Goal: Transaction & Acquisition: Book appointment/travel/reservation

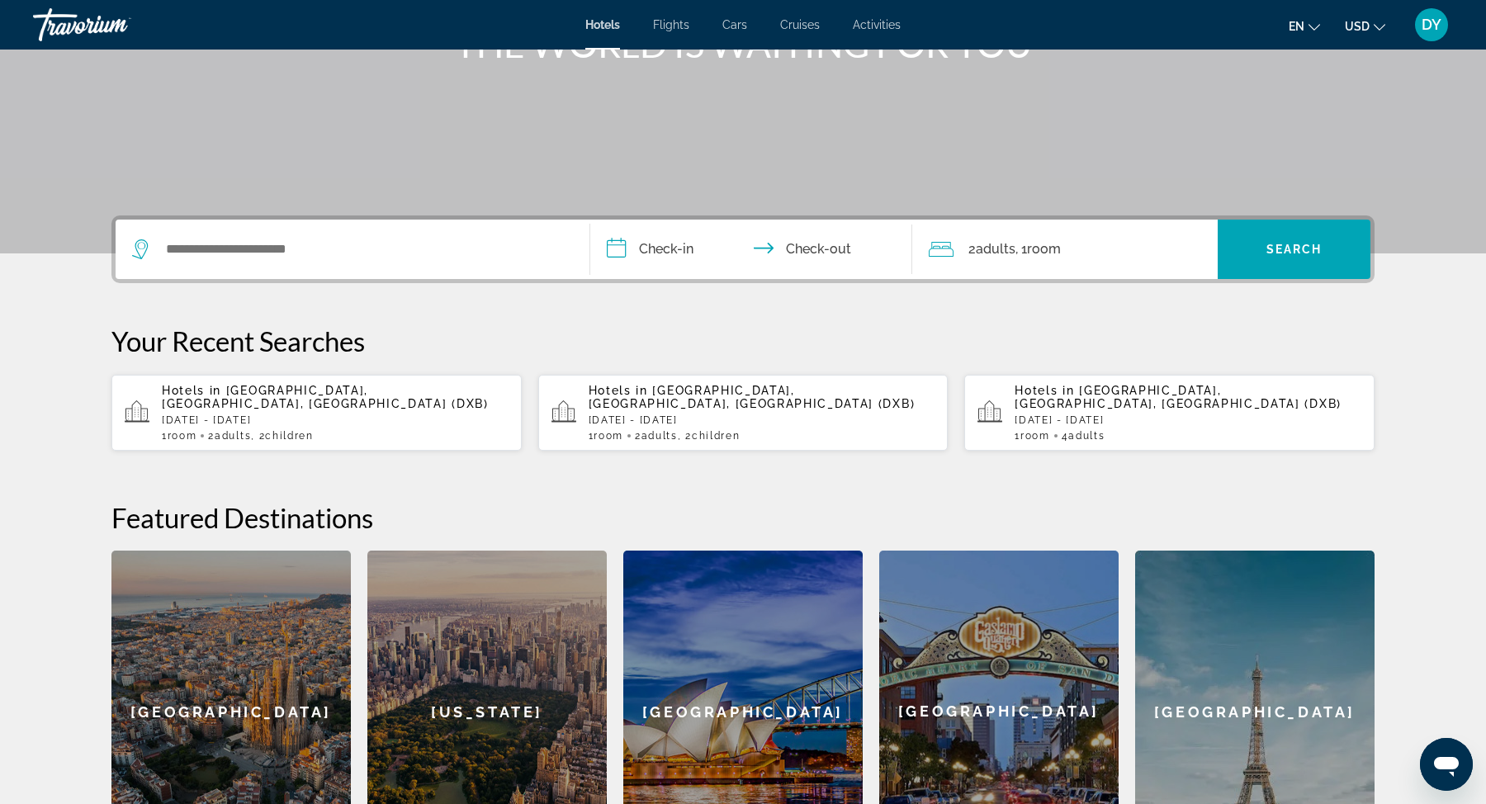
scroll to position [246, 0]
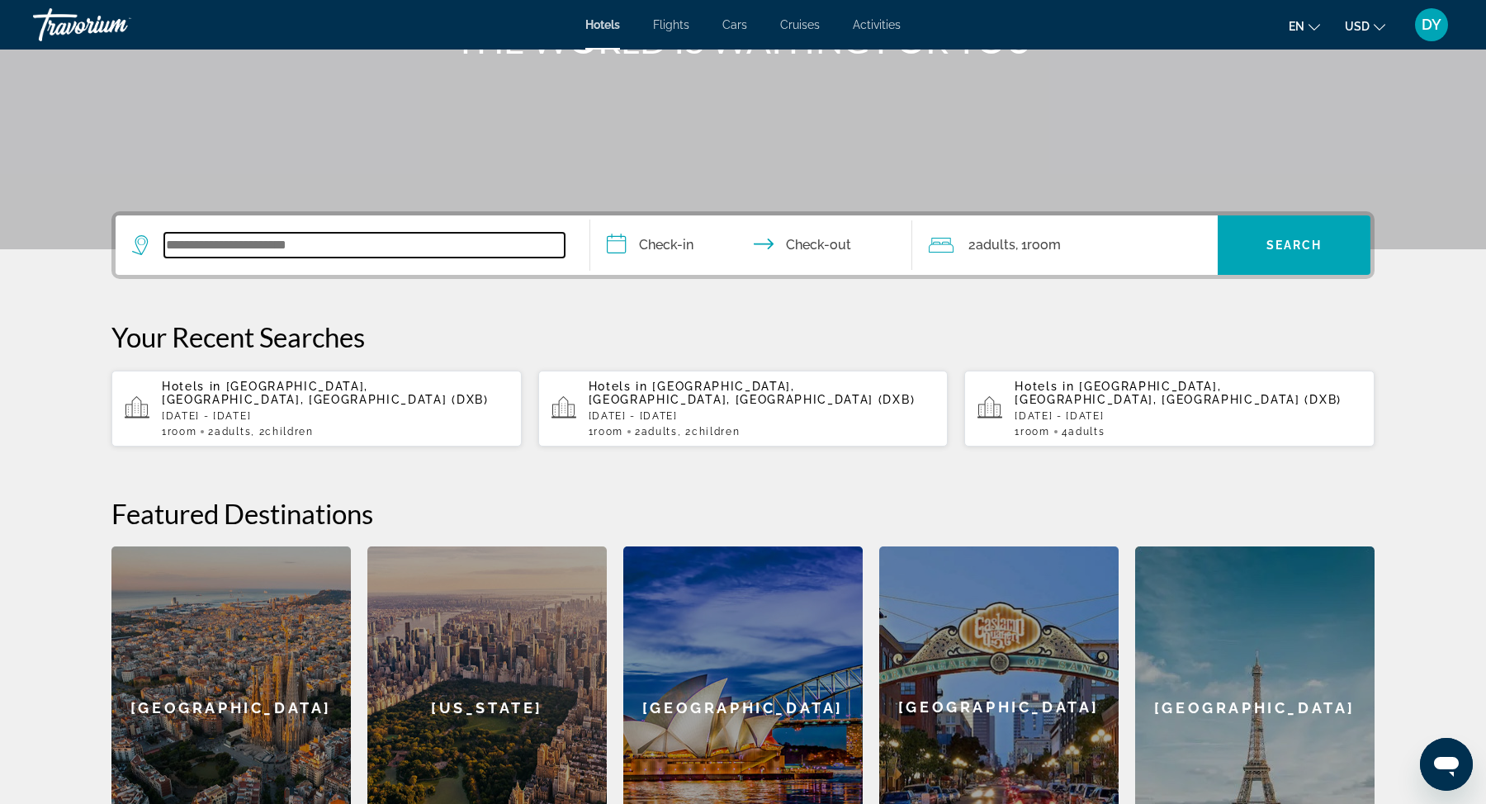
click at [315, 246] on input "Search widget" at bounding box center [364, 245] width 401 height 25
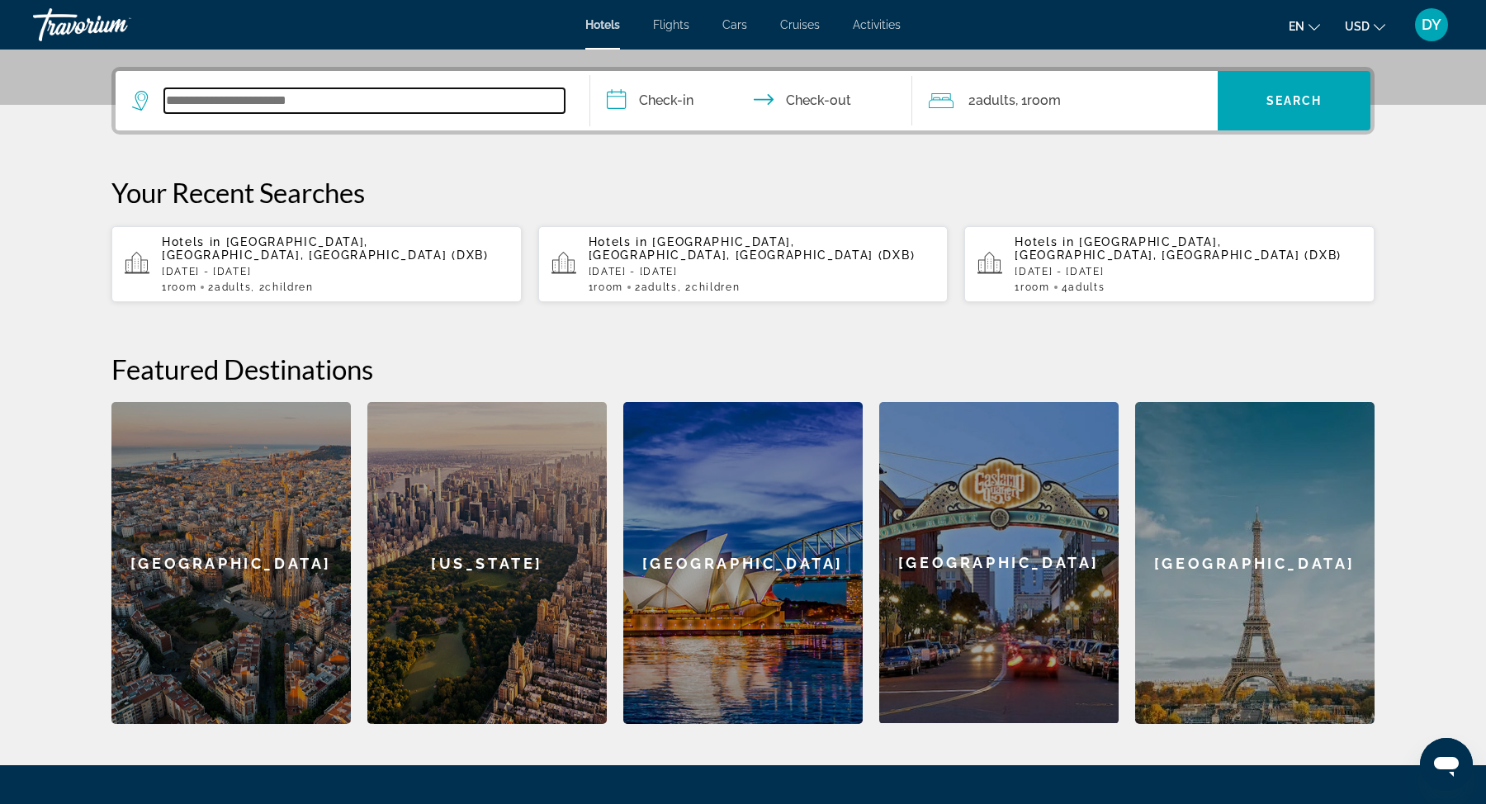
scroll to position [403, 0]
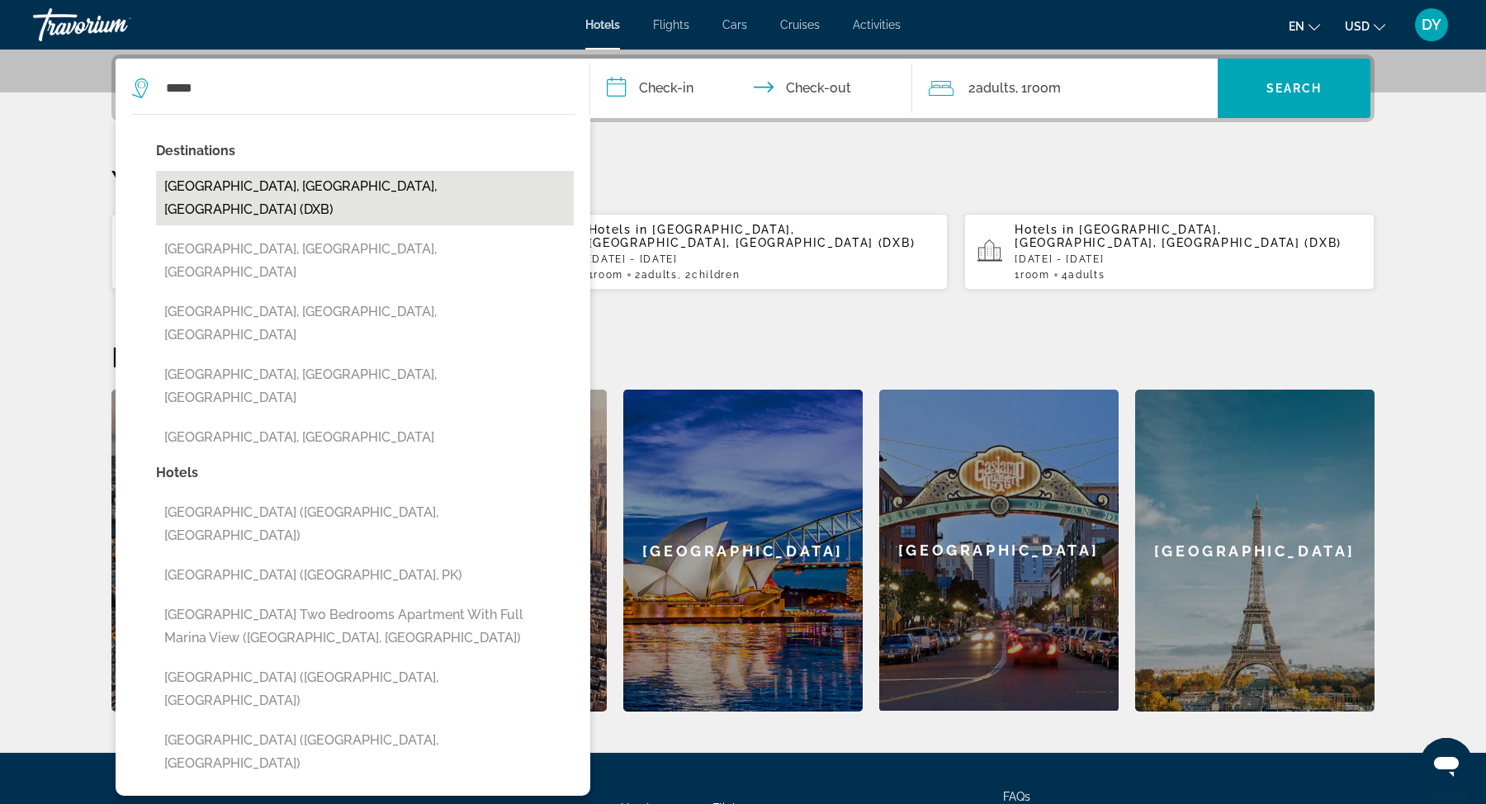
click at [270, 192] on button "[GEOGRAPHIC_DATA], [GEOGRAPHIC_DATA], [GEOGRAPHIC_DATA] (DXB)" at bounding box center [365, 198] width 418 height 55
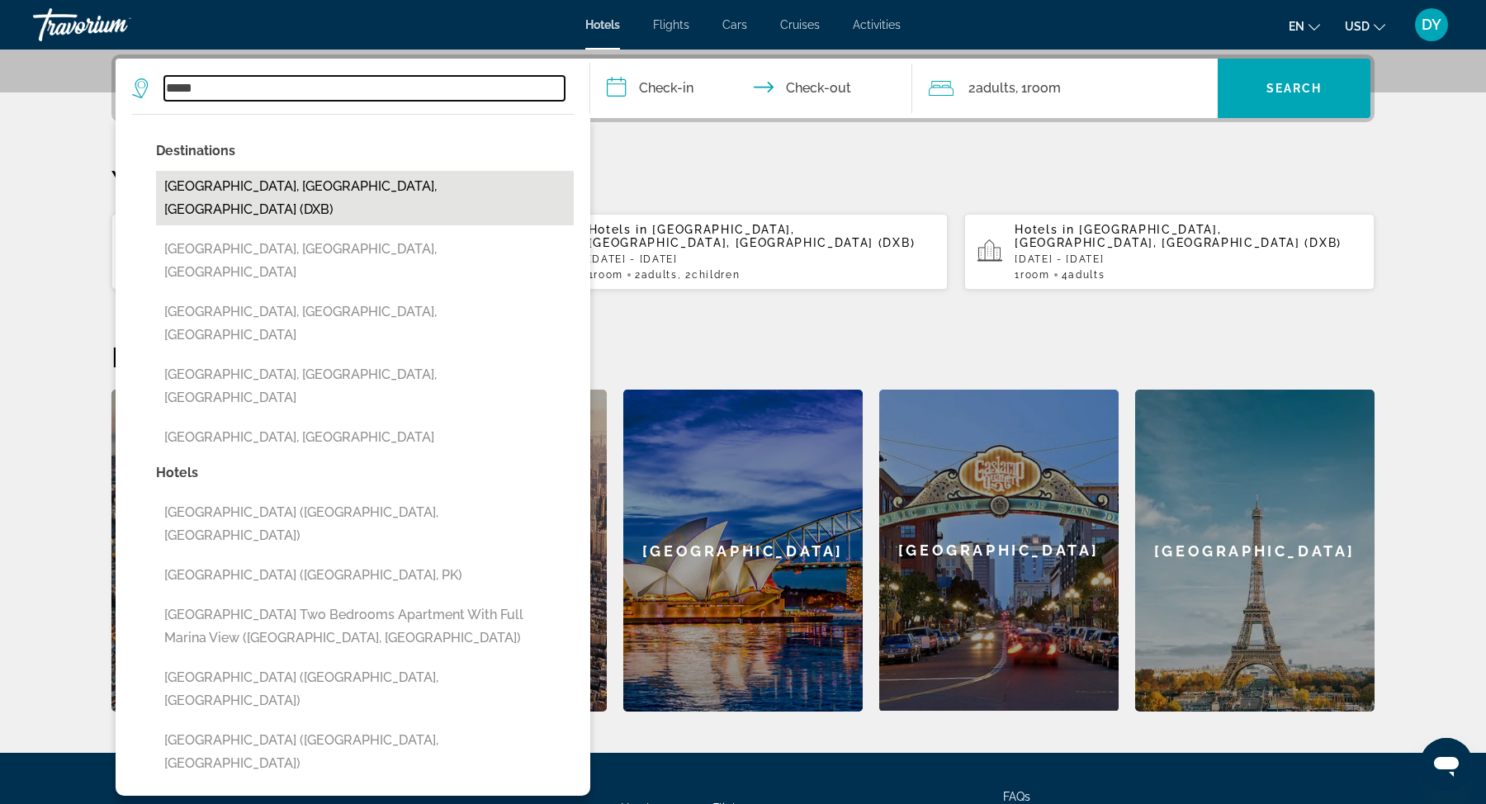
type input "**********"
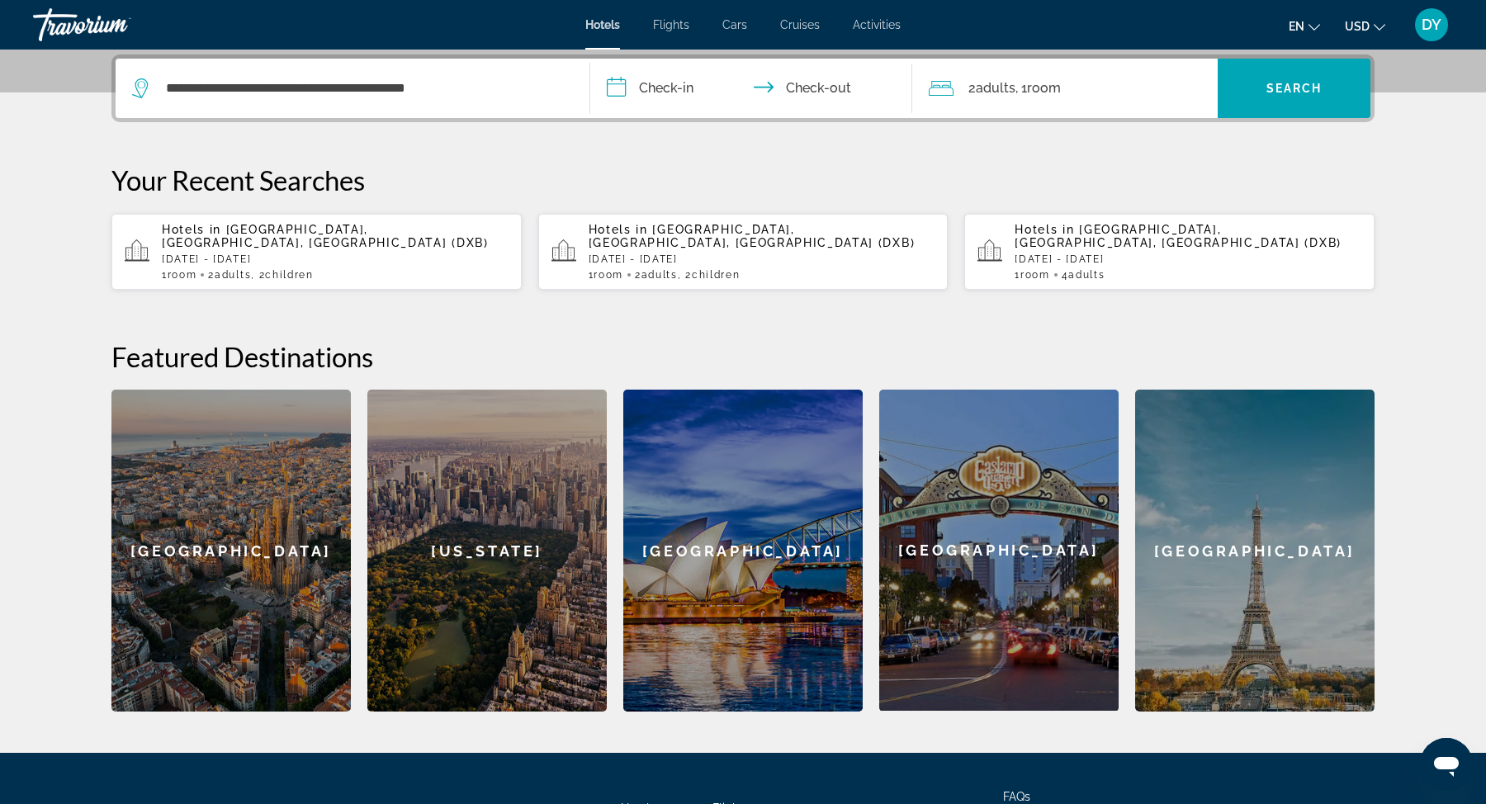
click at [674, 82] on input "**********" at bounding box center [754, 91] width 329 height 64
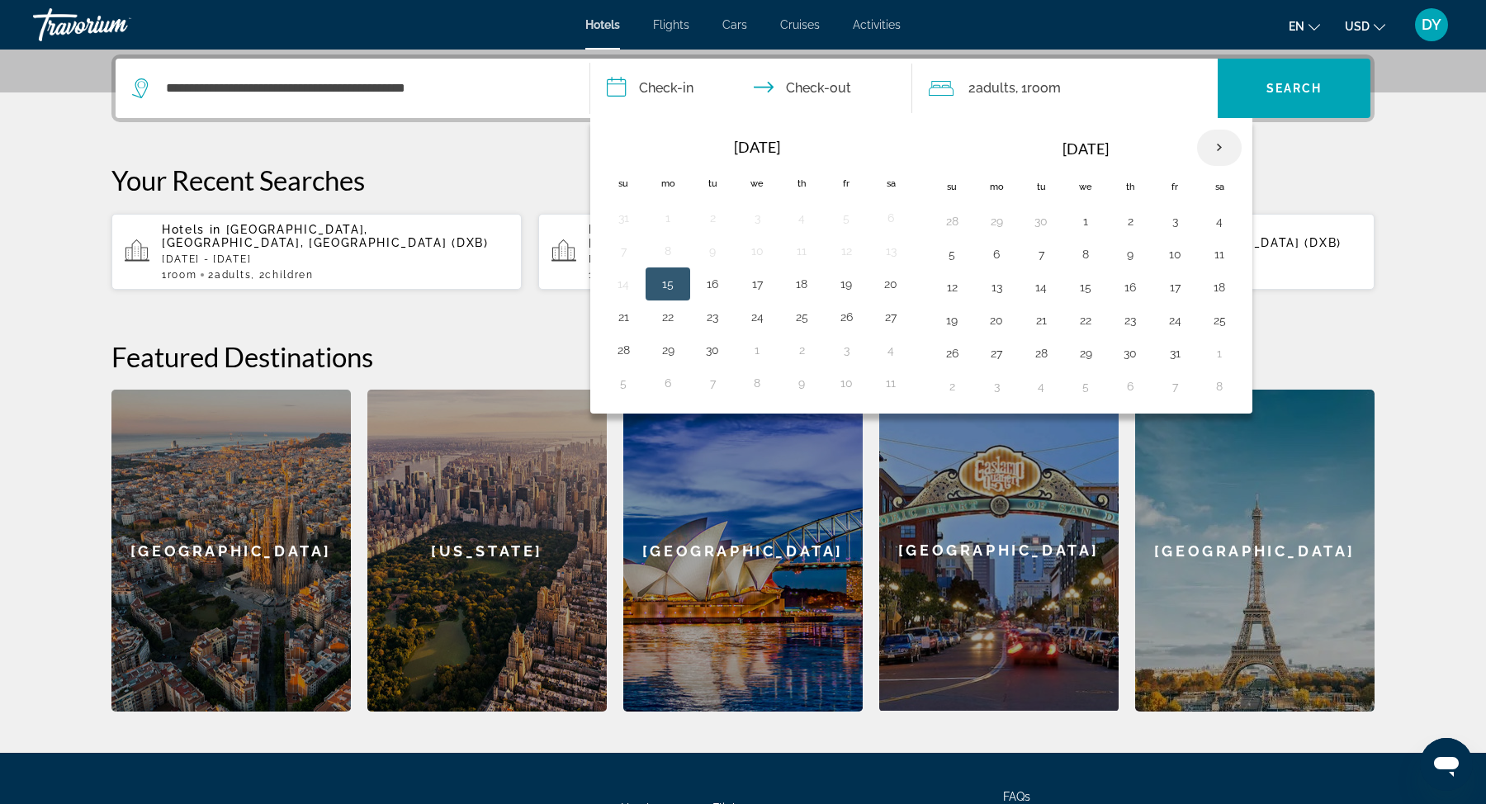
click at [1216, 152] on th "Next month" at bounding box center [1219, 148] width 45 height 36
click at [1117, 313] on button "25" at bounding box center [1130, 320] width 26 height 23
click at [955, 344] on button "28" at bounding box center [952, 353] width 26 height 23
type input "**********"
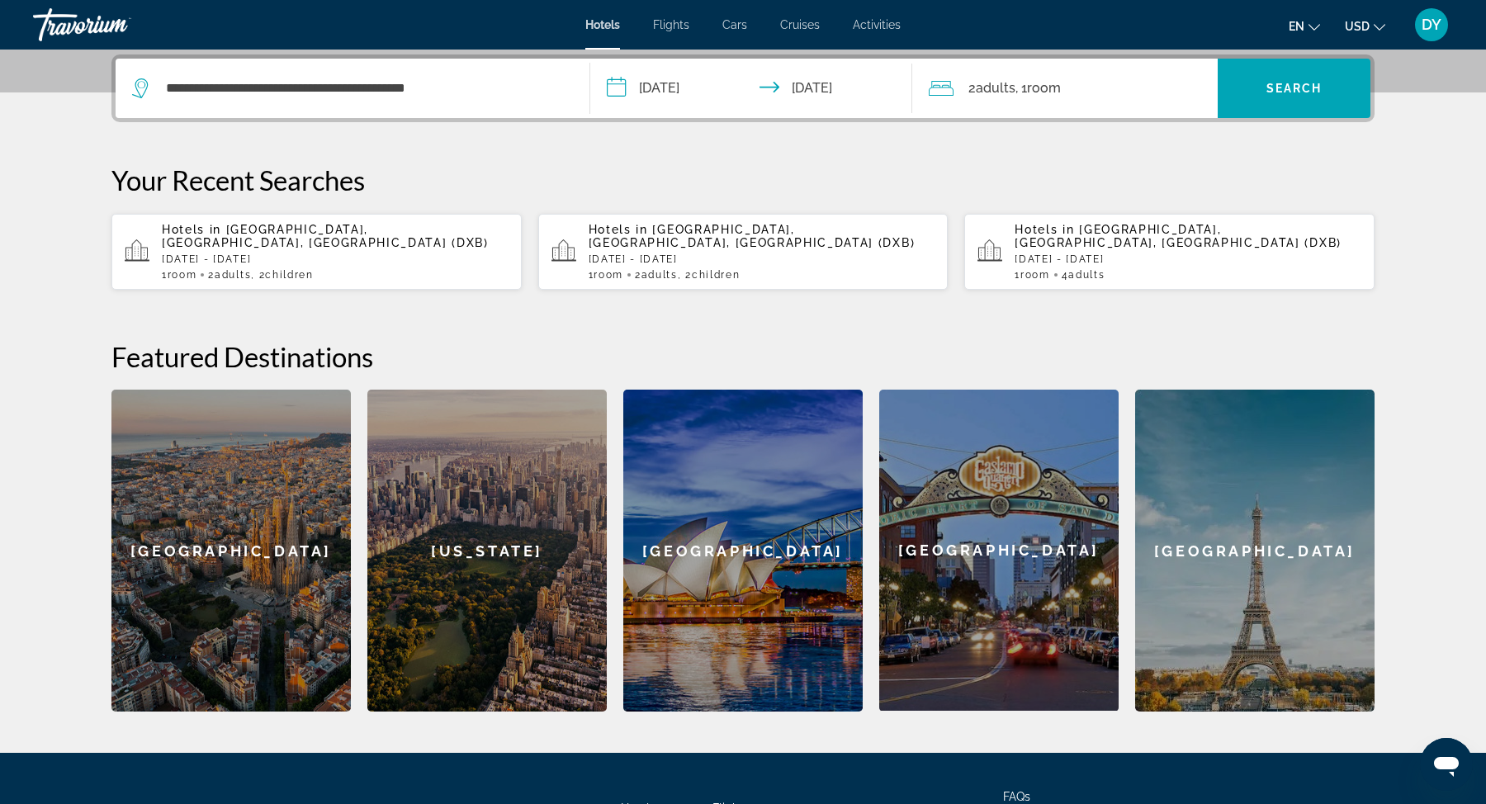
click at [1041, 87] on span "Room" at bounding box center [1044, 88] width 34 height 16
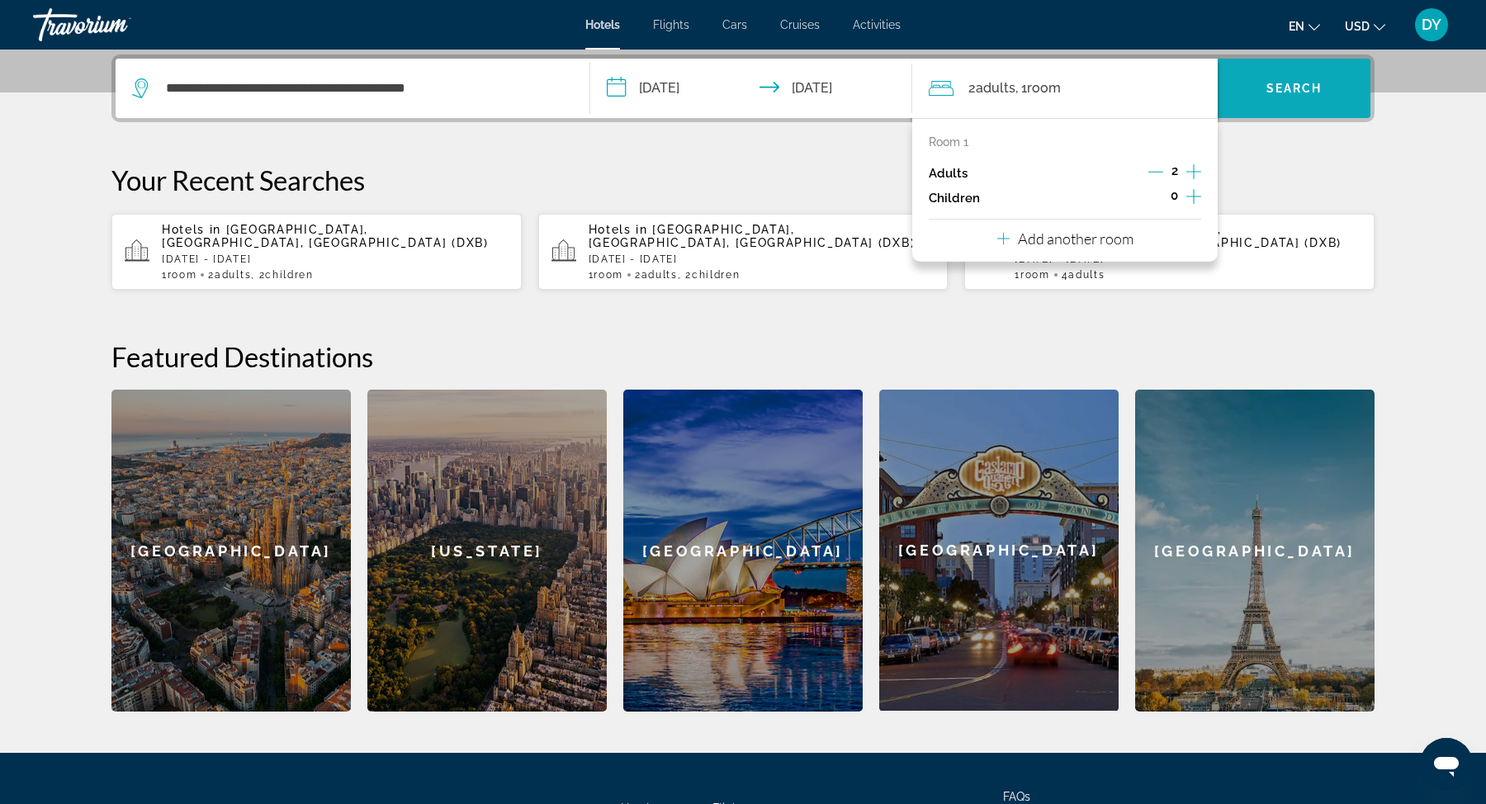
click at [1288, 86] on span "Search" at bounding box center [1295, 88] width 56 height 13
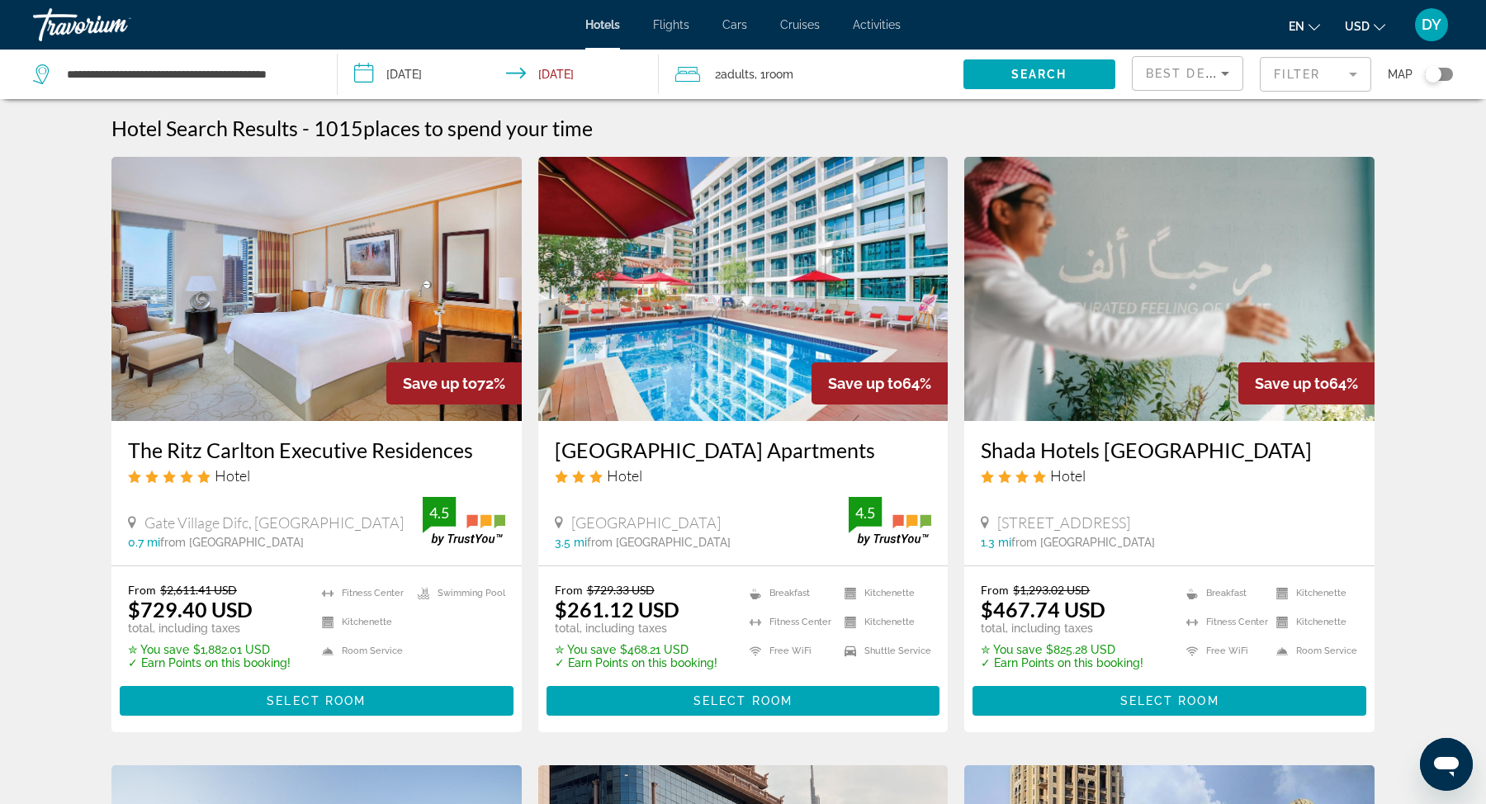
click at [717, 453] on h3 "[GEOGRAPHIC_DATA] Apartments" at bounding box center [743, 450] width 377 height 25
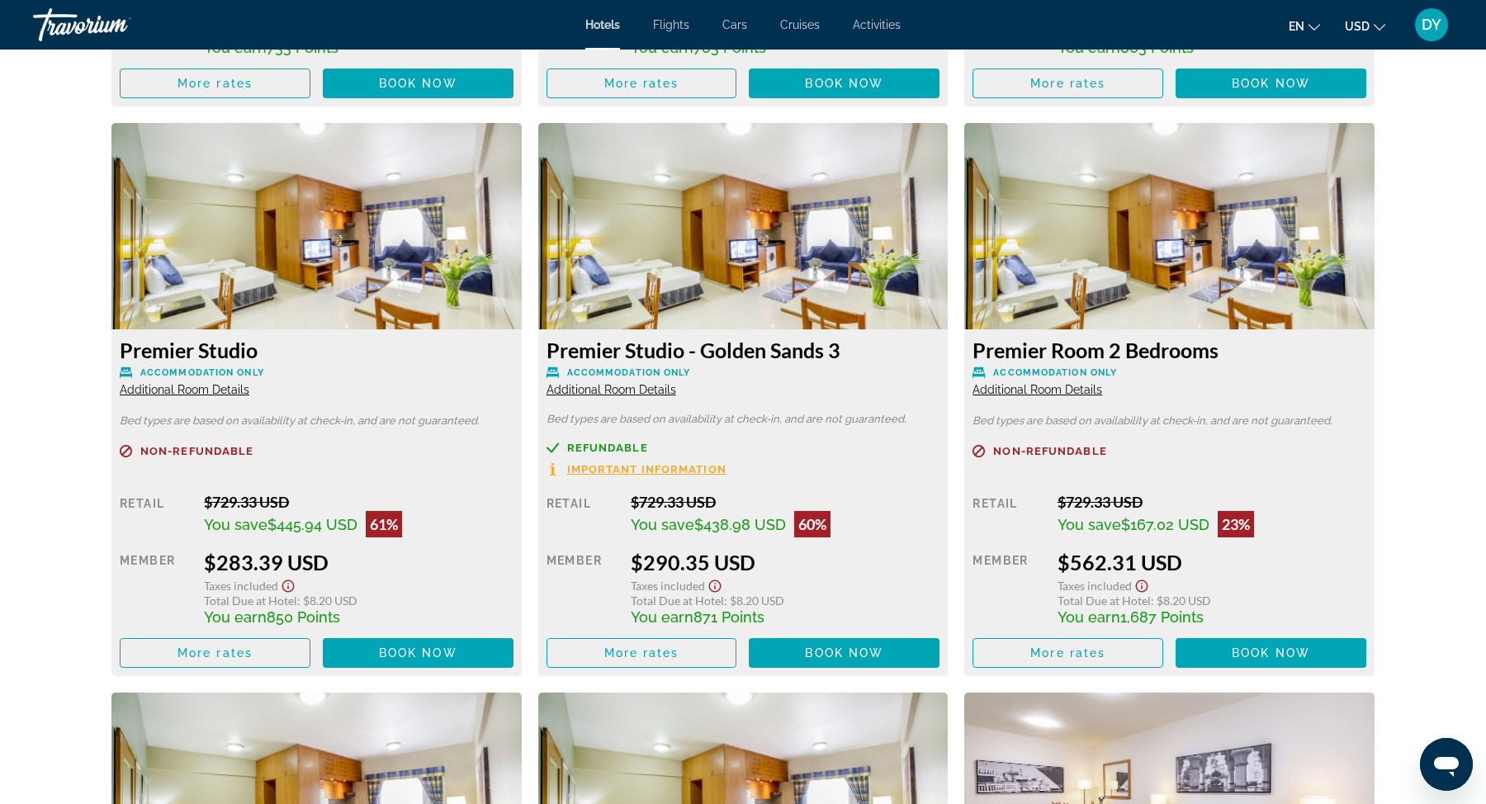
scroll to position [2780, 0]
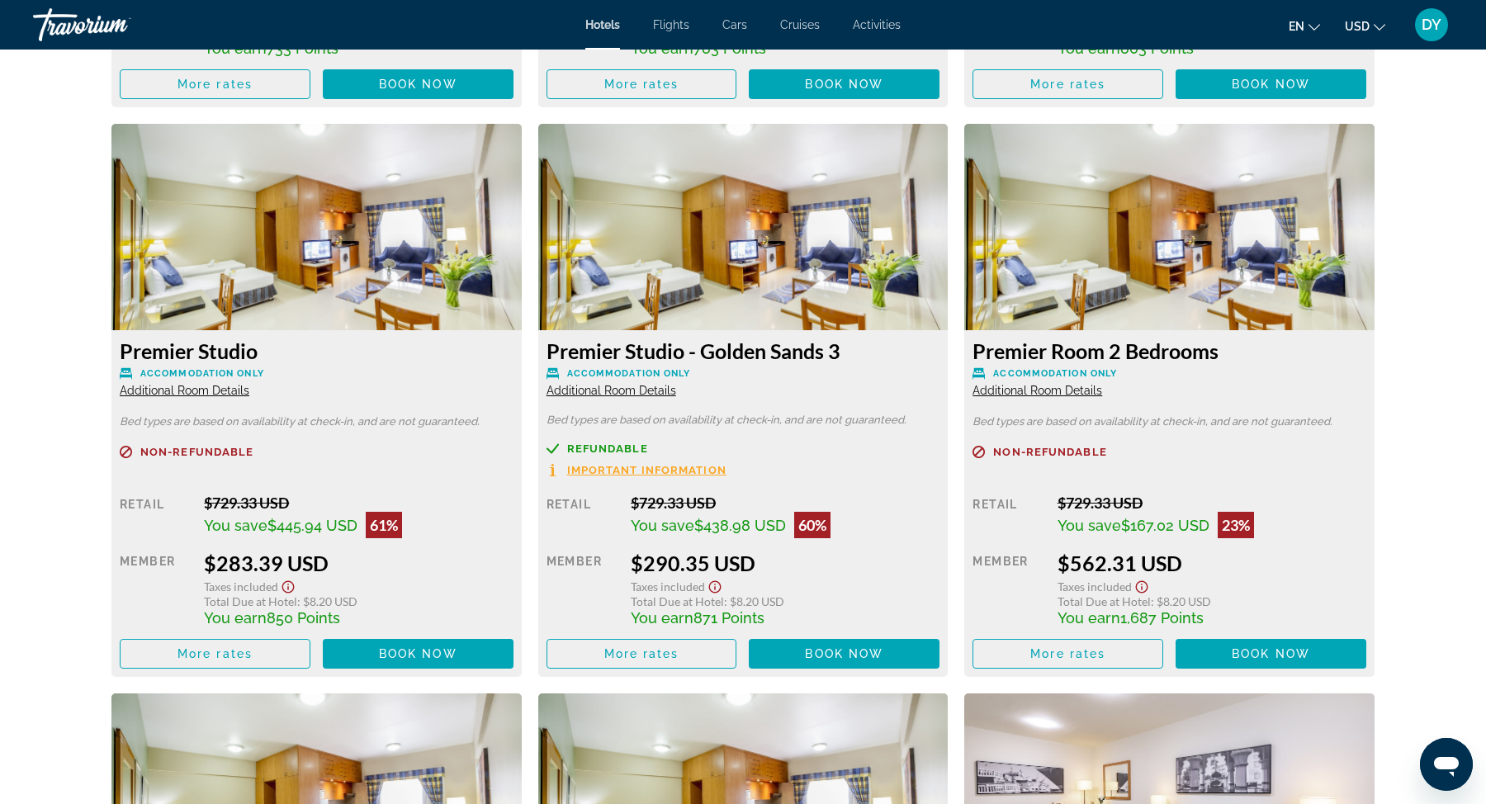
drag, startPoint x: 855, startPoint y: 353, endPoint x: 560, endPoint y: 353, distance: 294.8
click at [559, 353] on h3 "Premier Studio - Golden Sands 3" at bounding box center [744, 351] width 394 height 25
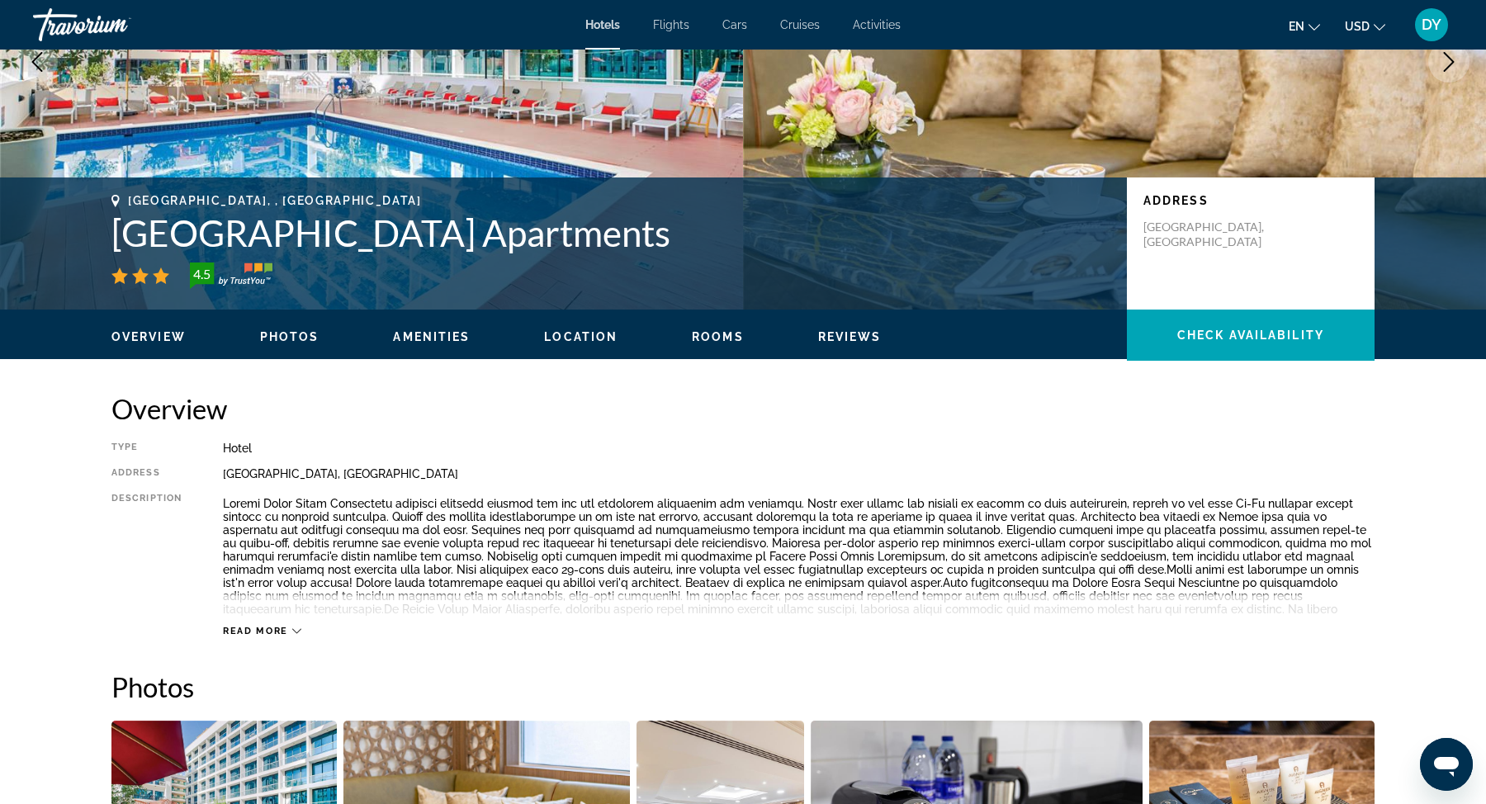
scroll to position [207, 0]
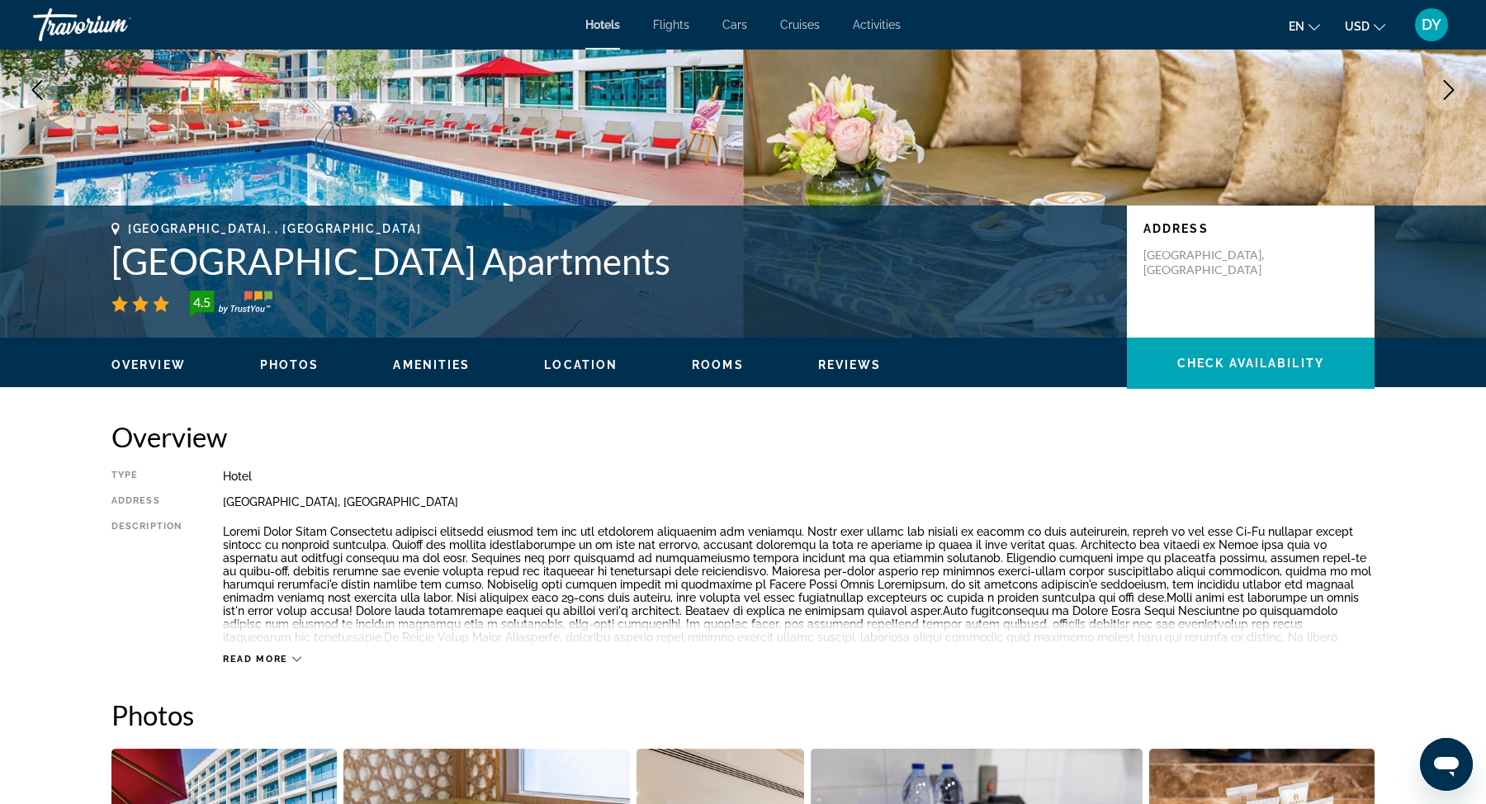
drag, startPoint x: 630, startPoint y: 270, endPoint x: 116, endPoint y: 262, distance: 513.7
click at [116, 262] on h1 "[GEOGRAPHIC_DATA] Apartments" at bounding box center [610, 260] width 999 height 43
copy h1 "[GEOGRAPHIC_DATA] Apartments"
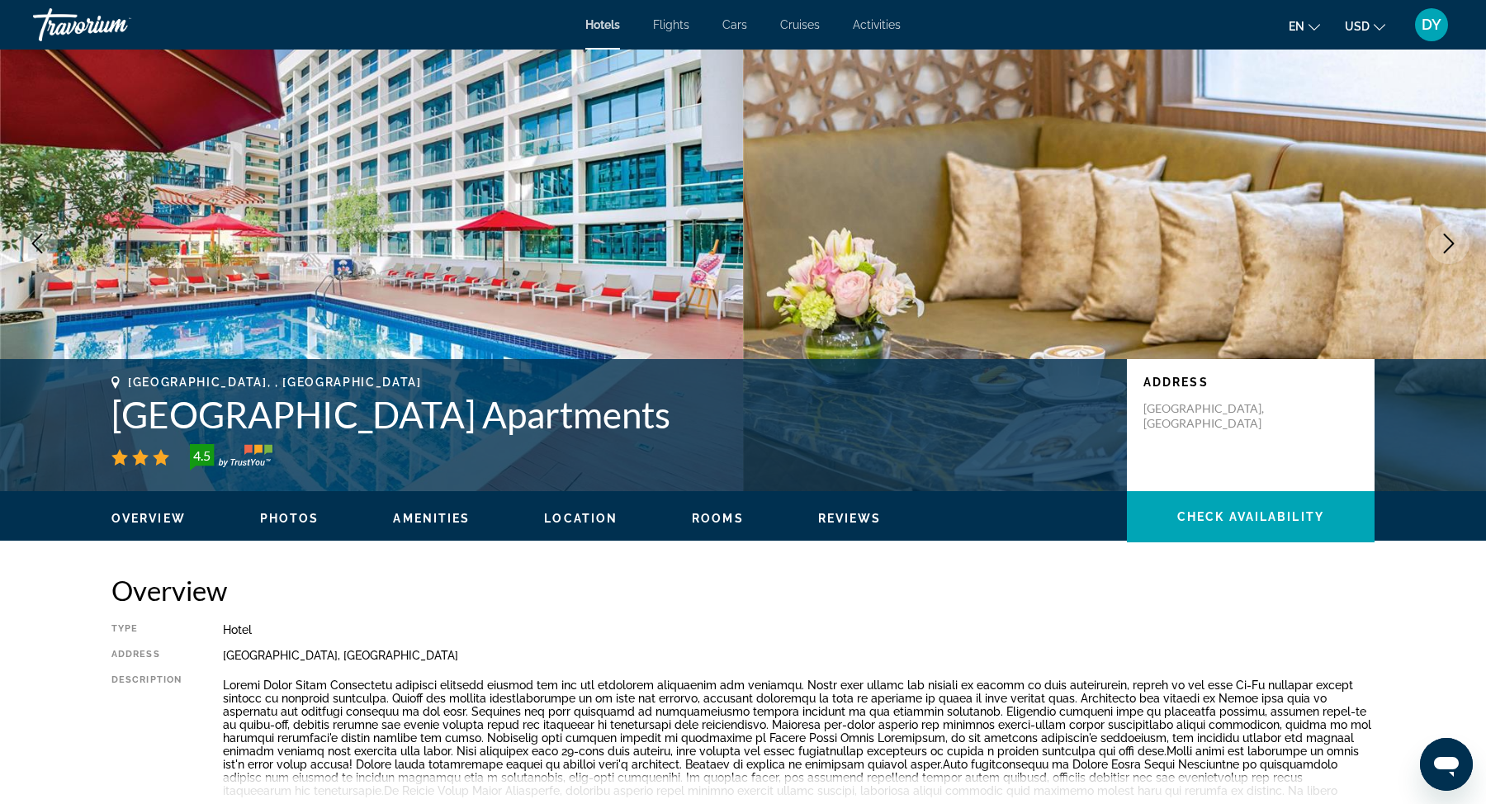
scroll to position [0, 0]
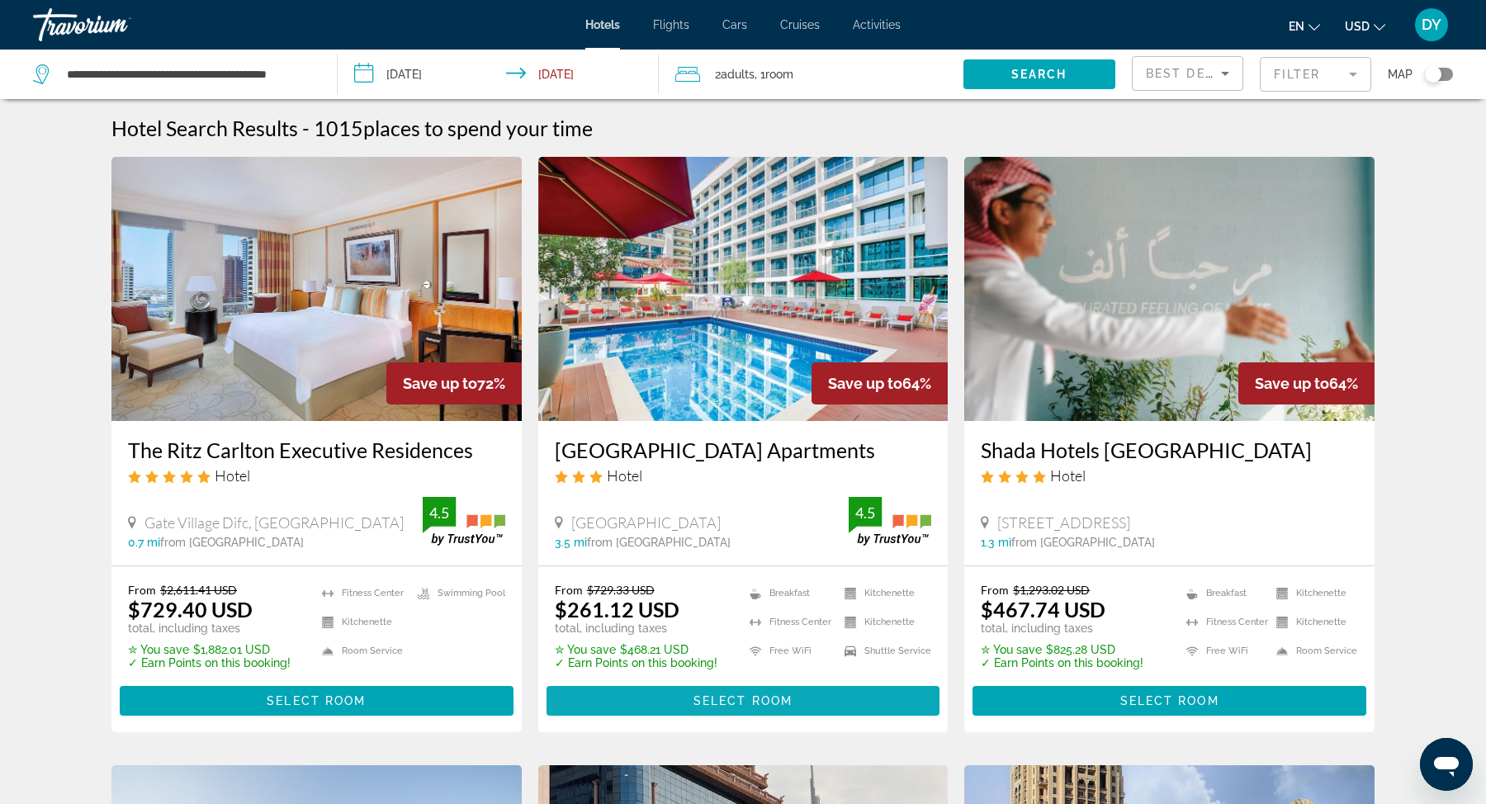
click at [728, 700] on span "Select Room" at bounding box center [743, 700] width 99 height 13
click at [428, 76] on input "**********" at bounding box center [502, 77] width 328 height 55
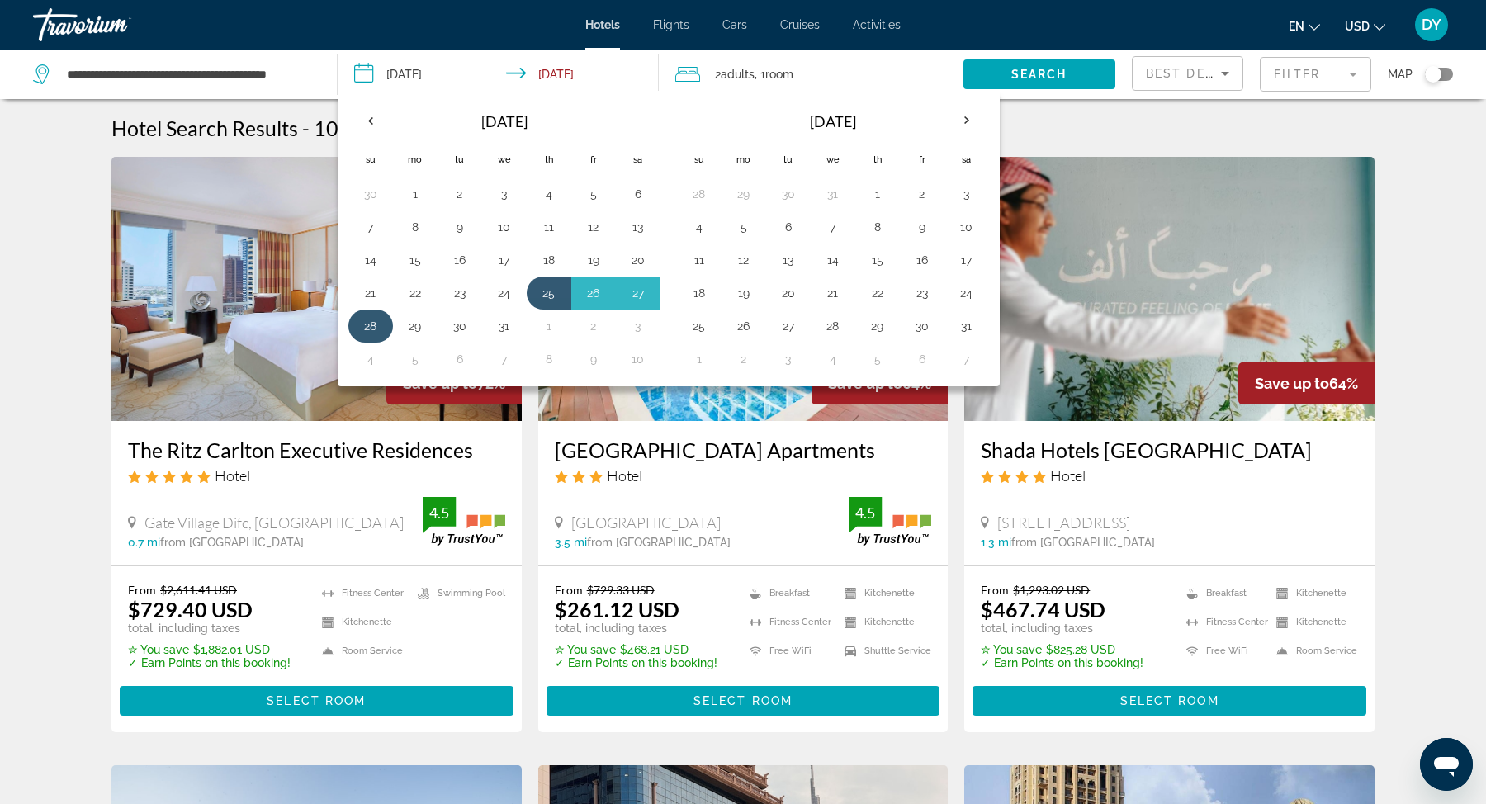
click at [376, 317] on button "28" at bounding box center [371, 326] width 26 height 23
click at [496, 326] on button "31" at bounding box center [504, 326] width 26 height 23
type input "**********"
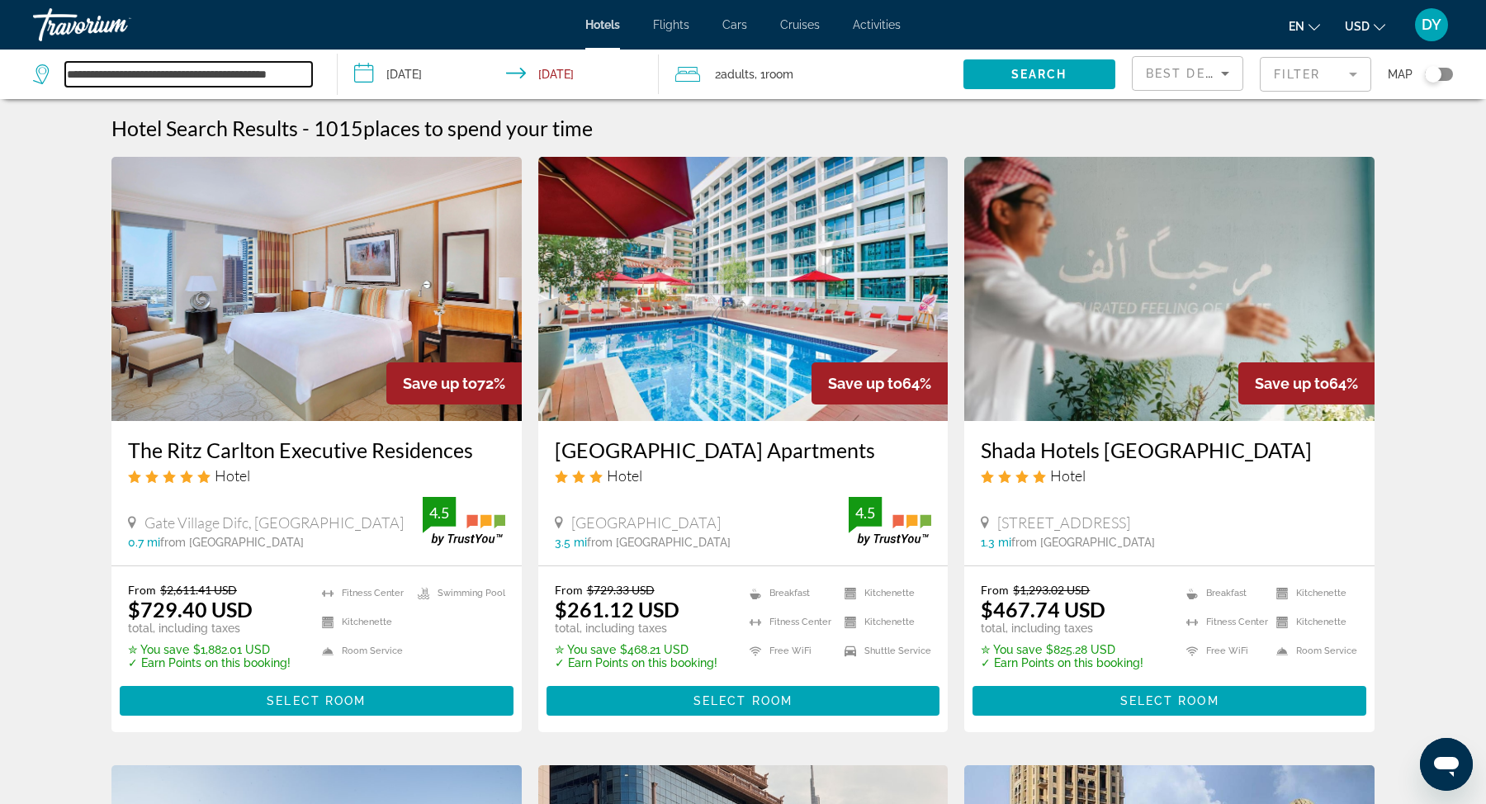
click at [267, 65] on input "**********" at bounding box center [188, 74] width 247 height 25
click at [256, 74] on input "**********" at bounding box center [188, 74] width 247 height 25
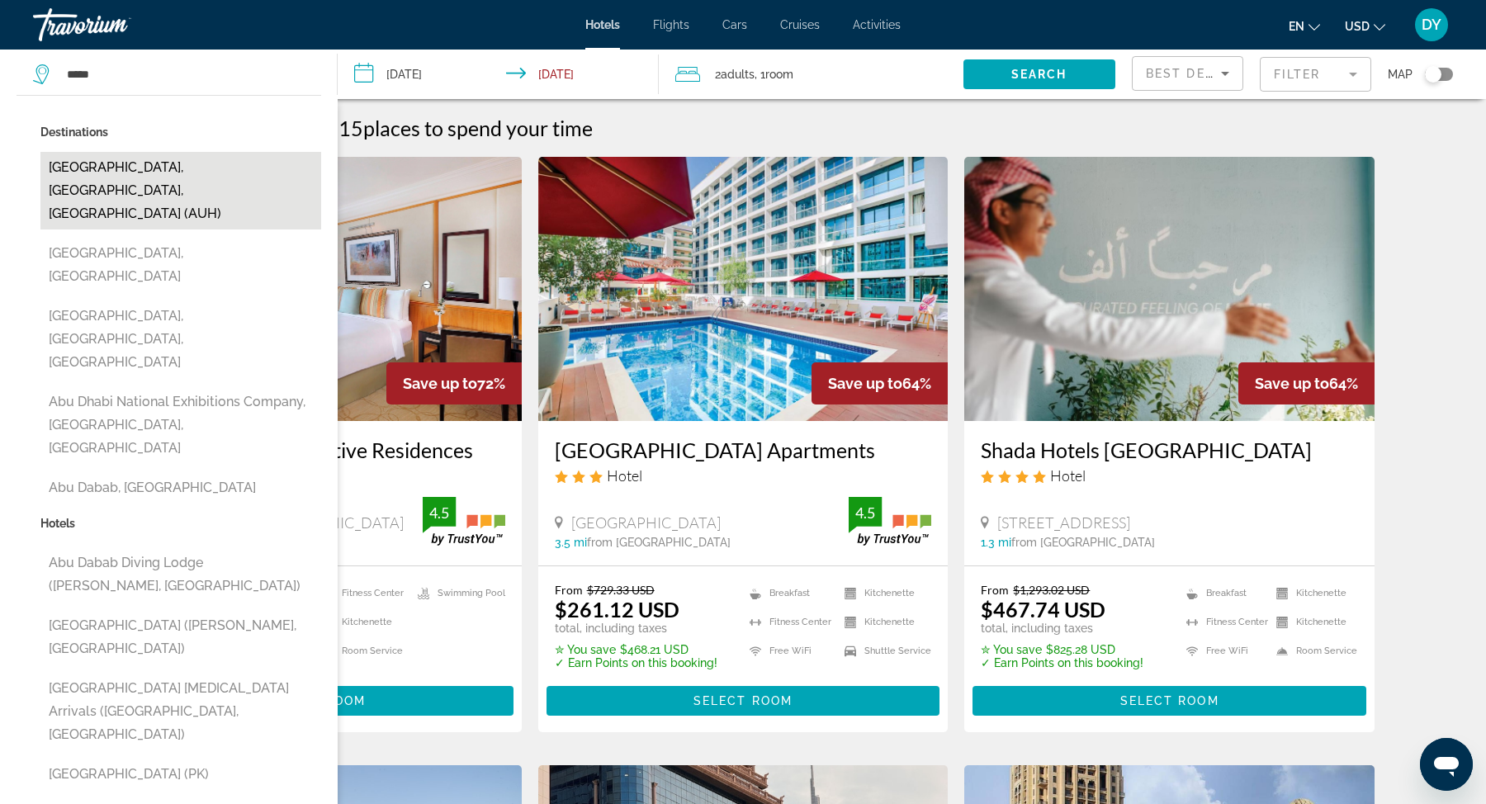
click at [166, 176] on button "[GEOGRAPHIC_DATA], [GEOGRAPHIC_DATA], [GEOGRAPHIC_DATA] (AUH)" at bounding box center [180, 191] width 281 height 78
type input "**********"
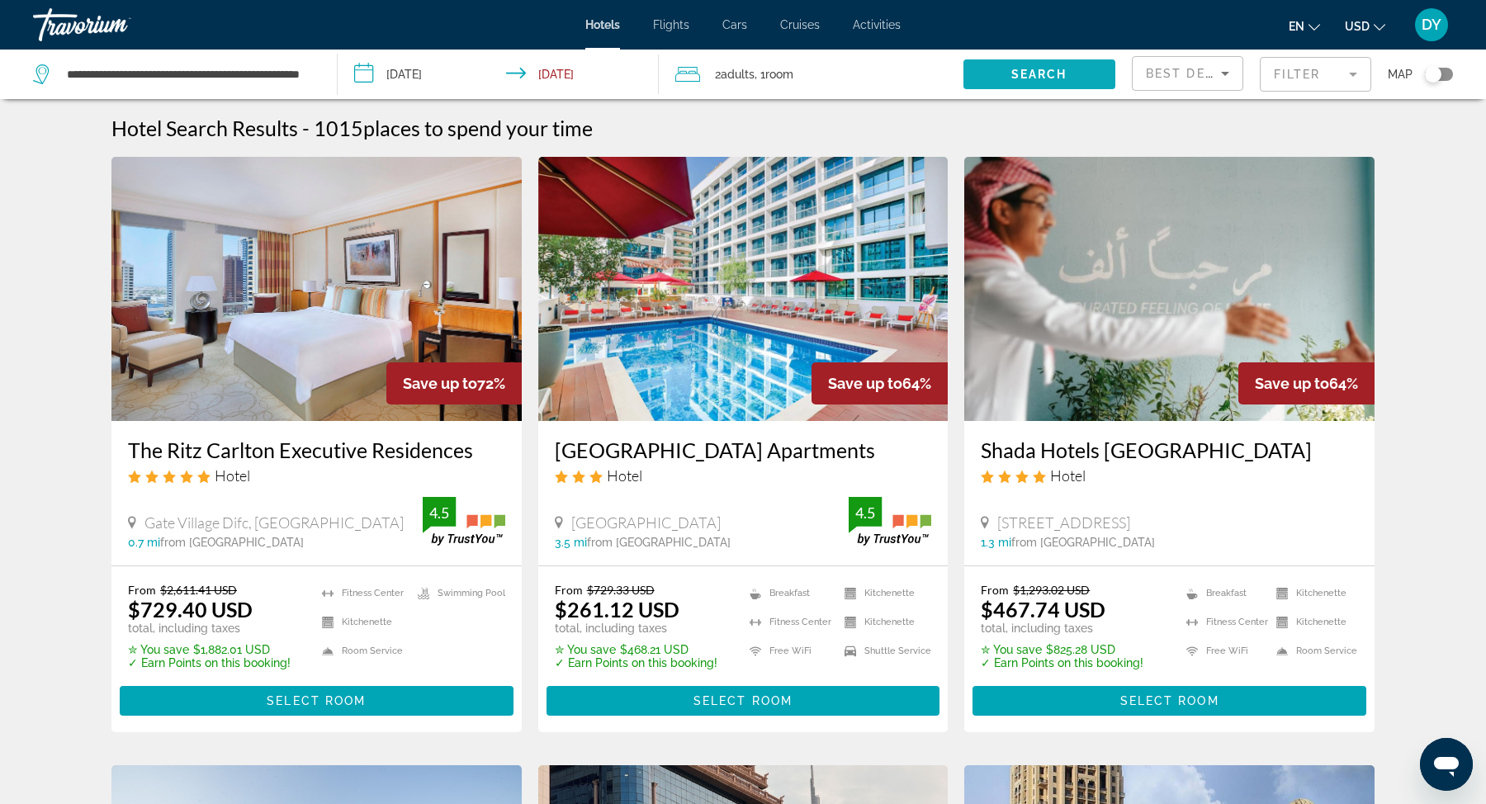
click at [1003, 72] on span "Search widget" at bounding box center [1040, 75] width 152 height 40
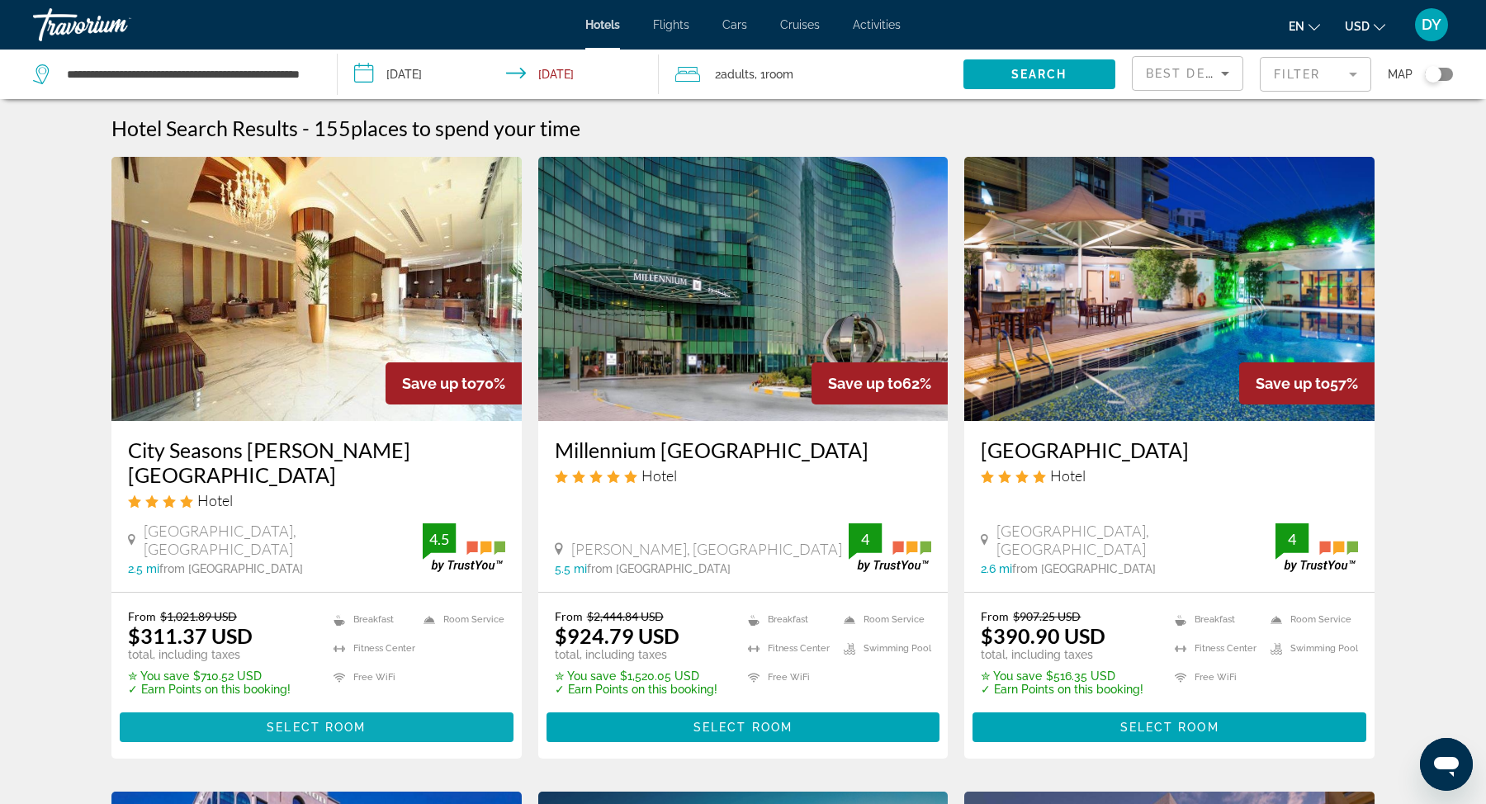
click at [302, 721] on span "Select Room" at bounding box center [316, 727] width 99 height 13
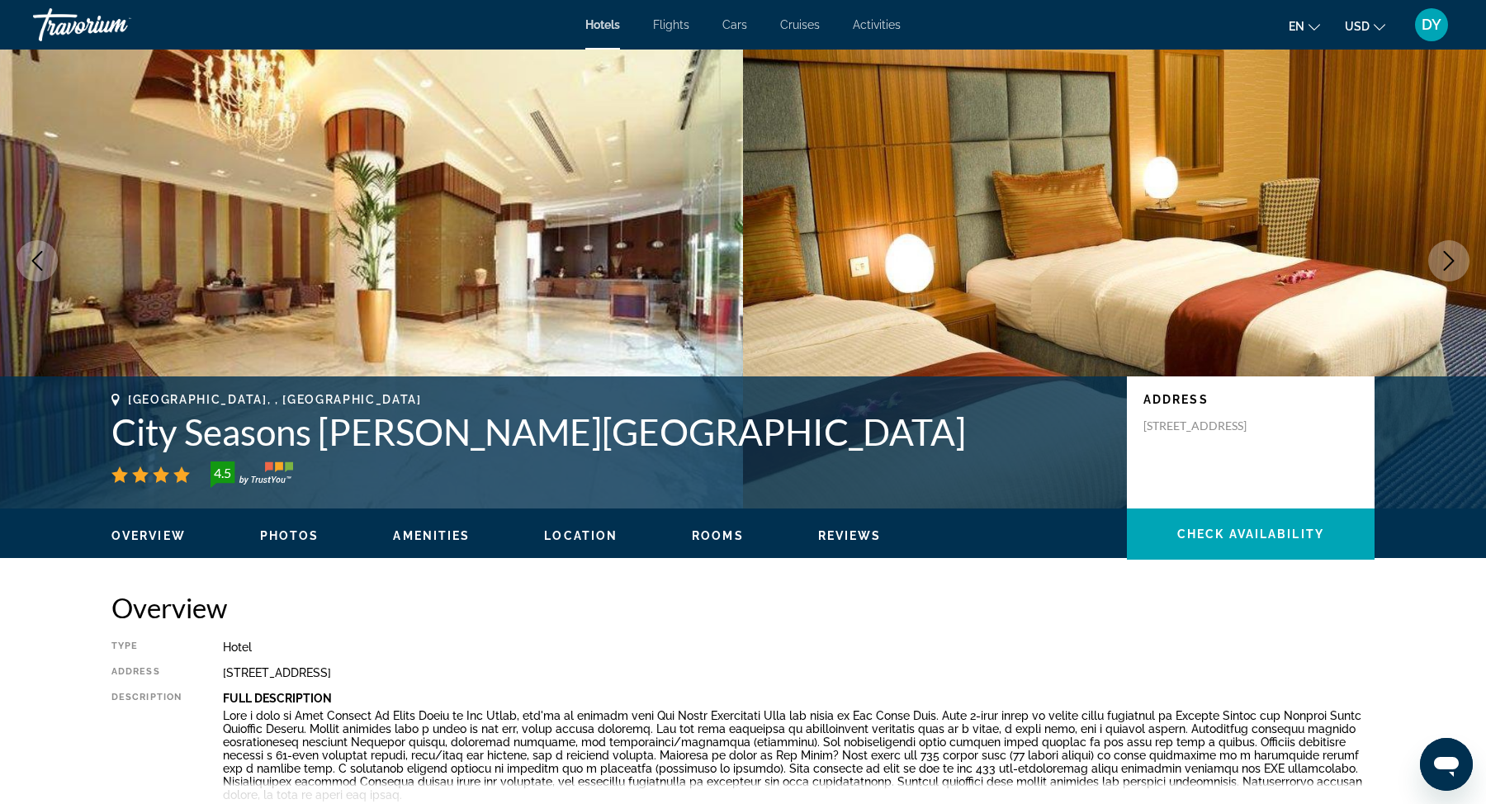
scroll to position [36, 0]
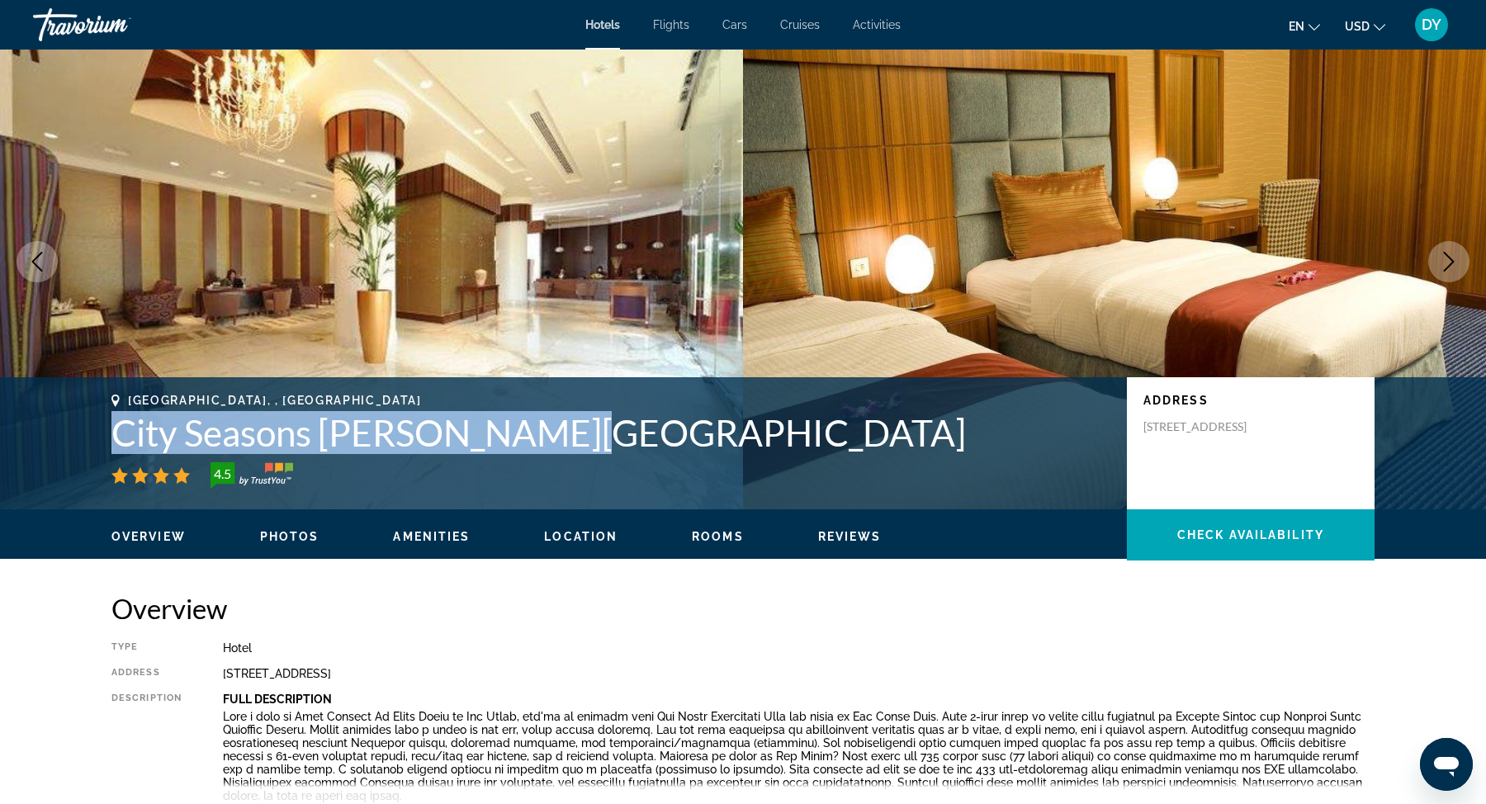
drag, startPoint x: 572, startPoint y: 445, endPoint x: 126, endPoint y: 439, distance: 446.8
click at [121, 439] on h1 "City Seasons [PERSON_NAME][GEOGRAPHIC_DATA]" at bounding box center [610, 432] width 999 height 43
copy h1 "City Seasons [PERSON_NAME][GEOGRAPHIC_DATA]"
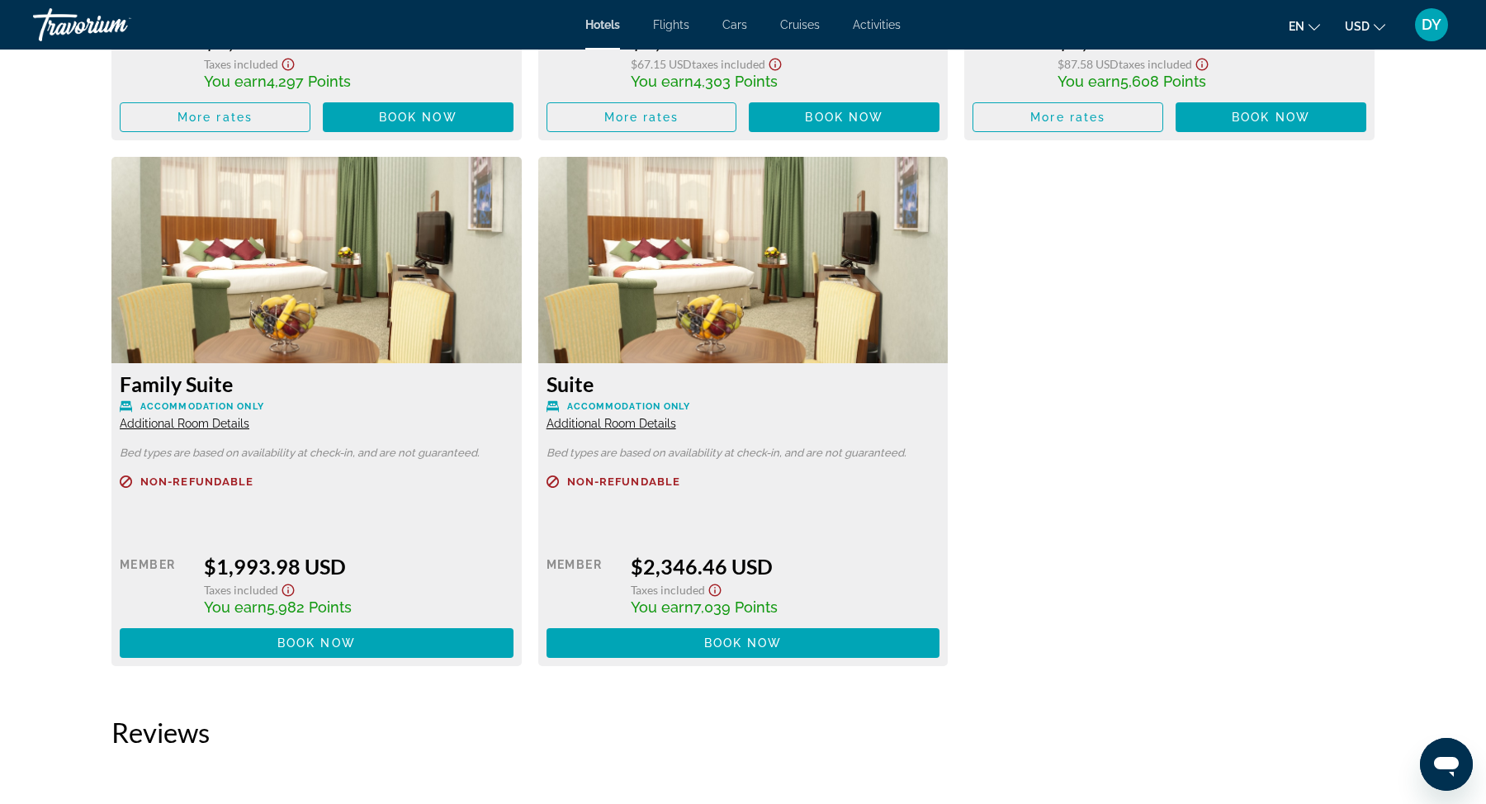
scroll to position [3800, 0]
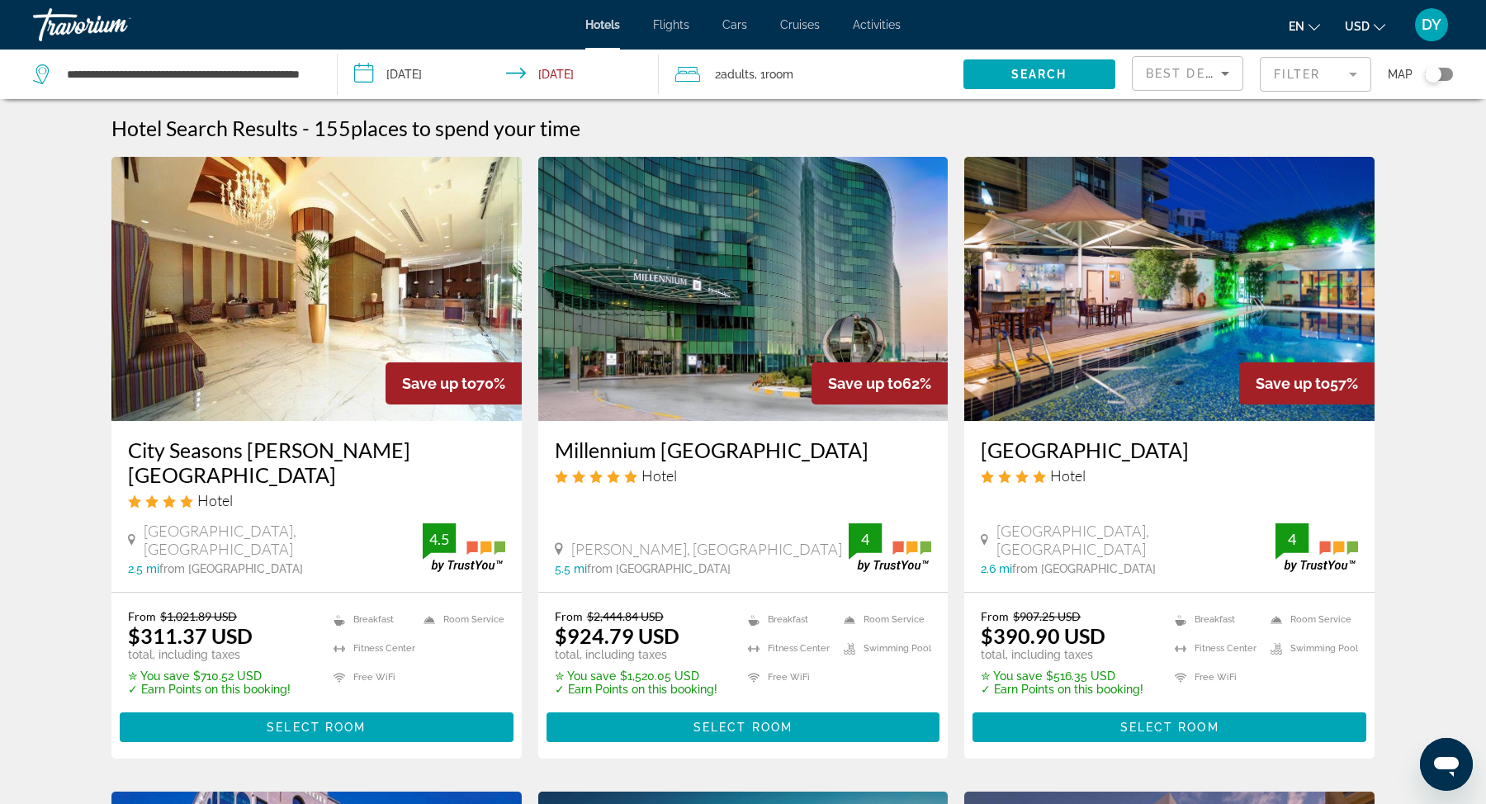
click at [1079, 447] on h3 "[GEOGRAPHIC_DATA]" at bounding box center [1169, 450] width 377 height 25
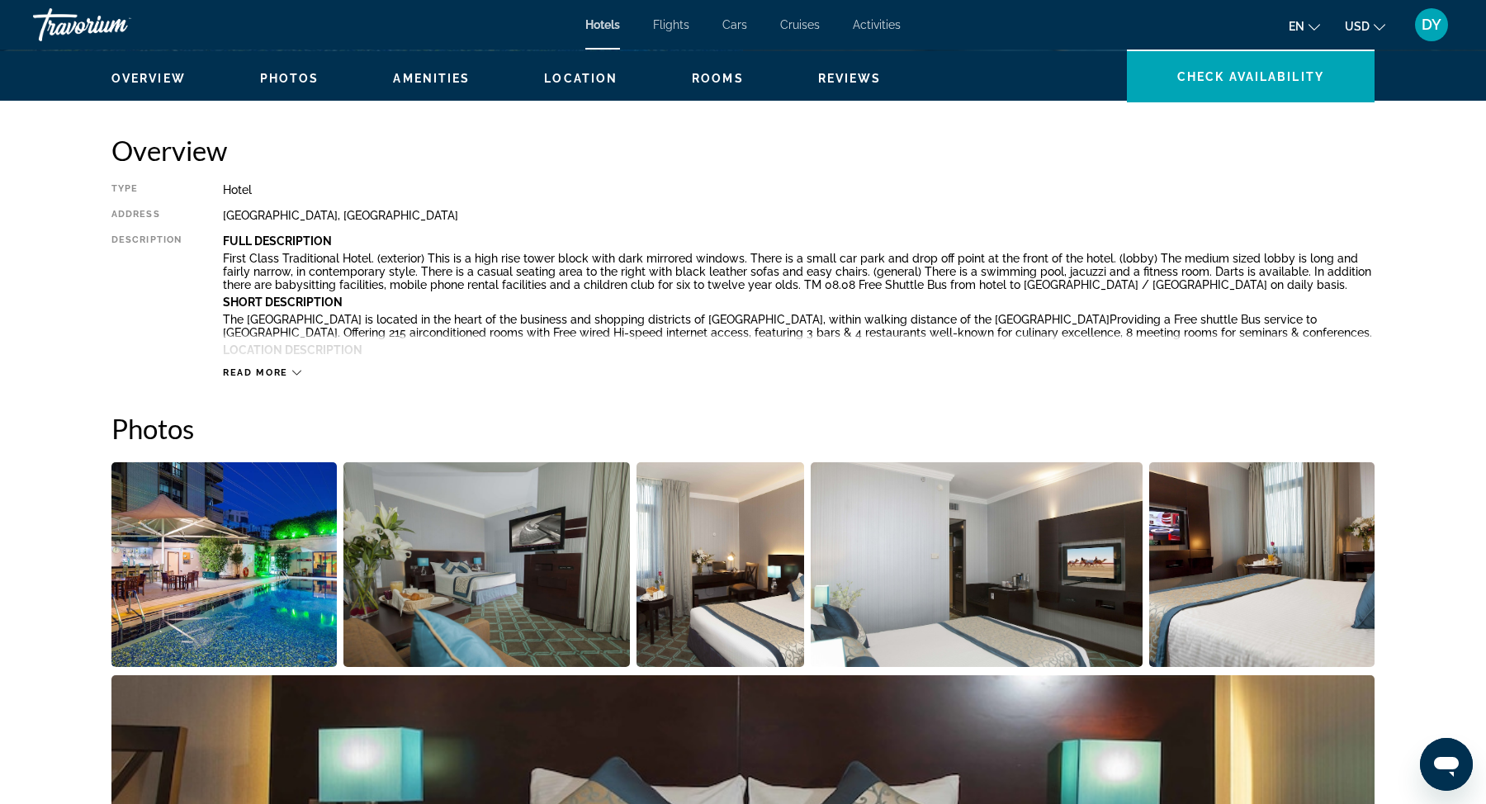
scroll to position [489, 0]
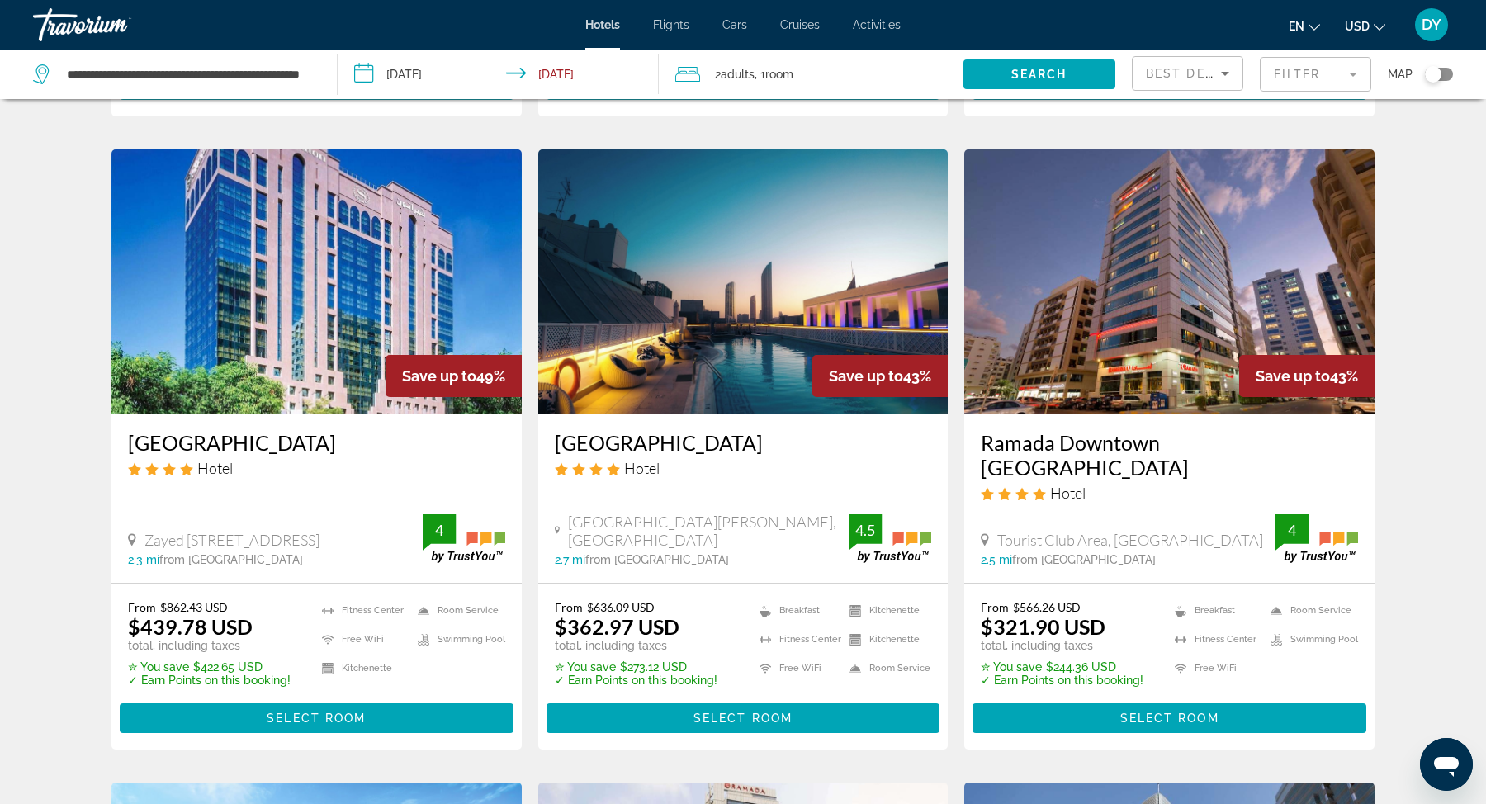
scroll to position [646, 0]
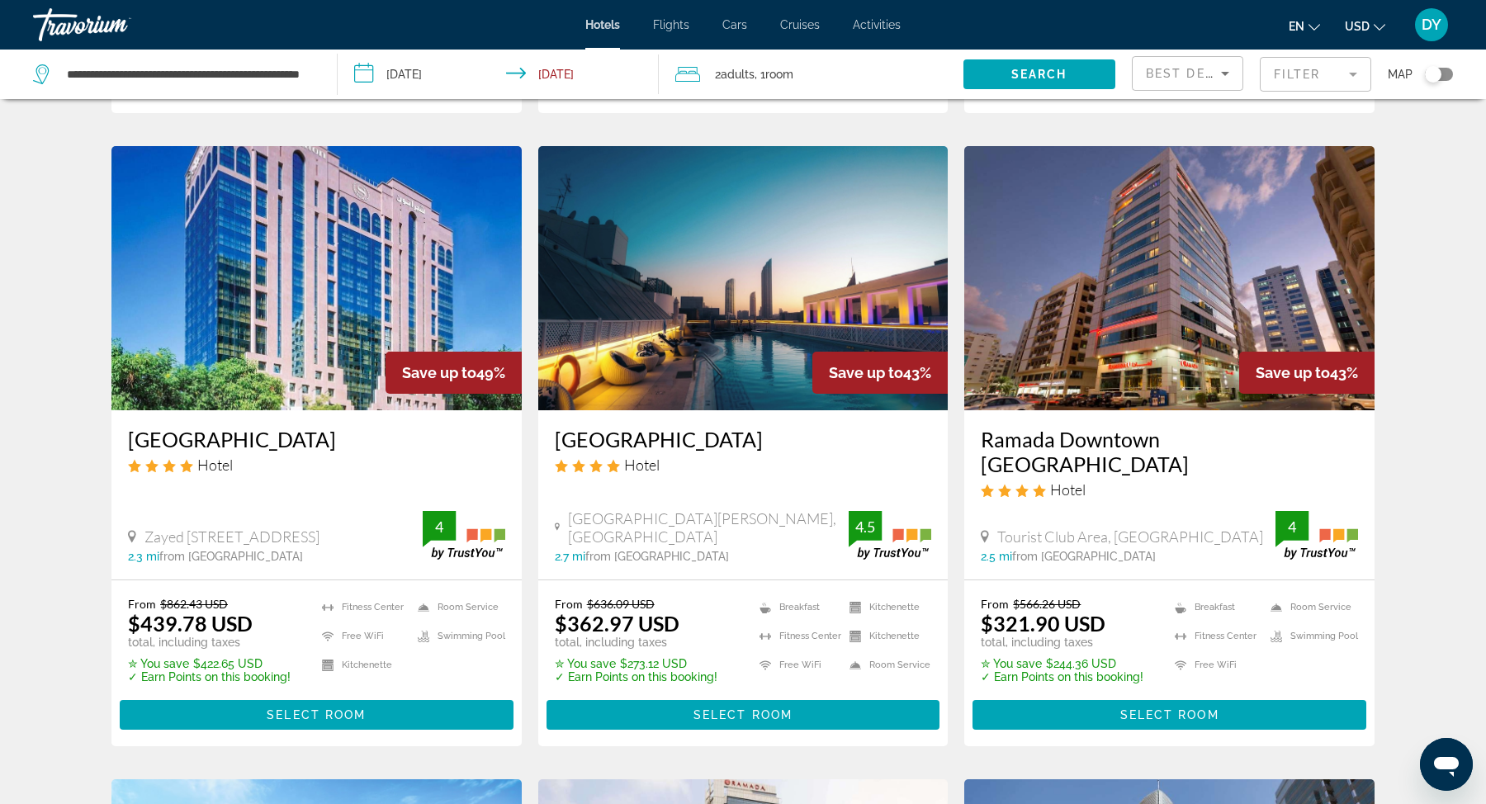
click at [666, 427] on h3 "[GEOGRAPHIC_DATA]" at bounding box center [743, 439] width 377 height 25
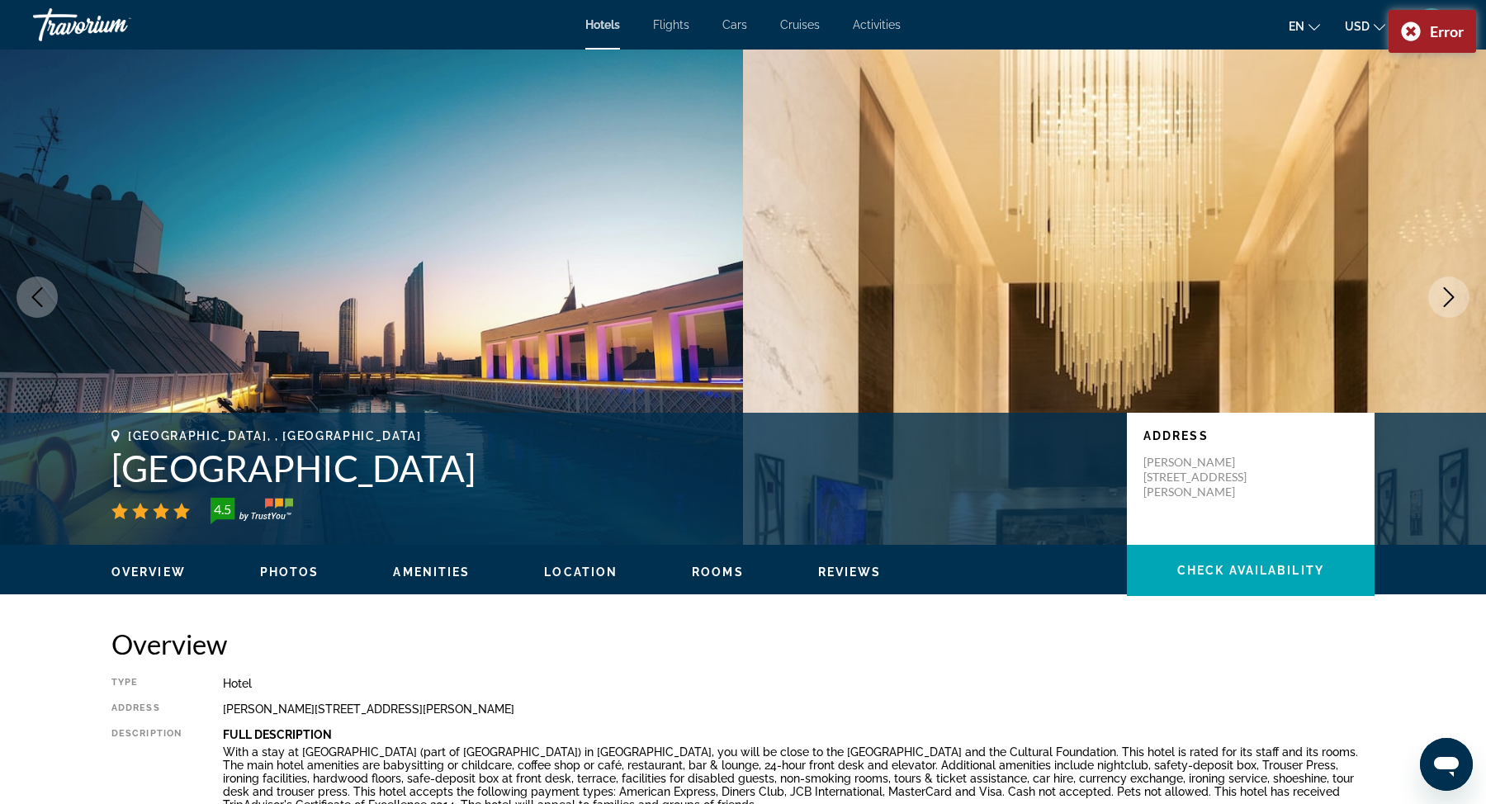
drag, startPoint x: 477, startPoint y: 477, endPoint x: 118, endPoint y: 466, distance: 359.4
click at [118, 466] on h1 "[GEOGRAPHIC_DATA]" at bounding box center [610, 468] width 999 height 43
copy h1 "[GEOGRAPHIC_DATA]"
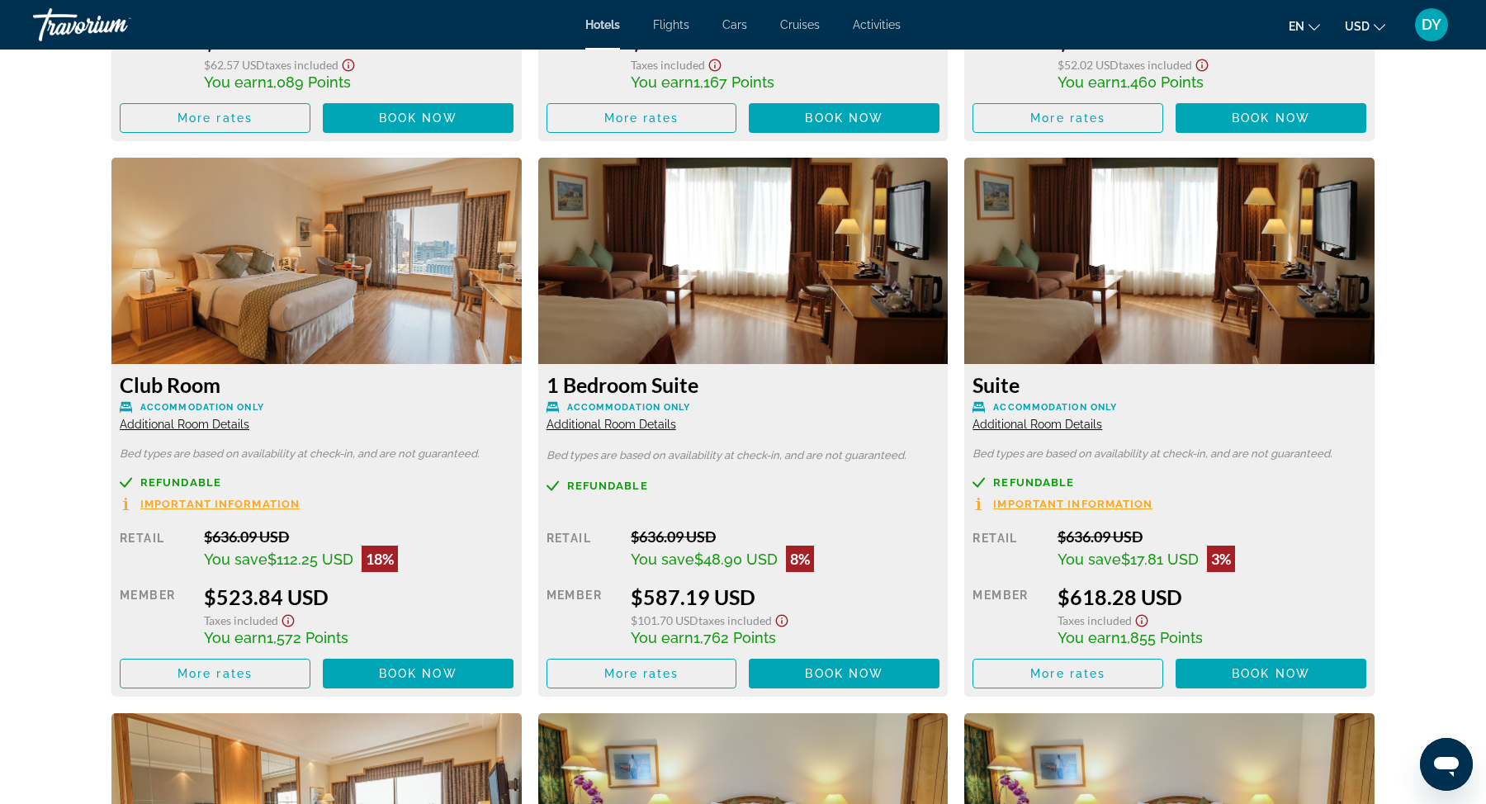
scroll to position [2738, 0]
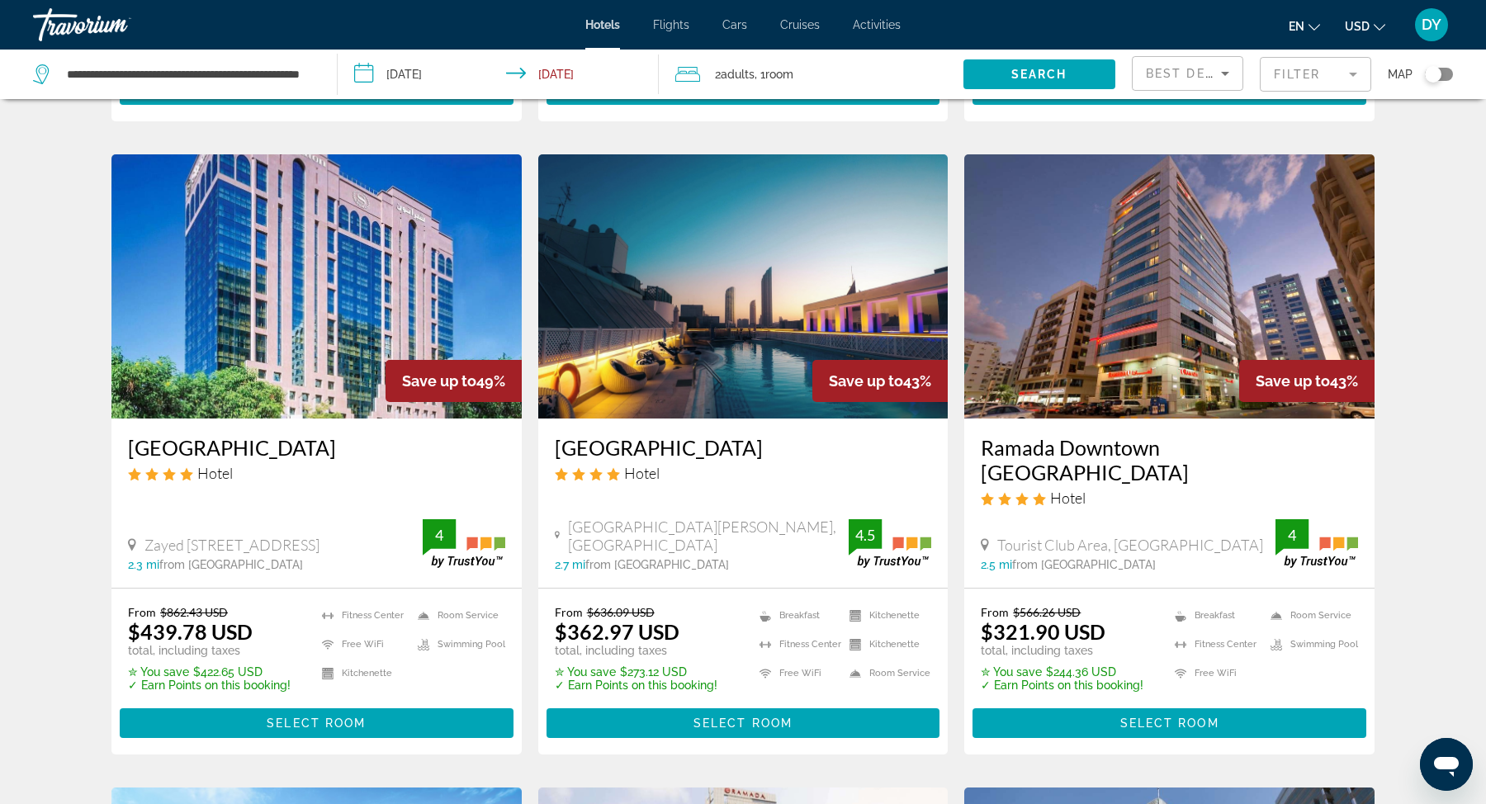
scroll to position [642, 0]
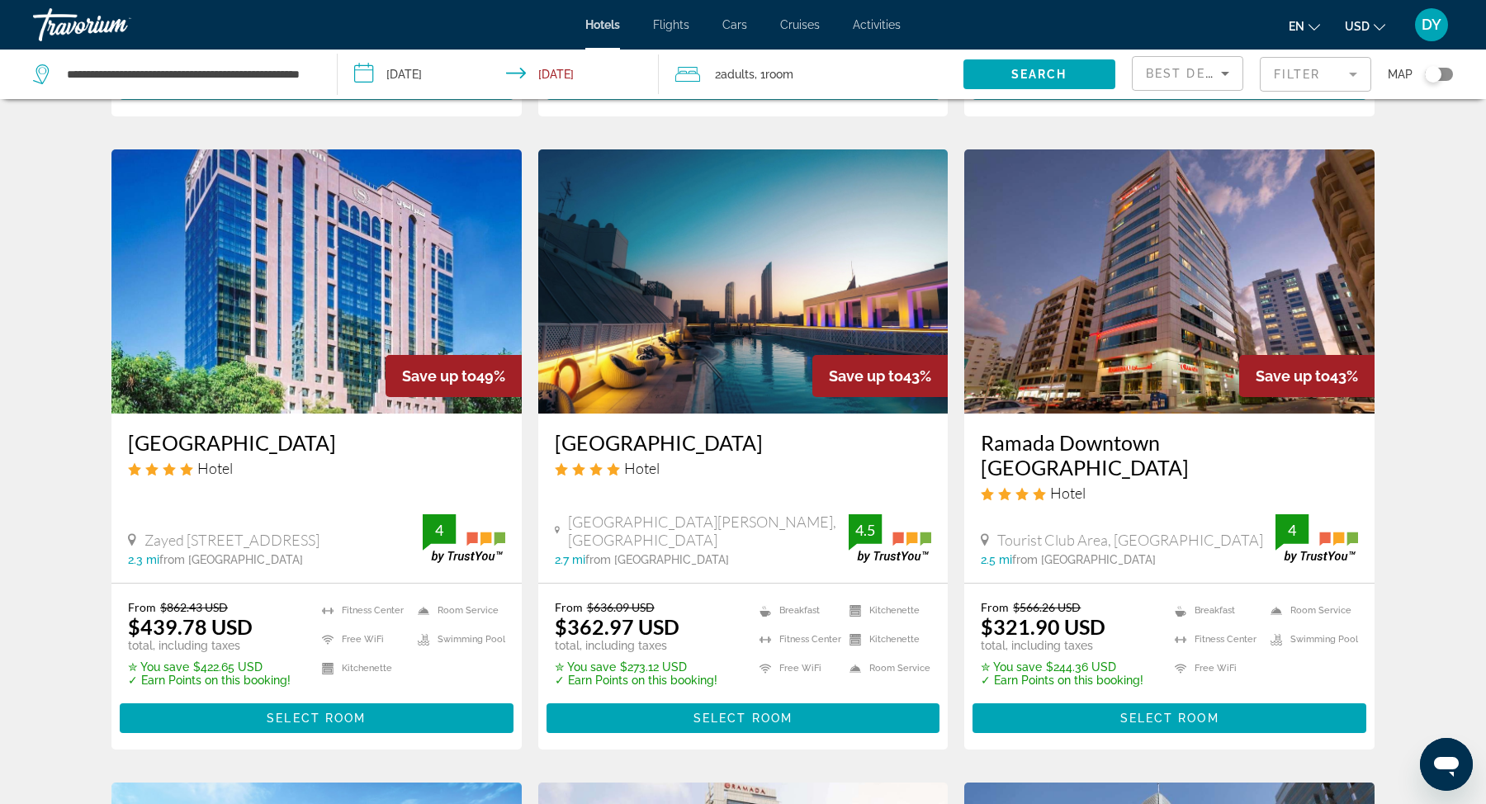
click at [1067, 430] on h3 "Ramada Downtown [GEOGRAPHIC_DATA]" at bounding box center [1169, 455] width 377 height 50
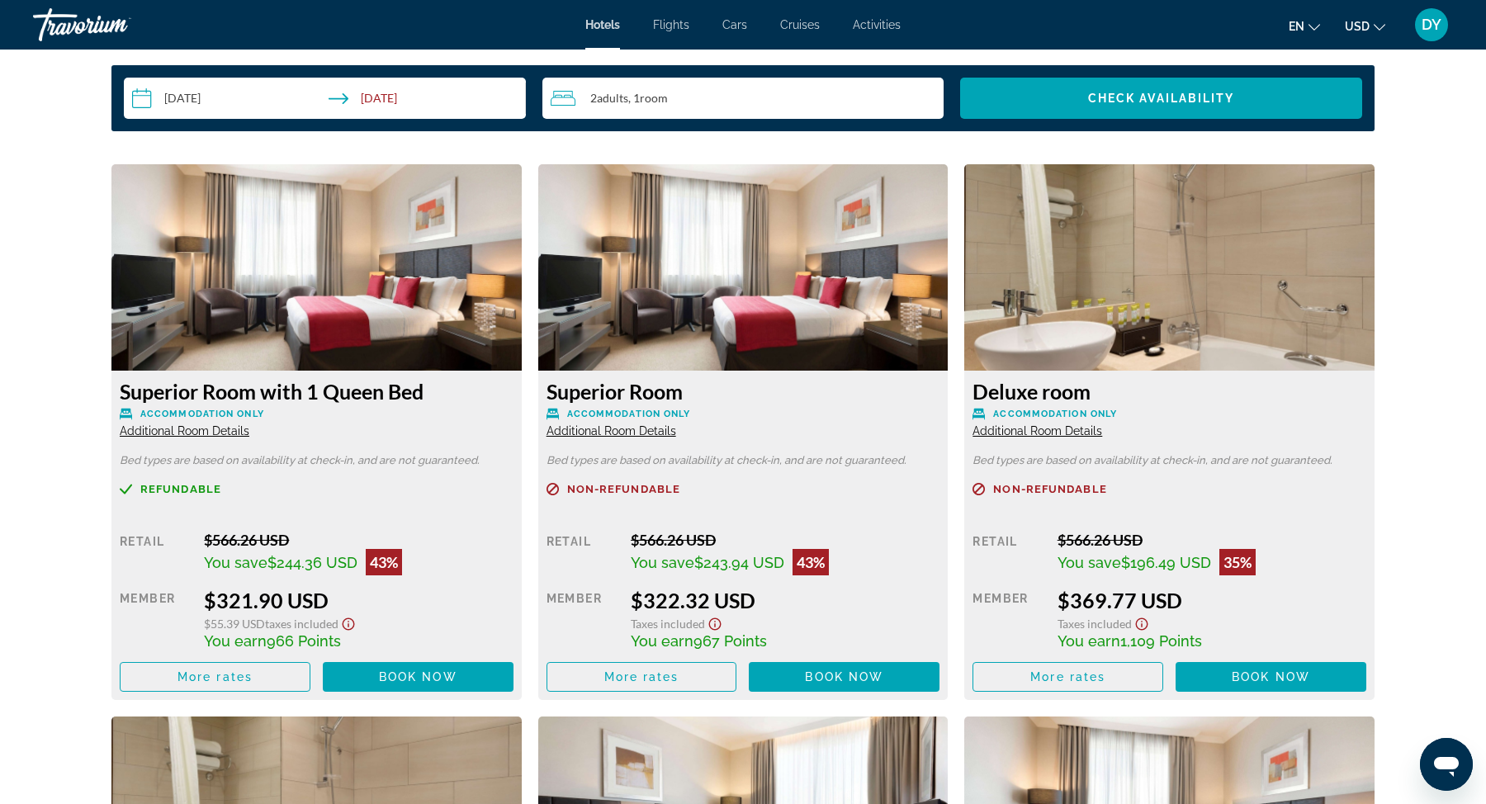
scroll to position [2166, 0]
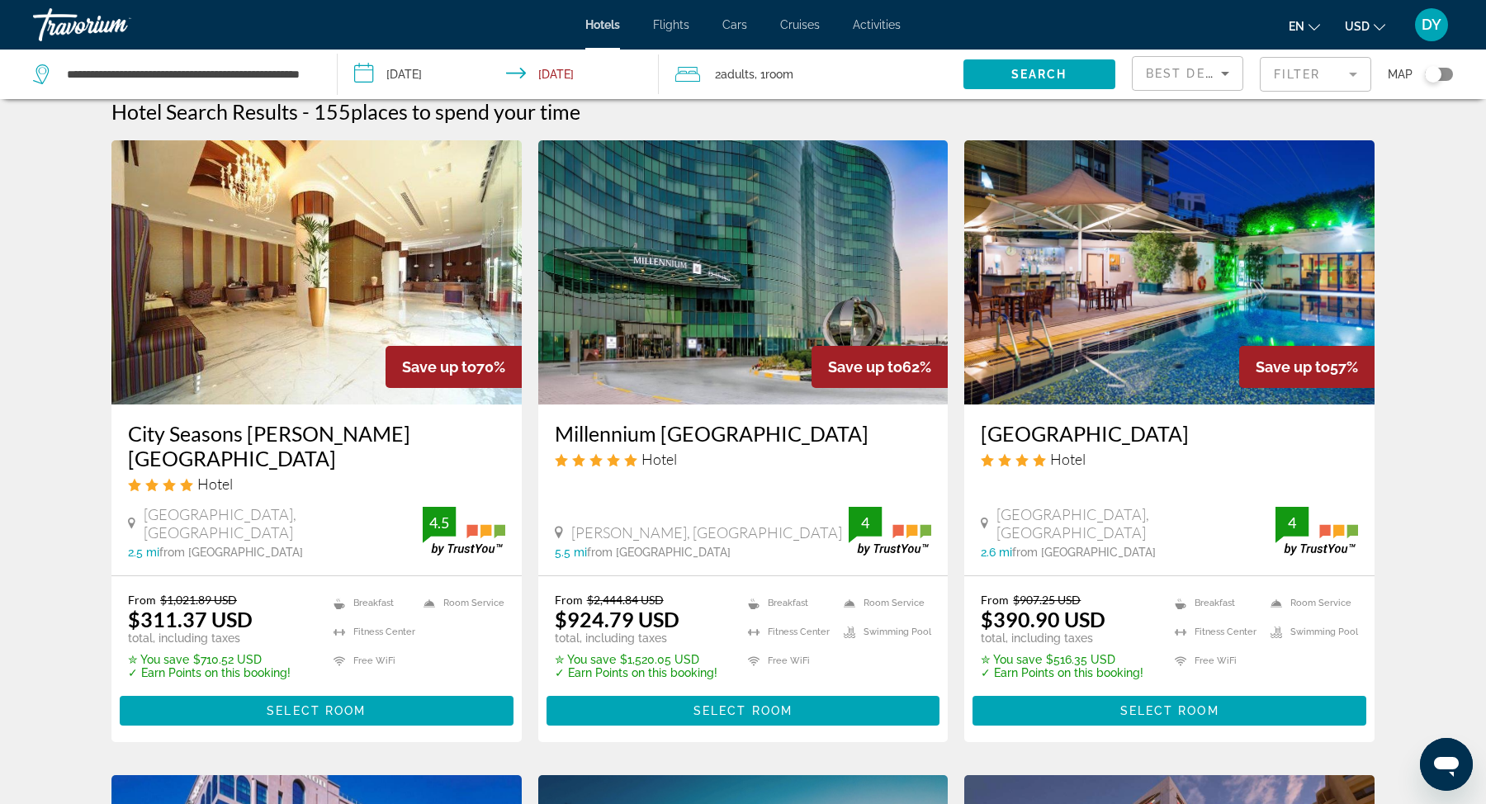
scroll to position [19, 0]
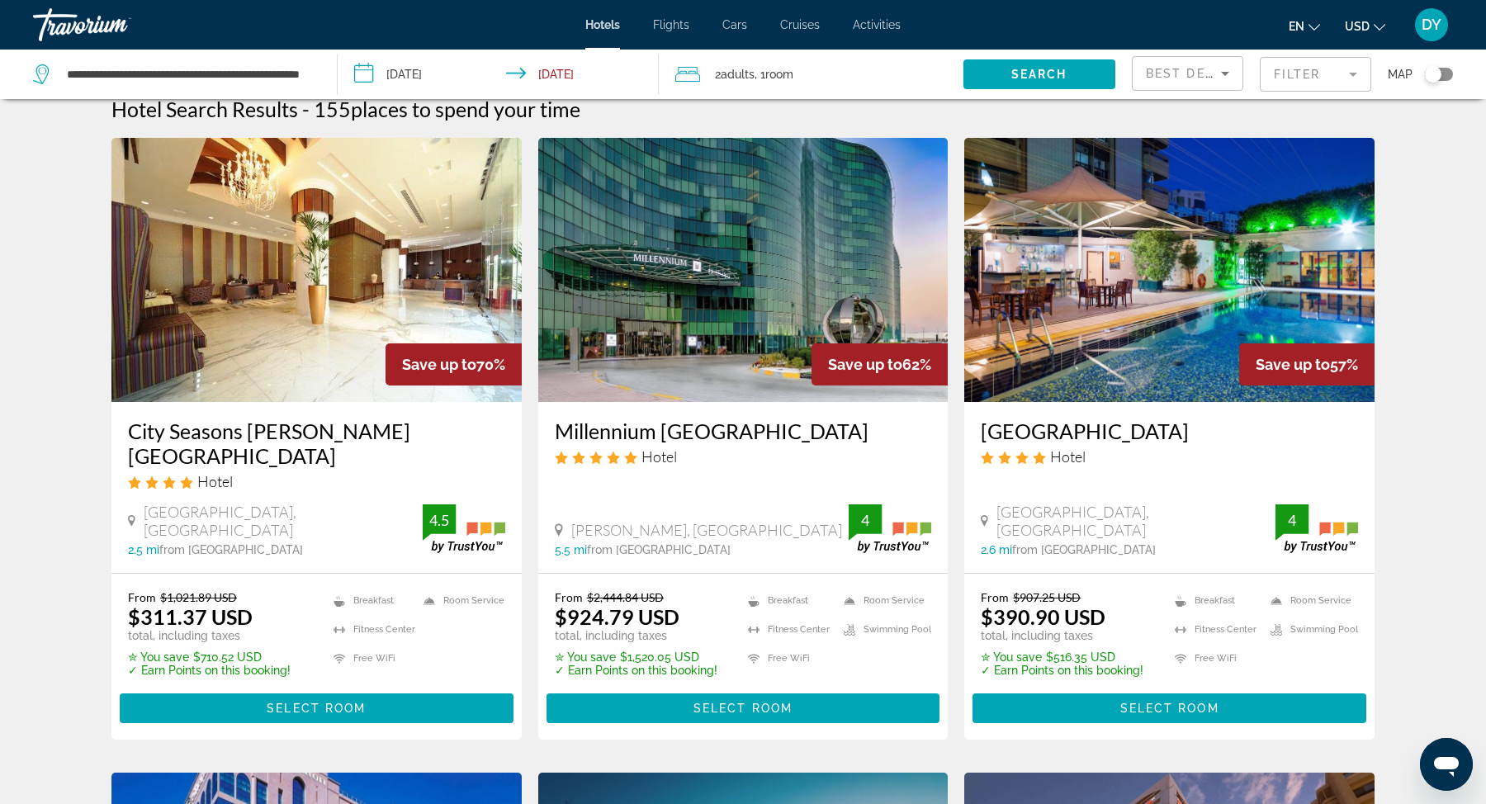
click at [326, 432] on h3 "City Seasons [PERSON_NAME][GEOGRAPHIC_DATA]" at bounding box center [316, 444] width 377 height 50
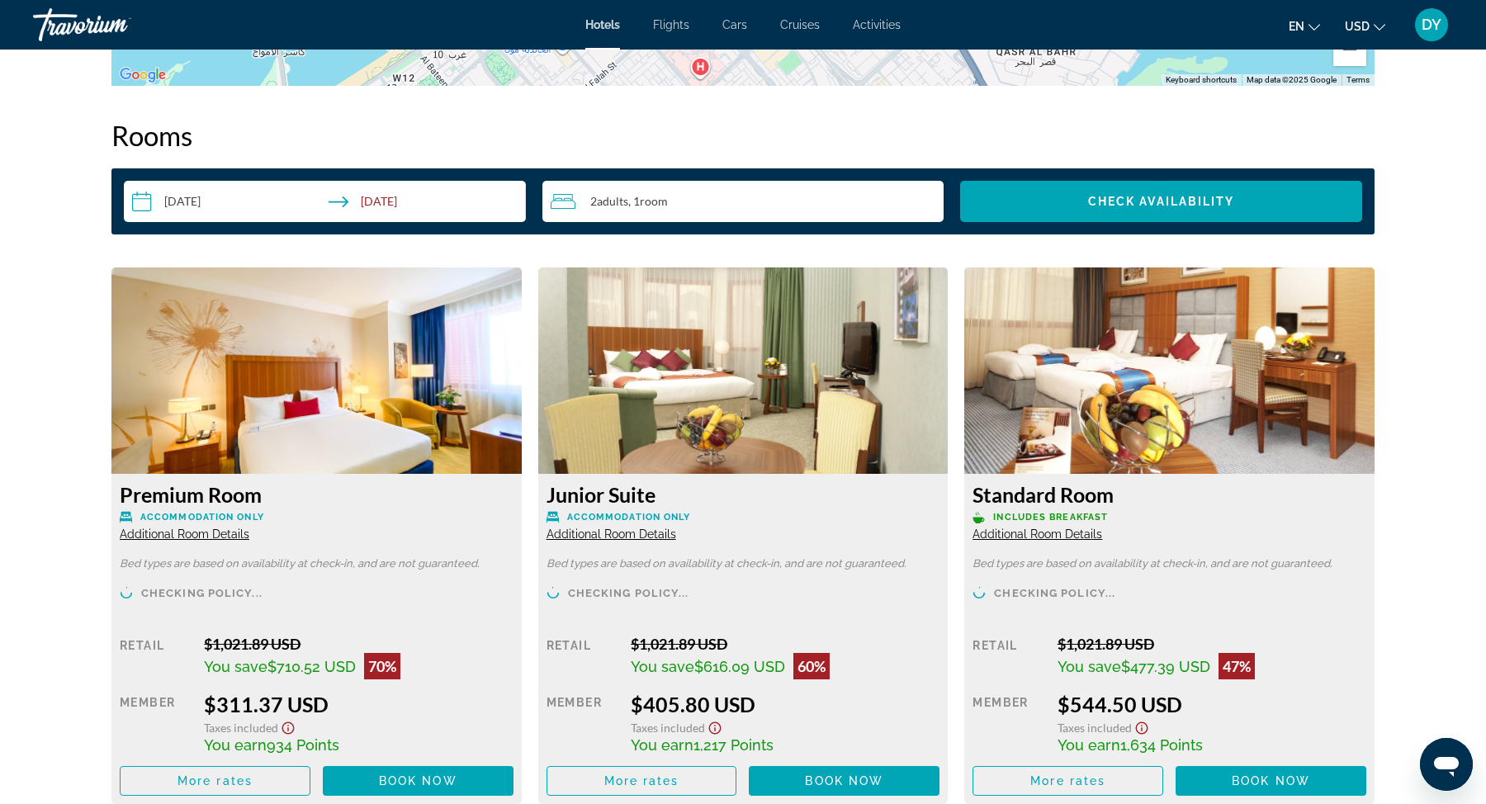
scroll to position [2059, 0]
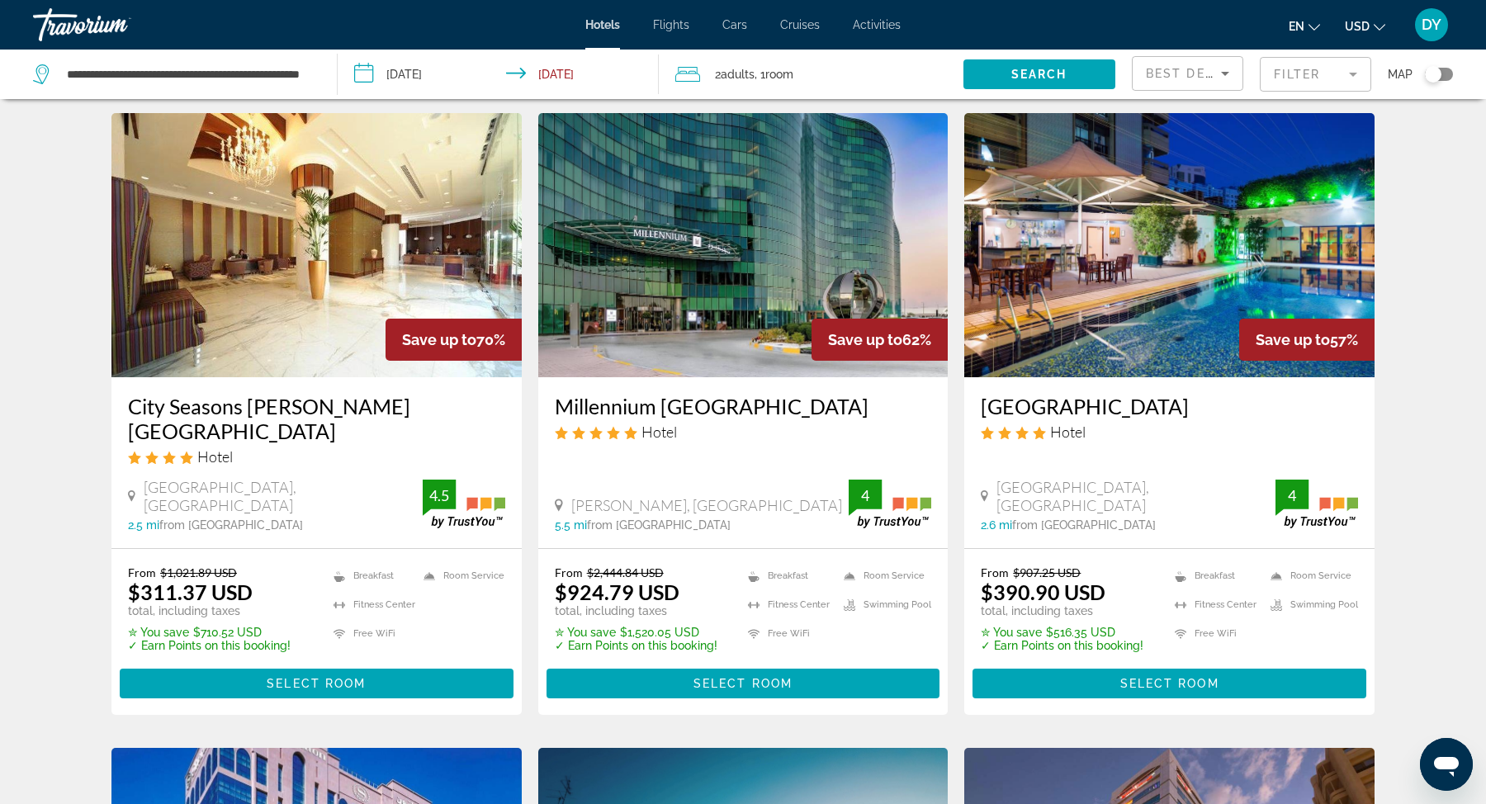
scroll to position [58, 0]
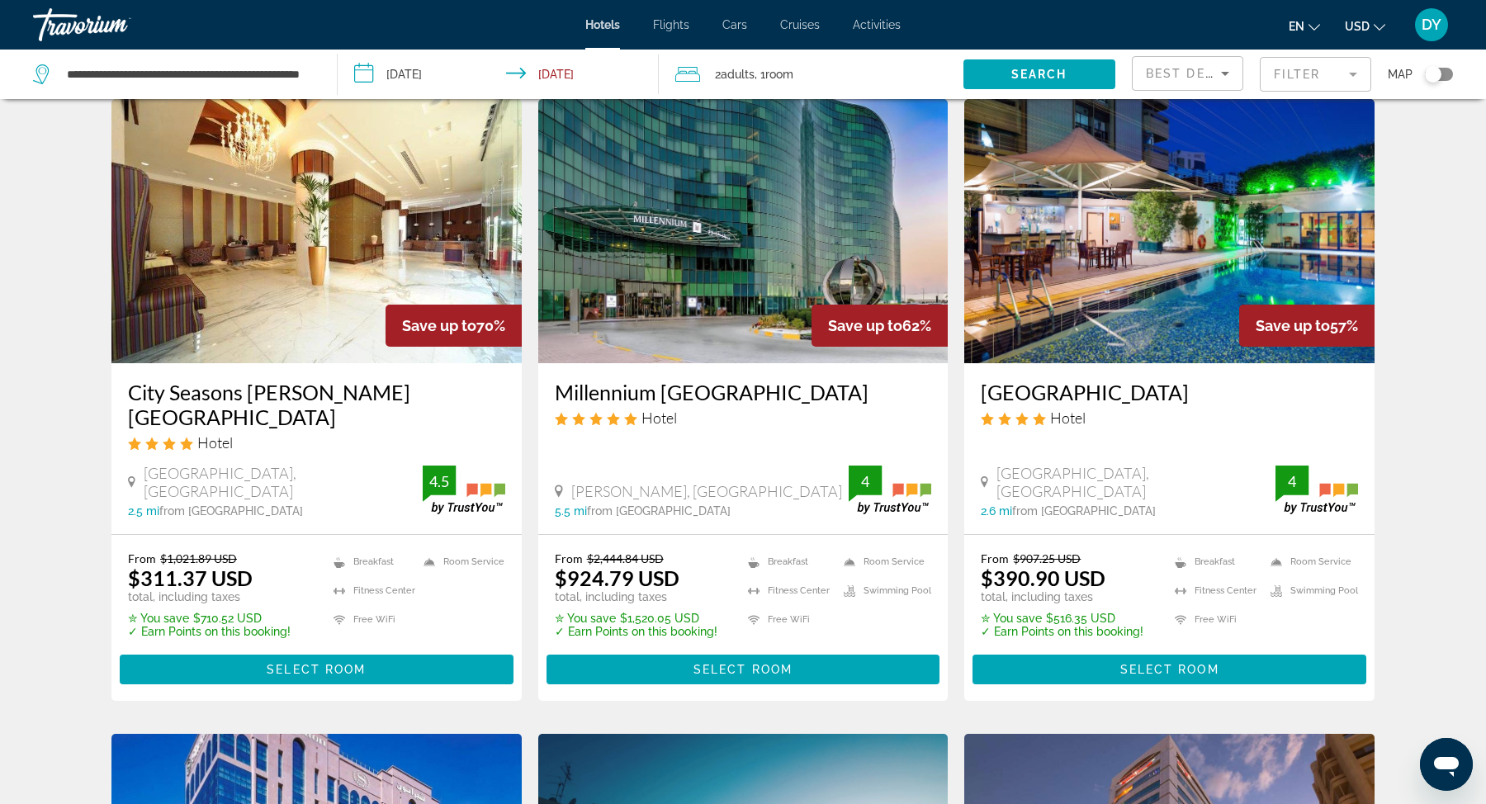
click at [1099, 396] on h3 "[GEOGRAPHIC_DATA]" at bounding box center [1169, 392] width 377 height 25
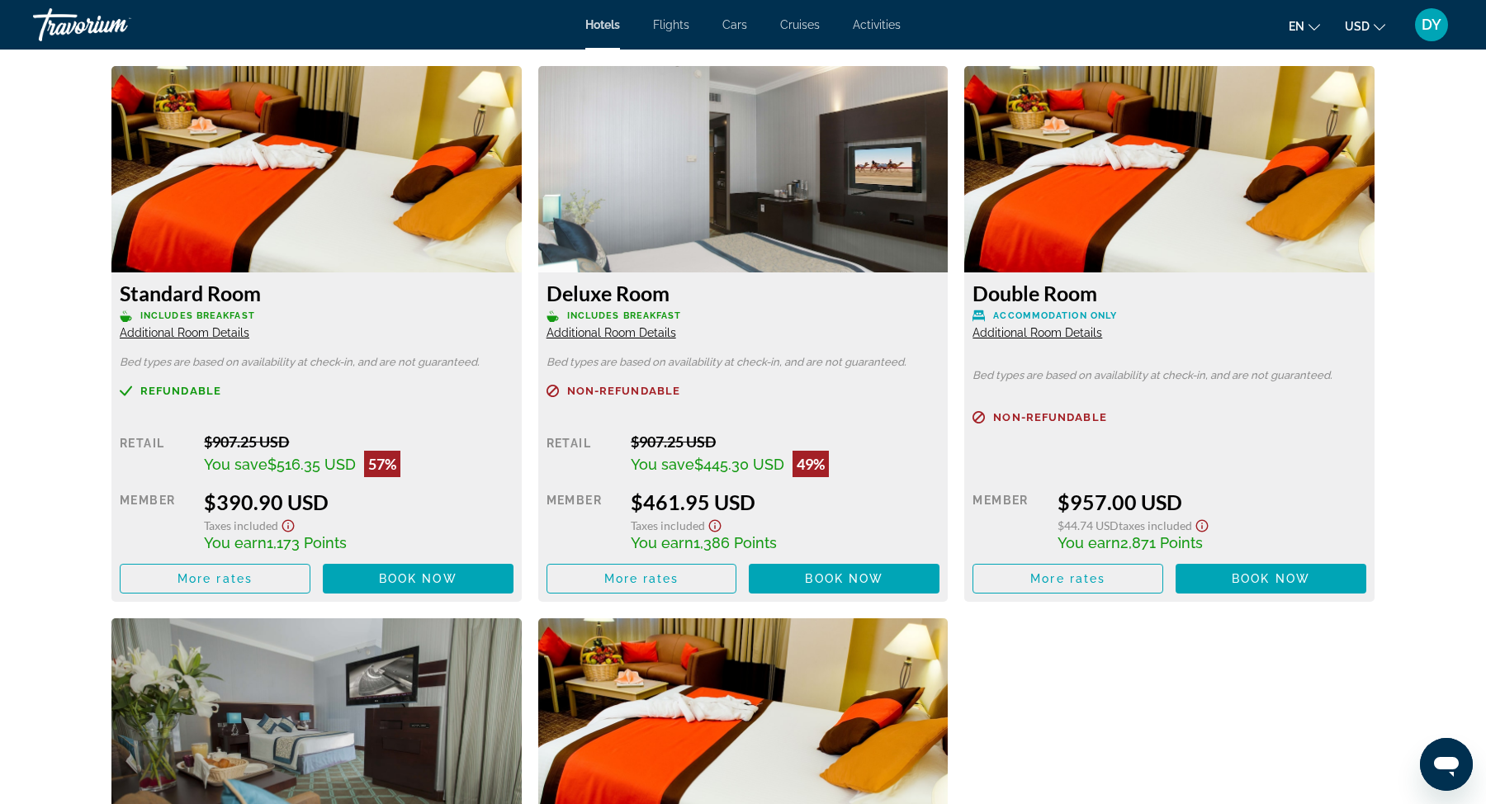
scroll to position [2271, 0]
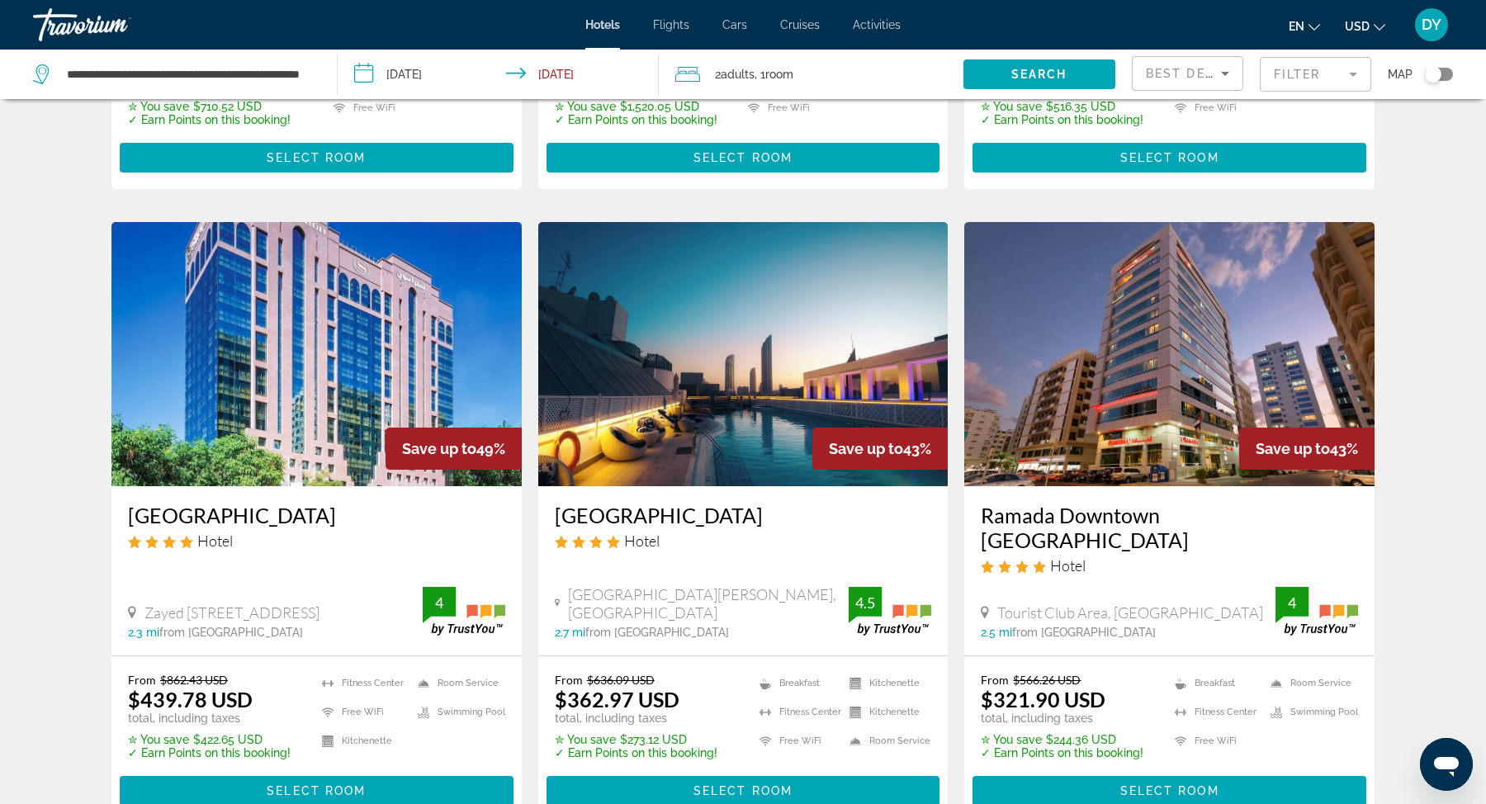
scroll to position [571, 0]
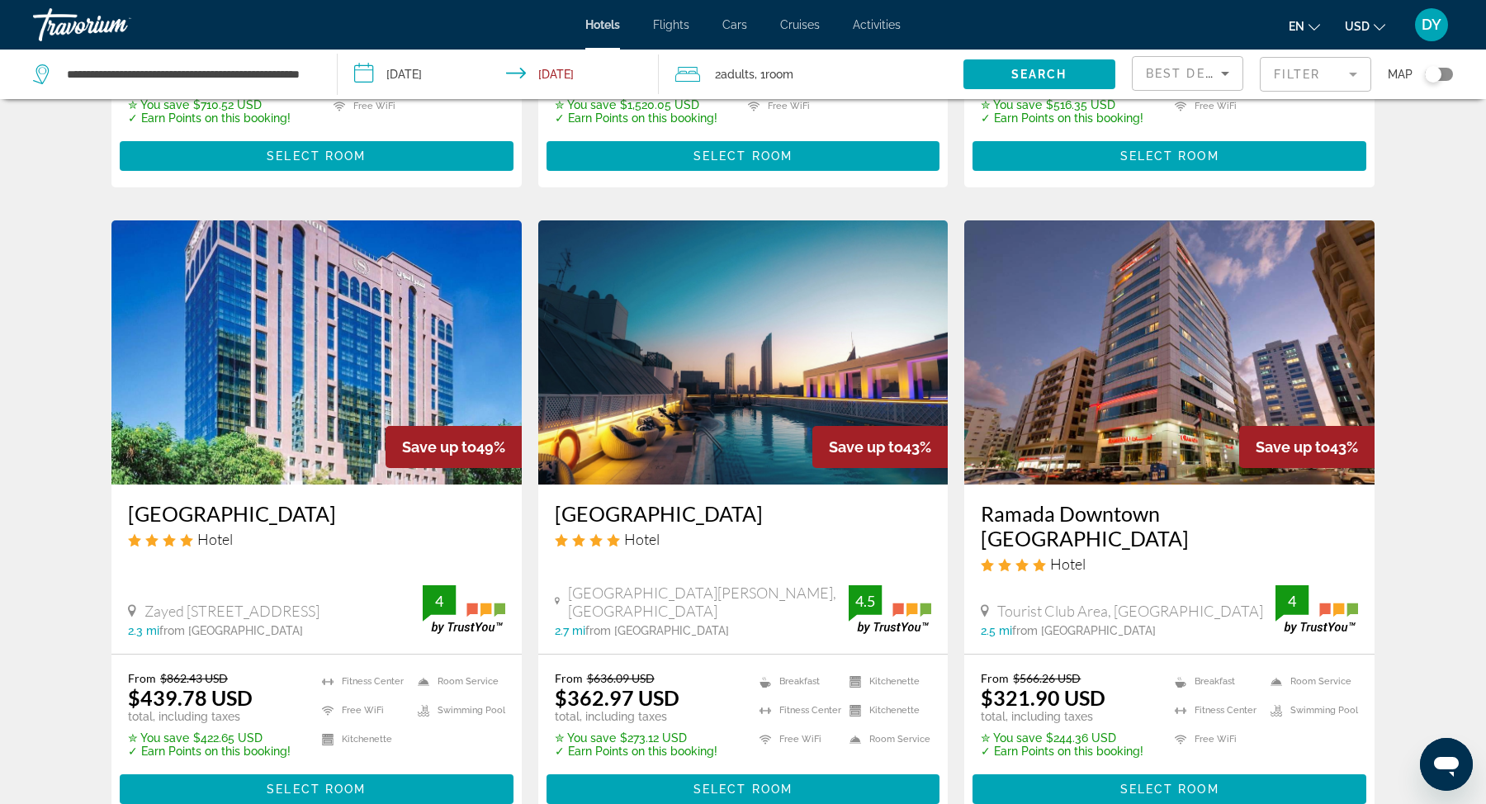
click at [678, 501] on h3 "[GEOGRAPHIC_DATA]" at bounding box center [743, 513] width 377 height 25
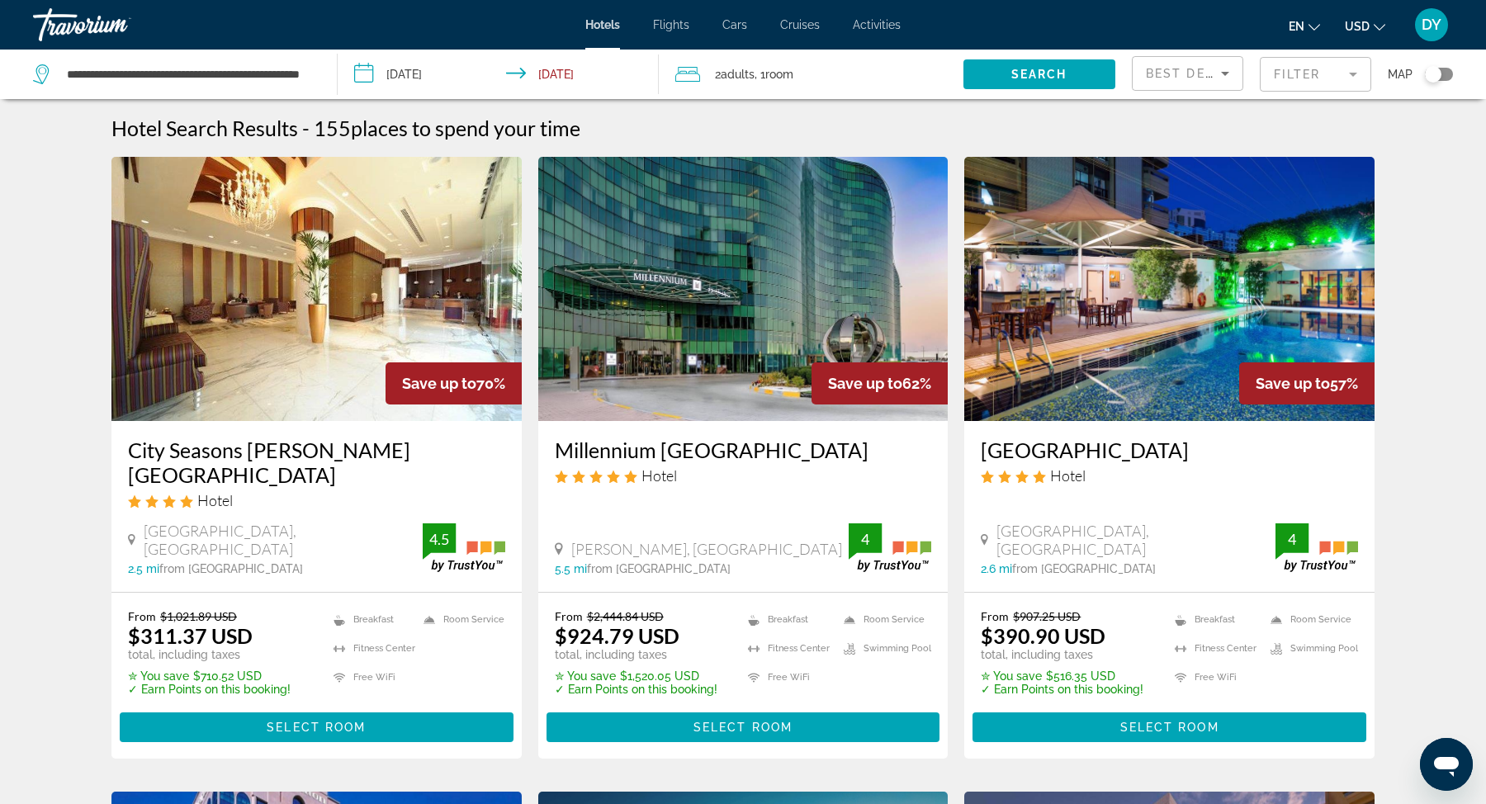
click at [178, 0] on html "**********" at bounding box center [743, 402] width 1486 height 804
click at [180, 76] on input "**********" at bounding box center [188, 74] width 247 height 25
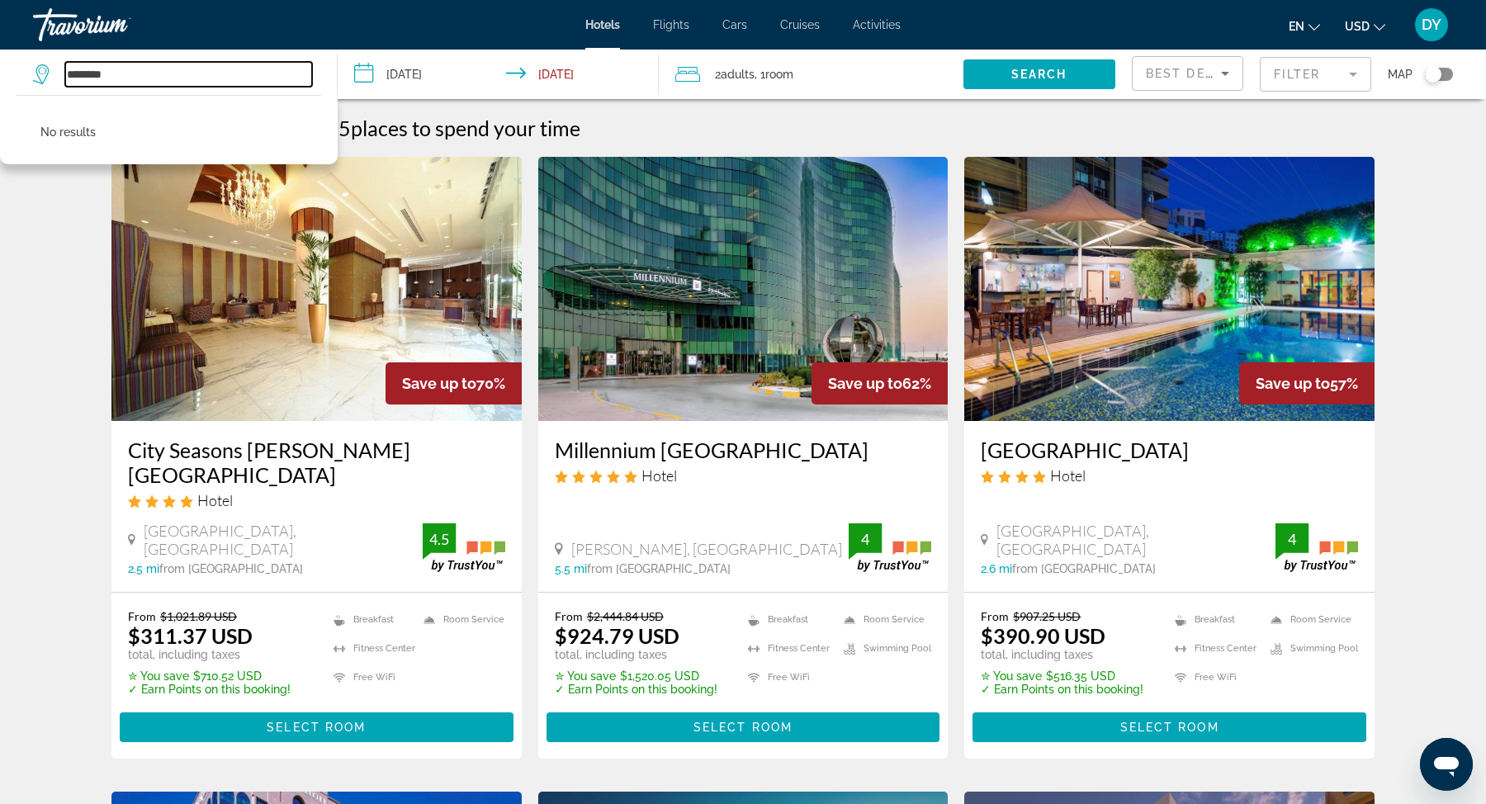
type input "********"
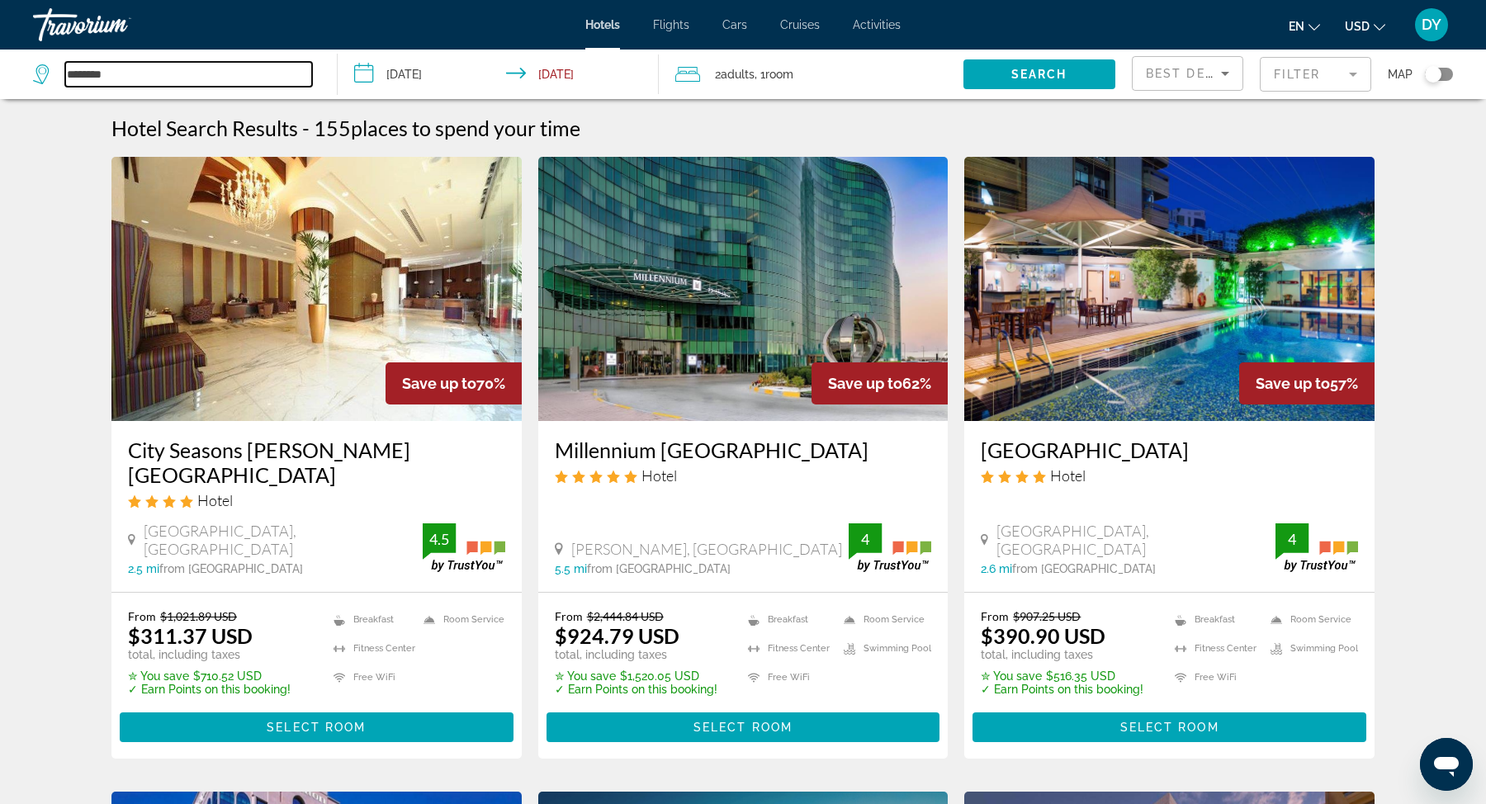
scroll to position [15, 0]
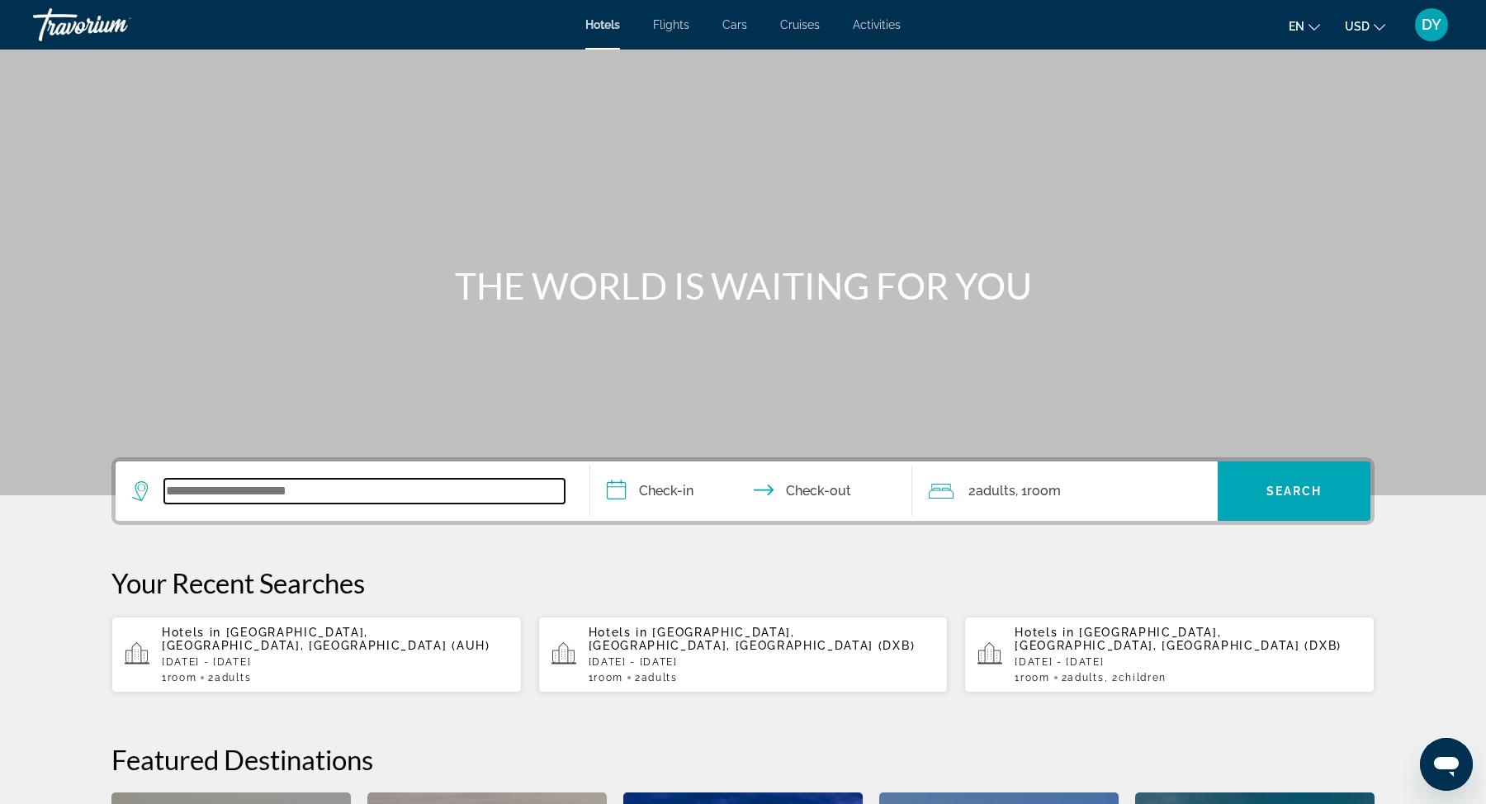
click at [190, 492] on input "Search widget" at bounding box center [364, 491] width 401 height 25
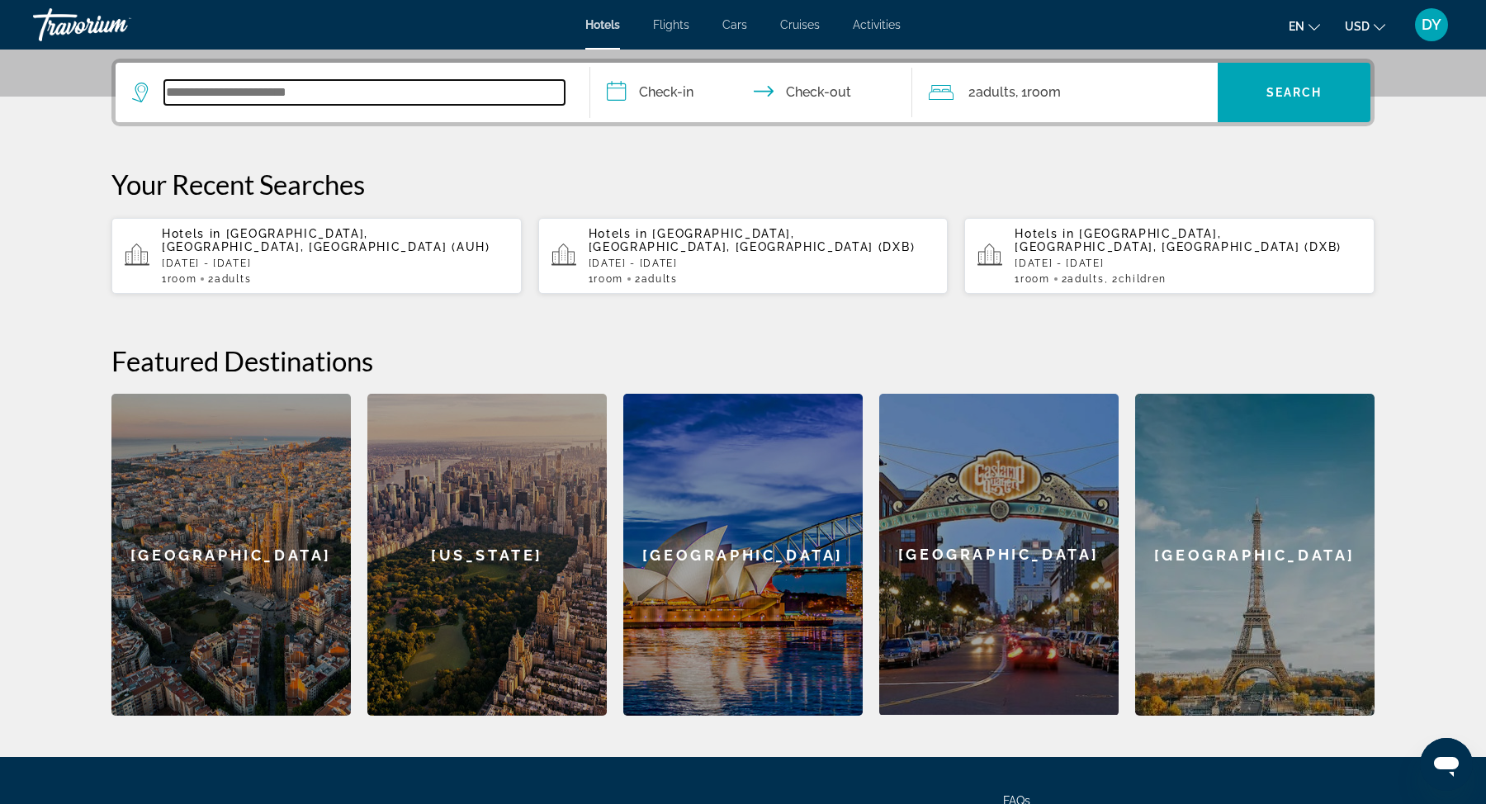
scroll to position [403, 0]
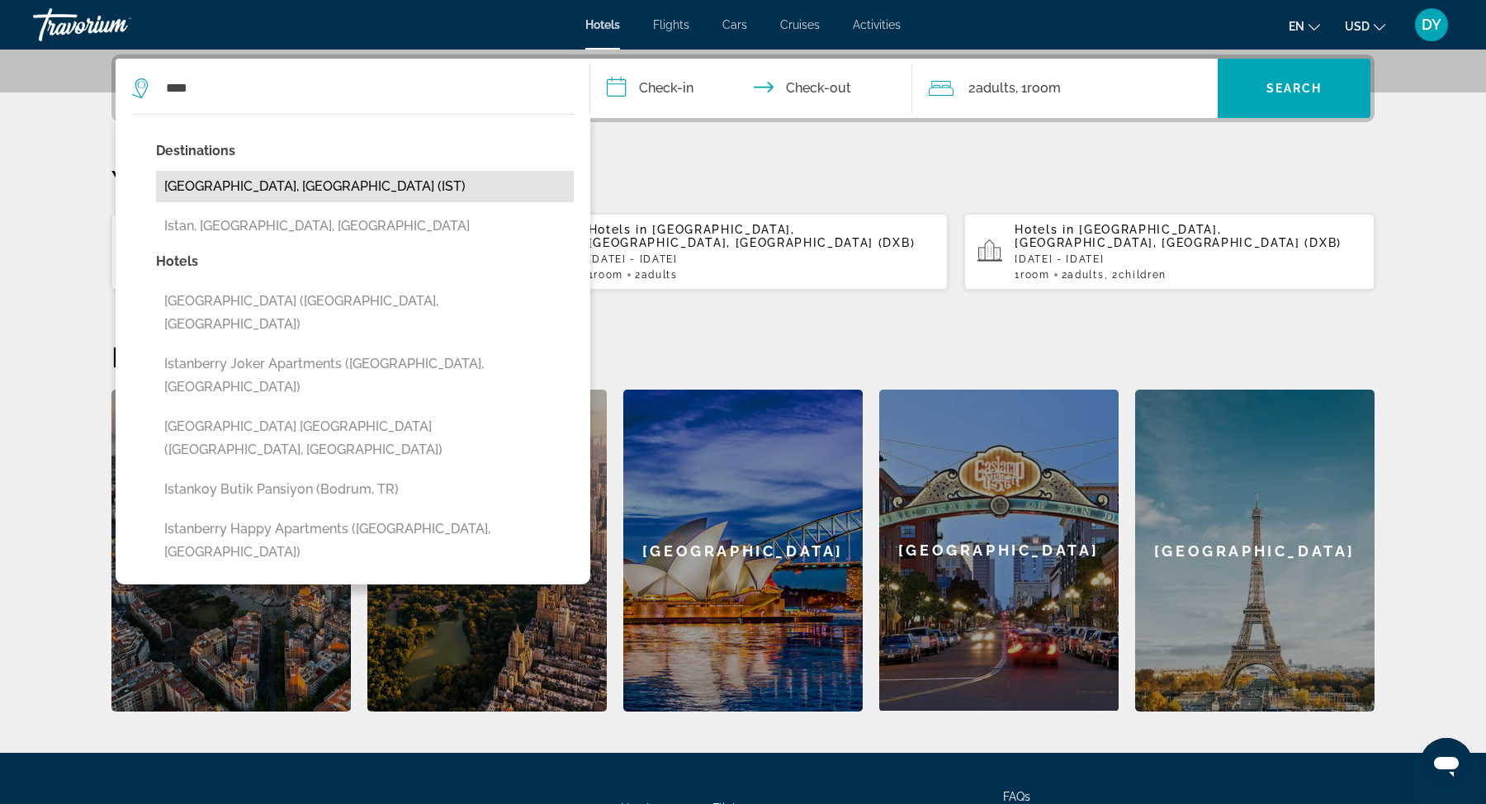
click at [268, 197] on button "Istanbul, Turkey (IST)" at bounding box center [365, 186] width 418 height 31
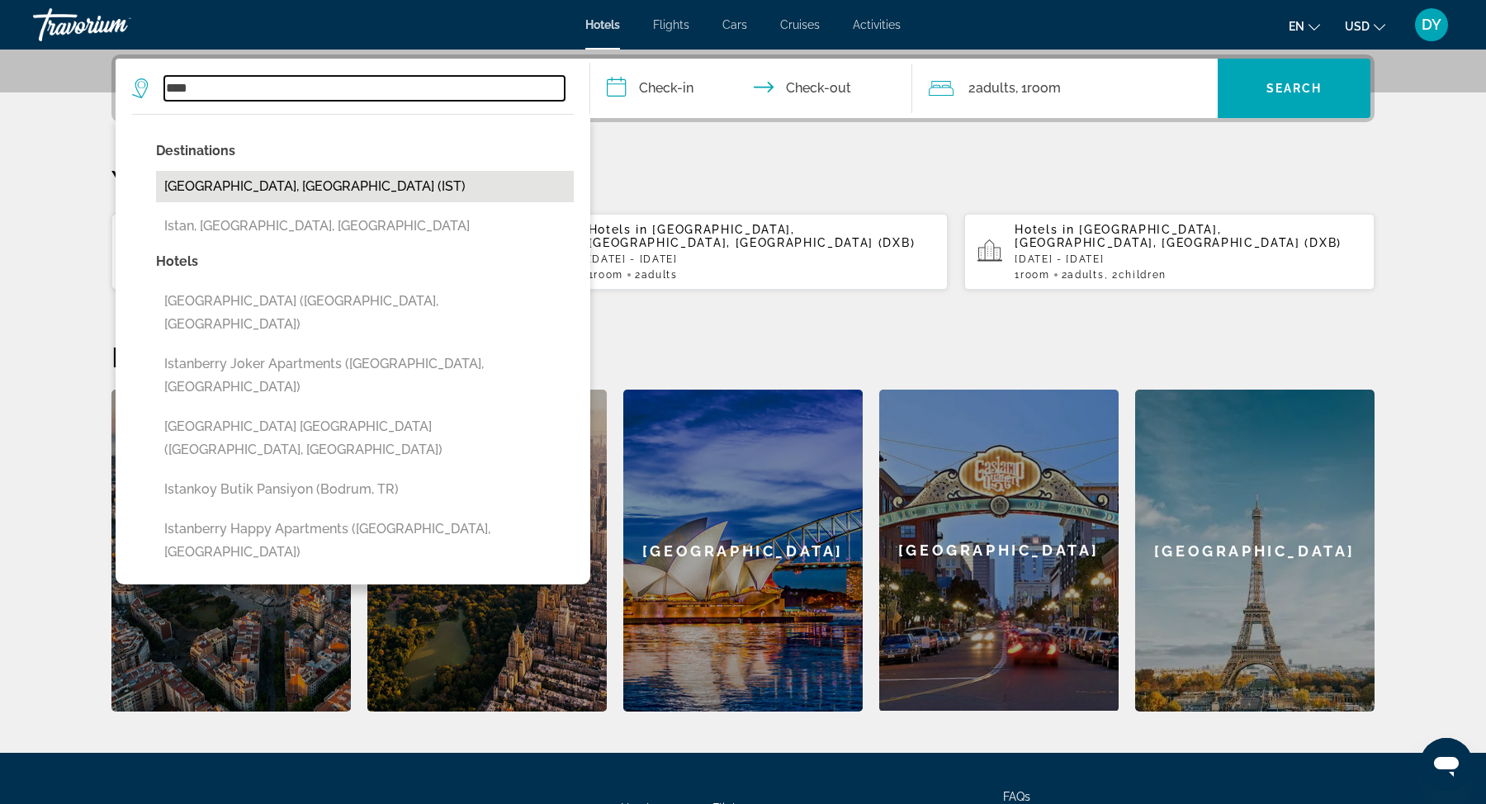
type input "**********"
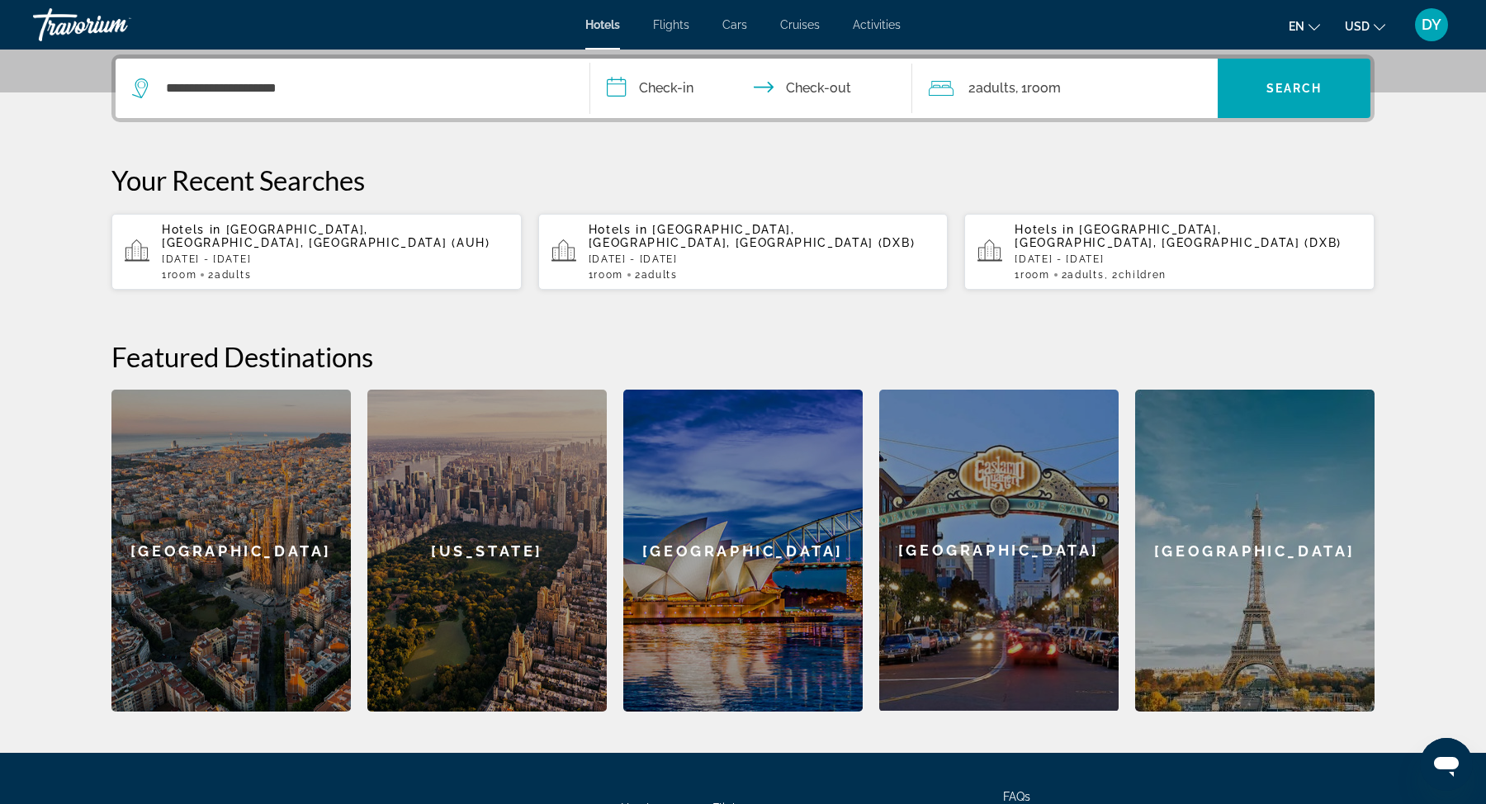
click at [666, 89] on input "**********" at bounding box center [754, 91] width 329 height 64
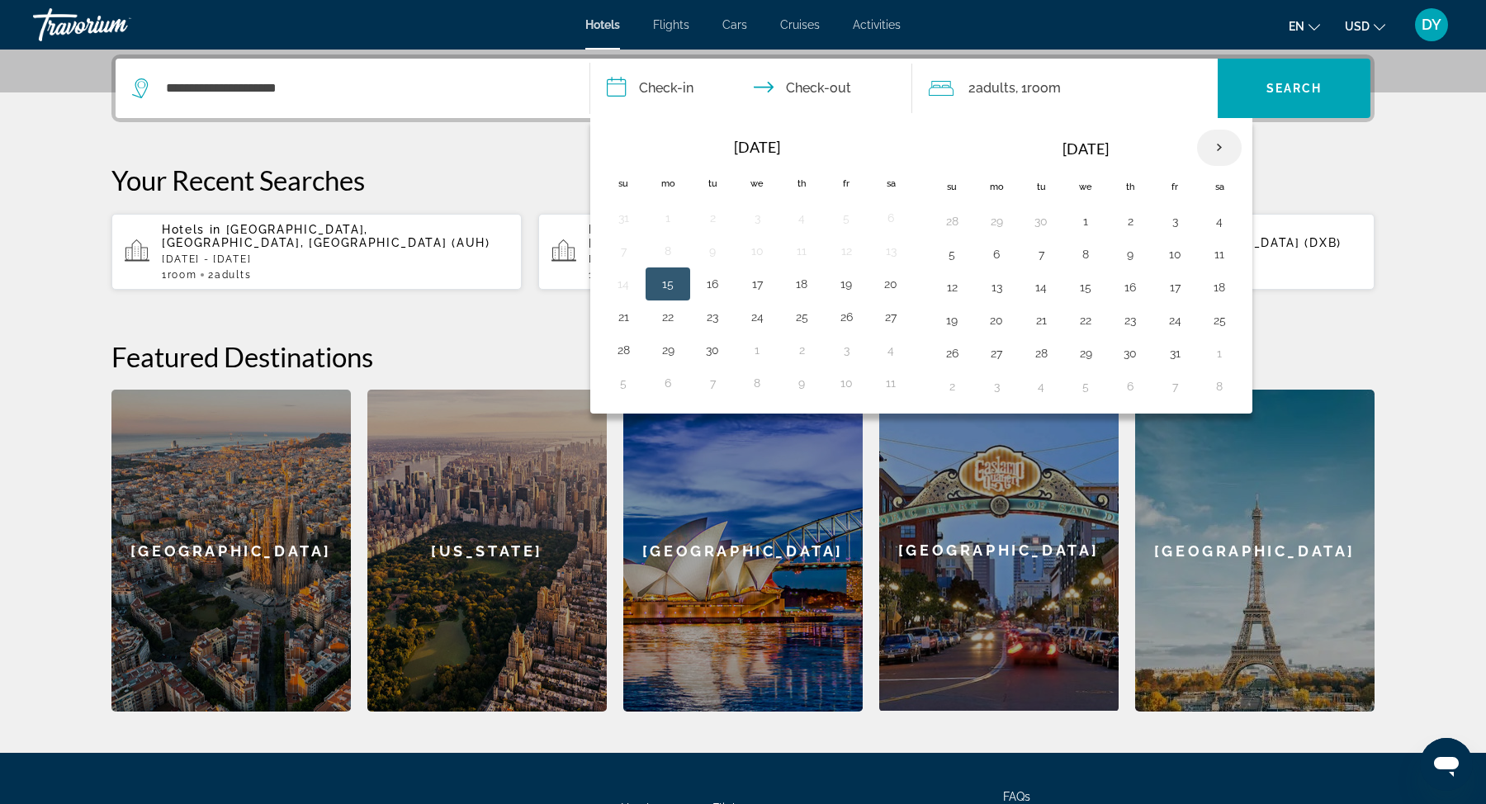
click at [1208, 144] on th "Next month" at bounding box center [1219, 148] width 45 height 36
click at [757, 350] on button "31" at bounding box center [757, 353] width 26 height 23
click at [1210, 215] on button "3" at bounding box center [1219, 221] width 26 height 23
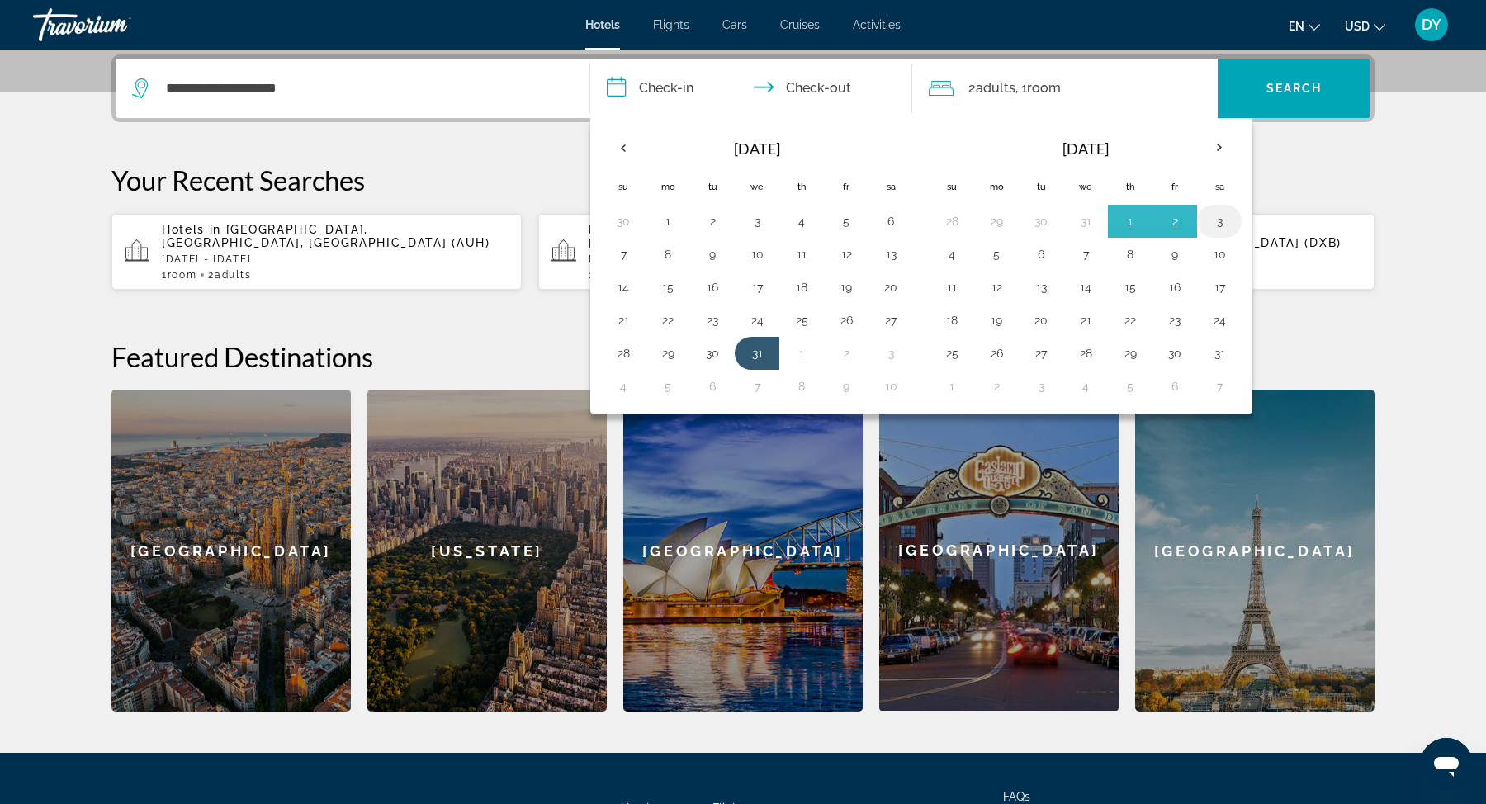
type input "**********"
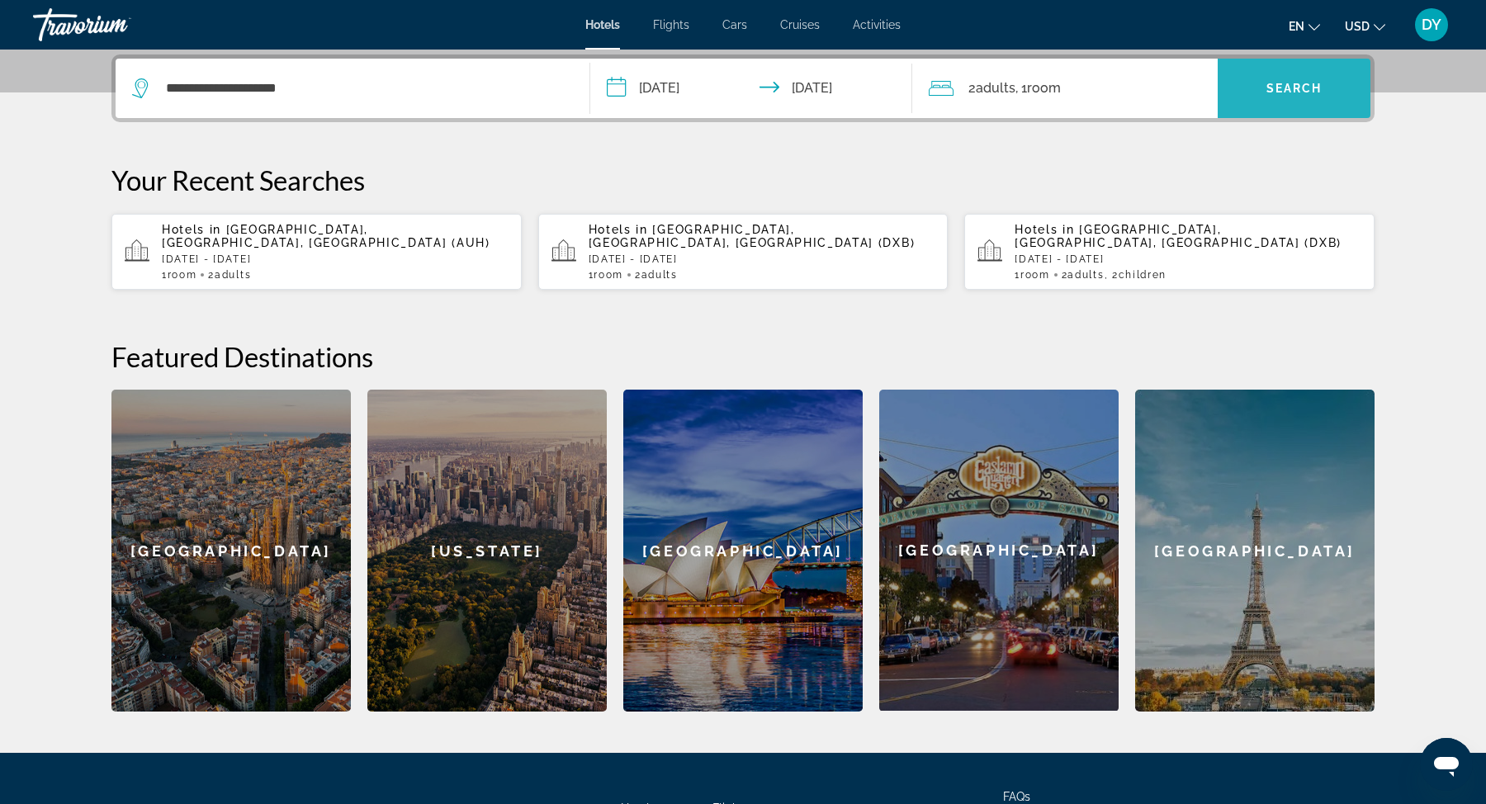
click at [1265, 84] on span "Search widget" at bounding box center [1294, 89] width 153 height 40
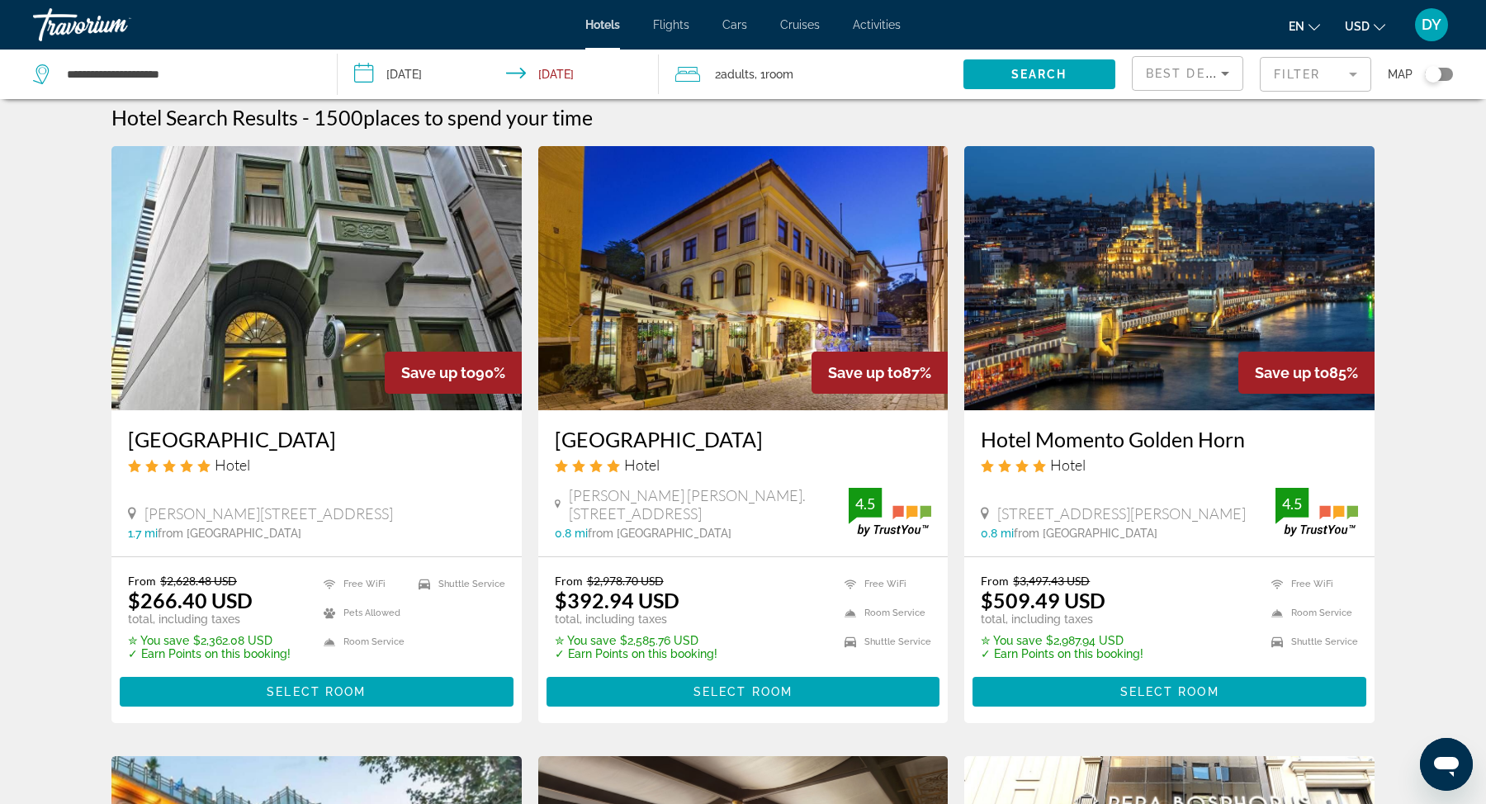
scroll to position [6, 0]
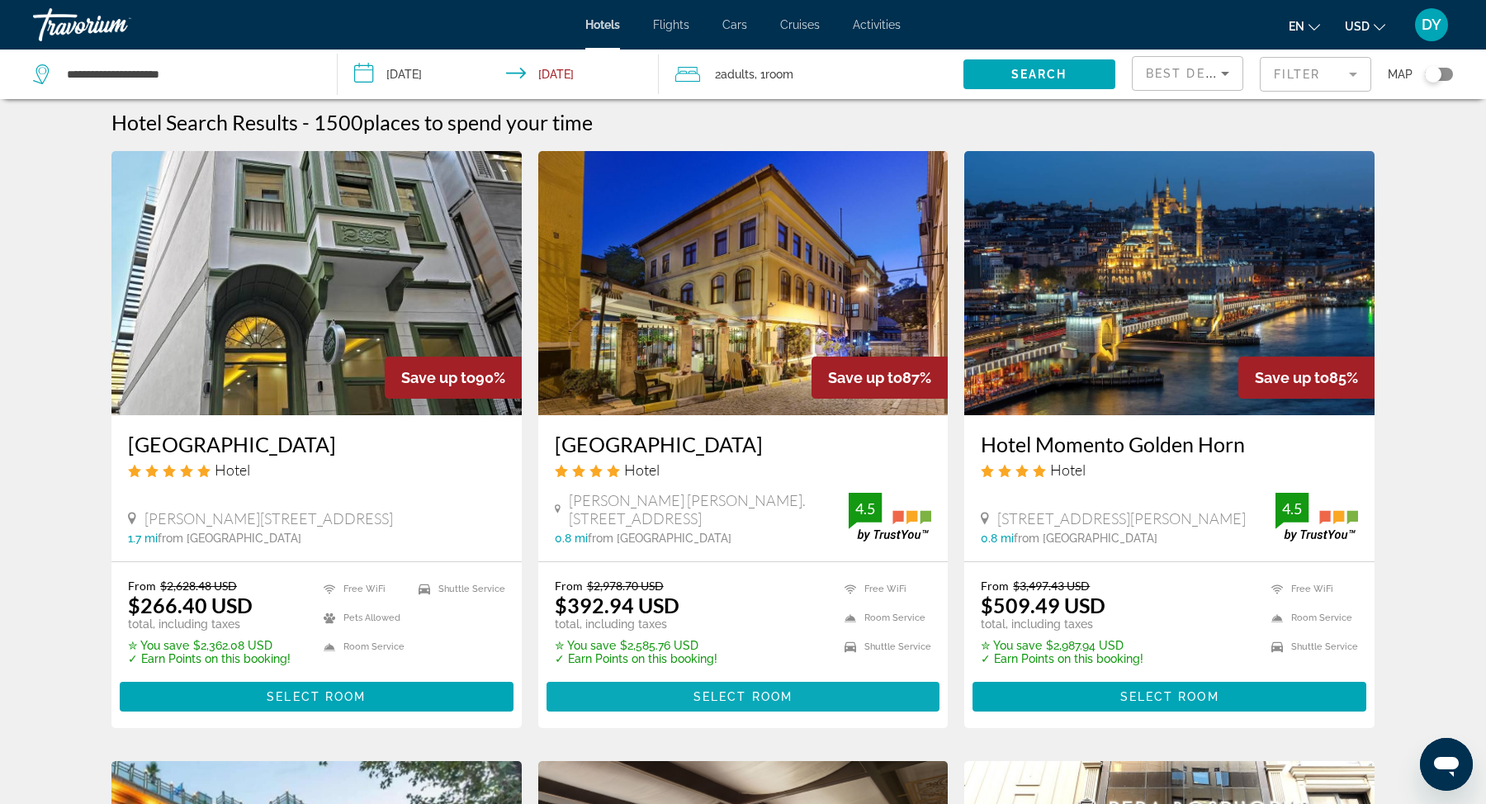
click at [732, 690] on span "Select Room" at bounding box center [743, 696] width 99 height 13
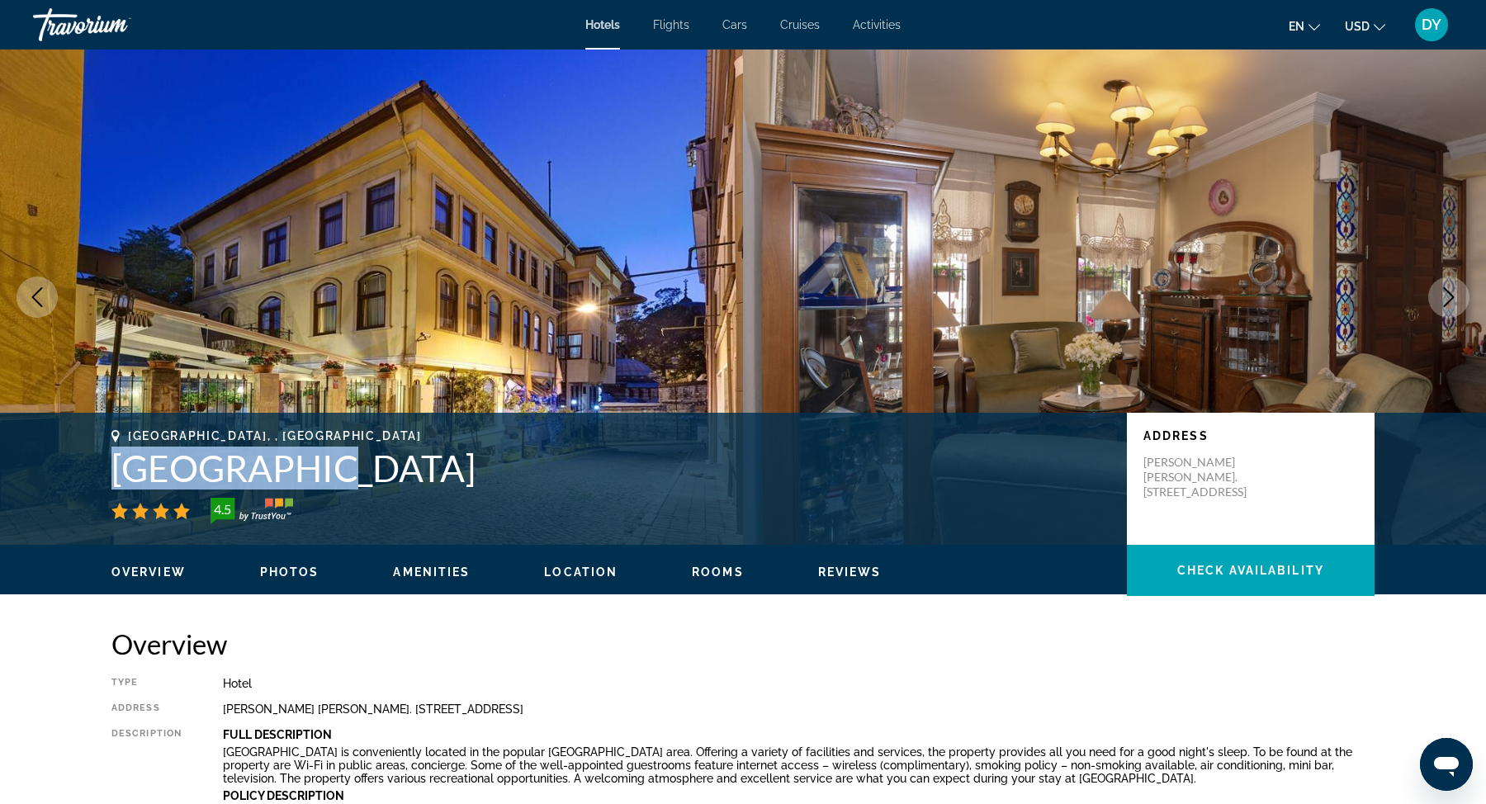
drag, startPoint x: 305, startPoint y: 476, endPoint x: 119, endPoint y: 476, distance: 185.8
click at [118, 476] on h1 "Arena Hotel" at bounding box center [610, 468] width 999 height 43
copy h1 "Arena Hotel"
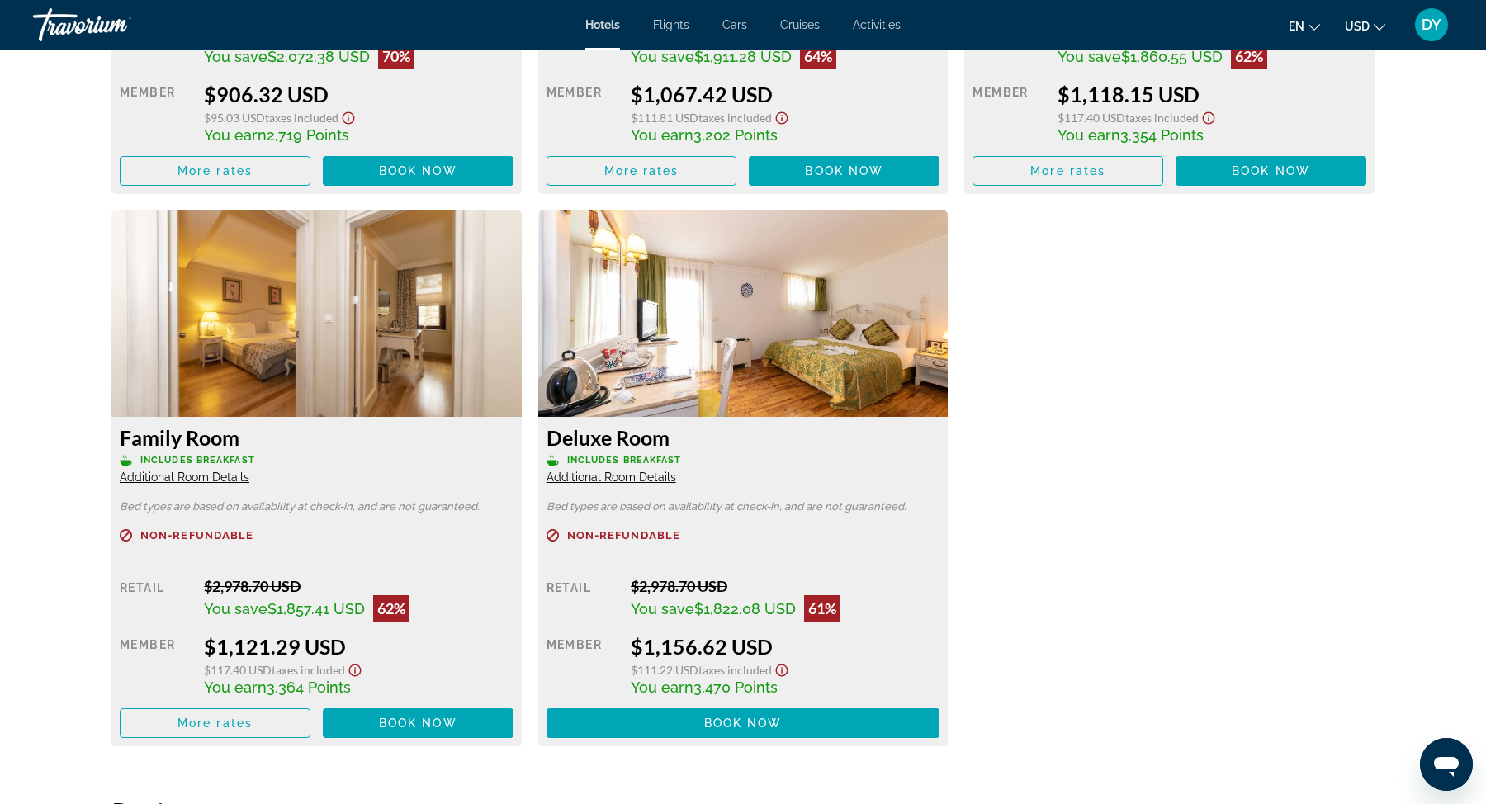
scroll to position [4370, 0]
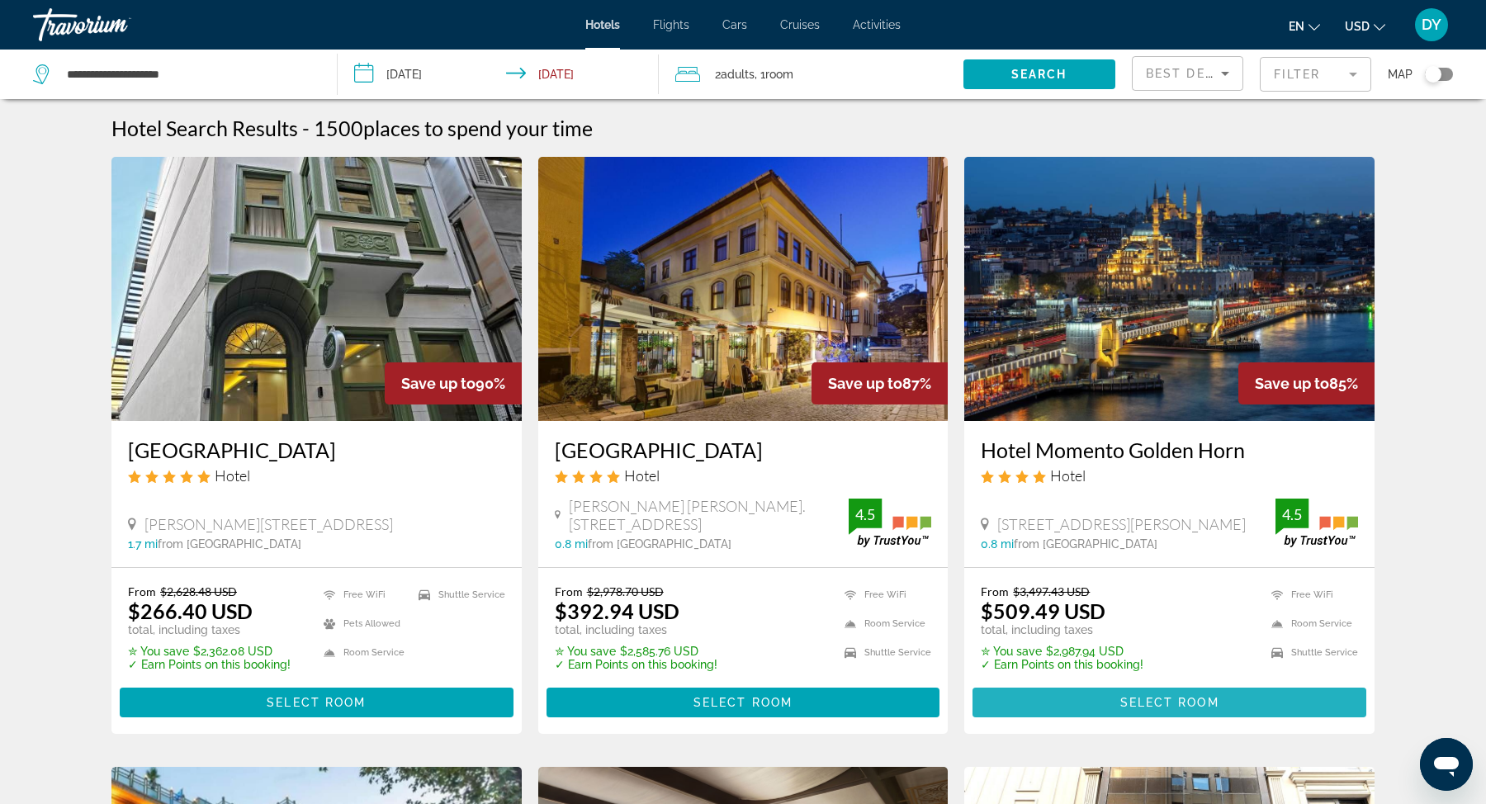
click at [1193, 701] on span "Select Room" at bounding box center [1170, 702] width 99 height 13
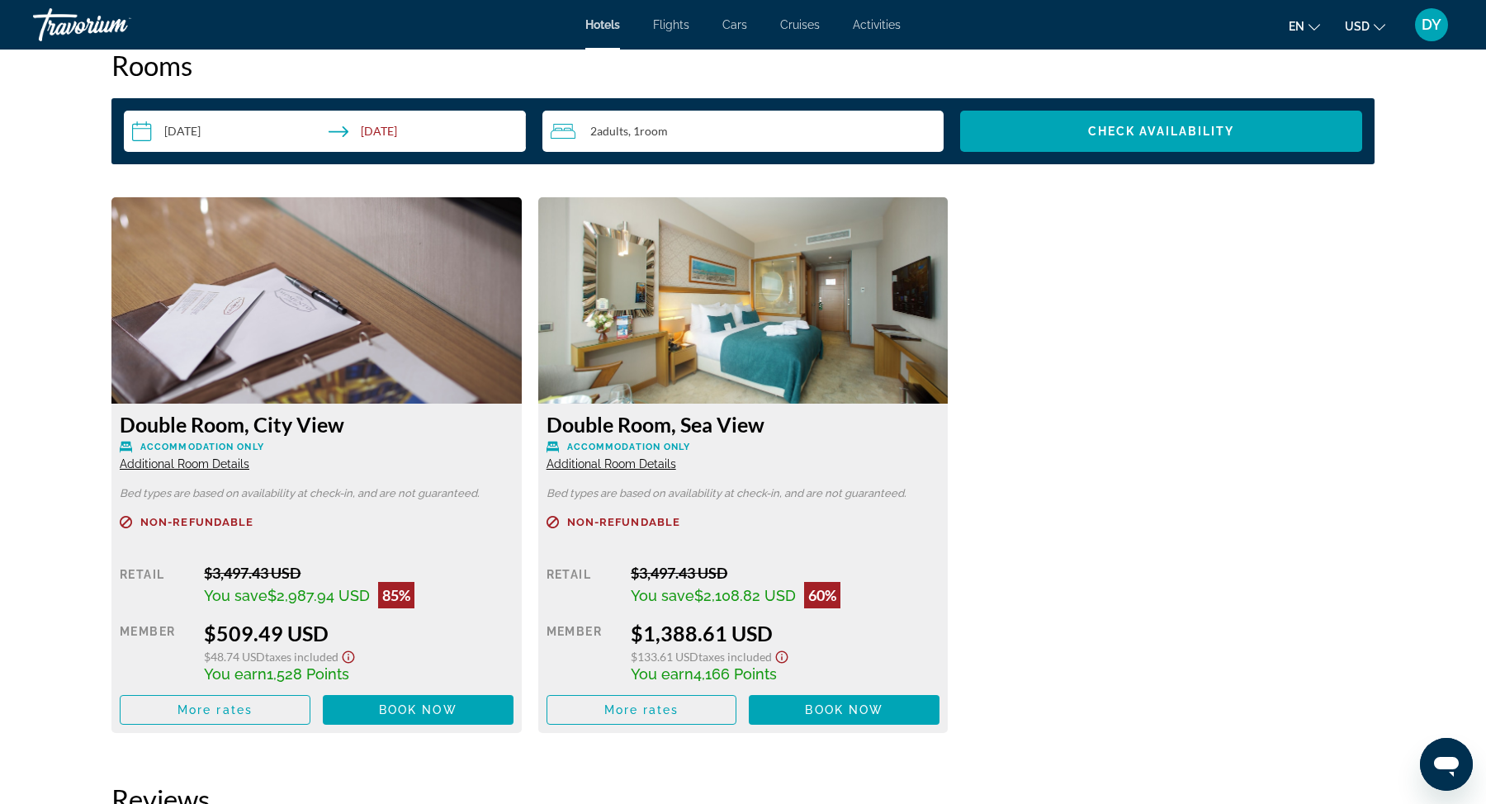
scroll to position [2093, 0]
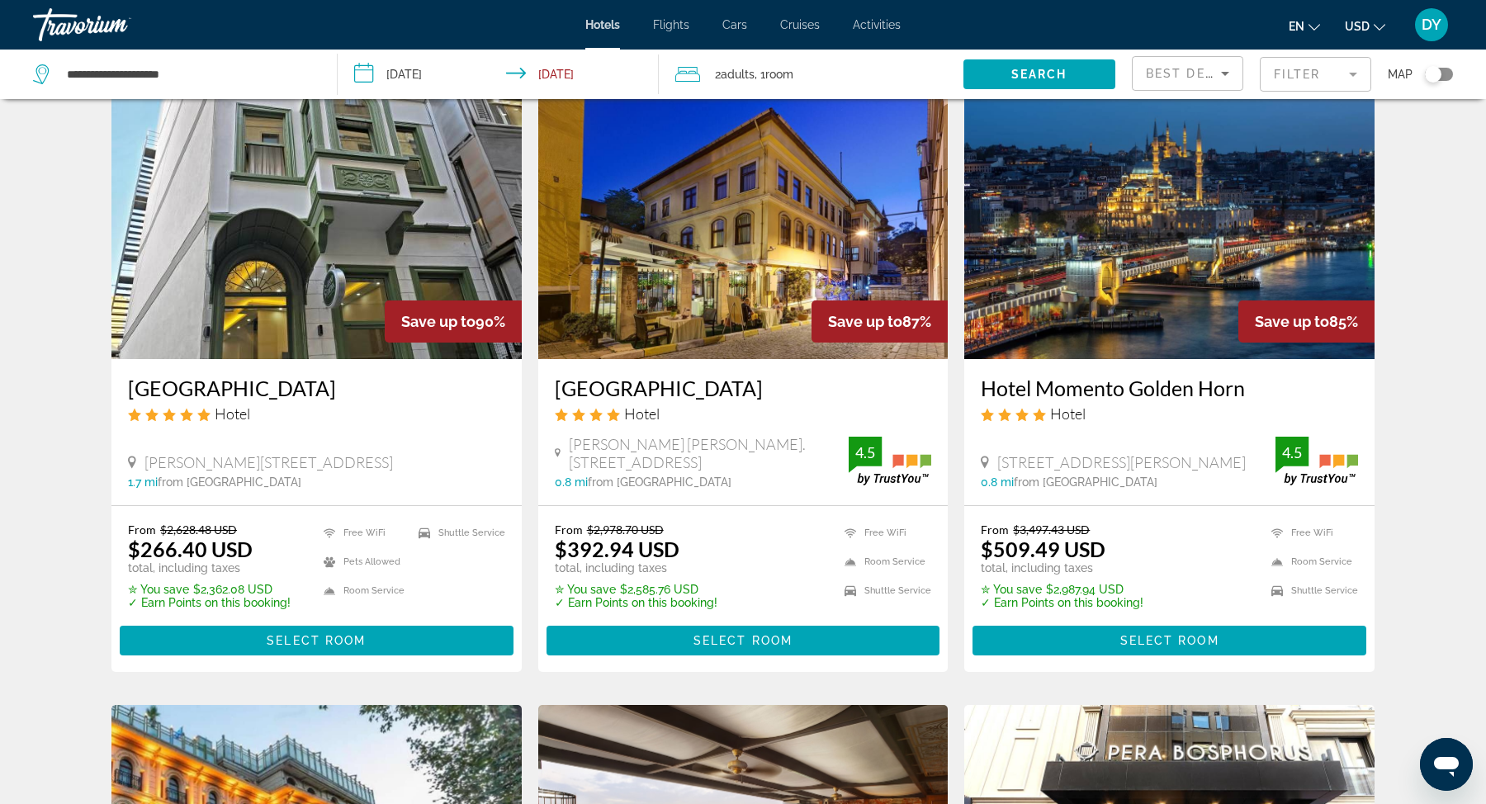
scroll to position [64, 0]
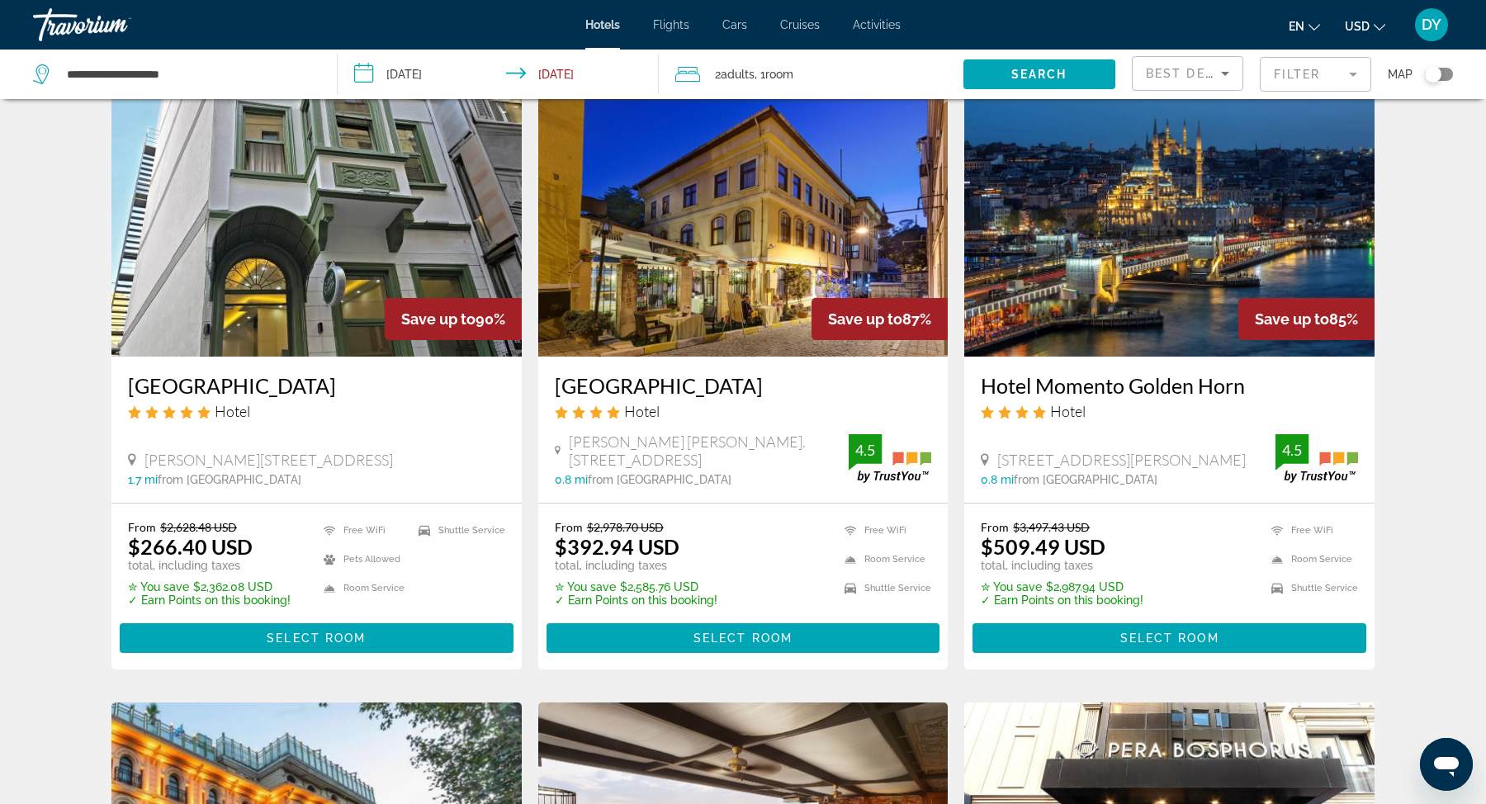
click at [290, 389] on h3 "Grand Rafinn Hotel" at bounding box center [316, 385] width 377 height 25
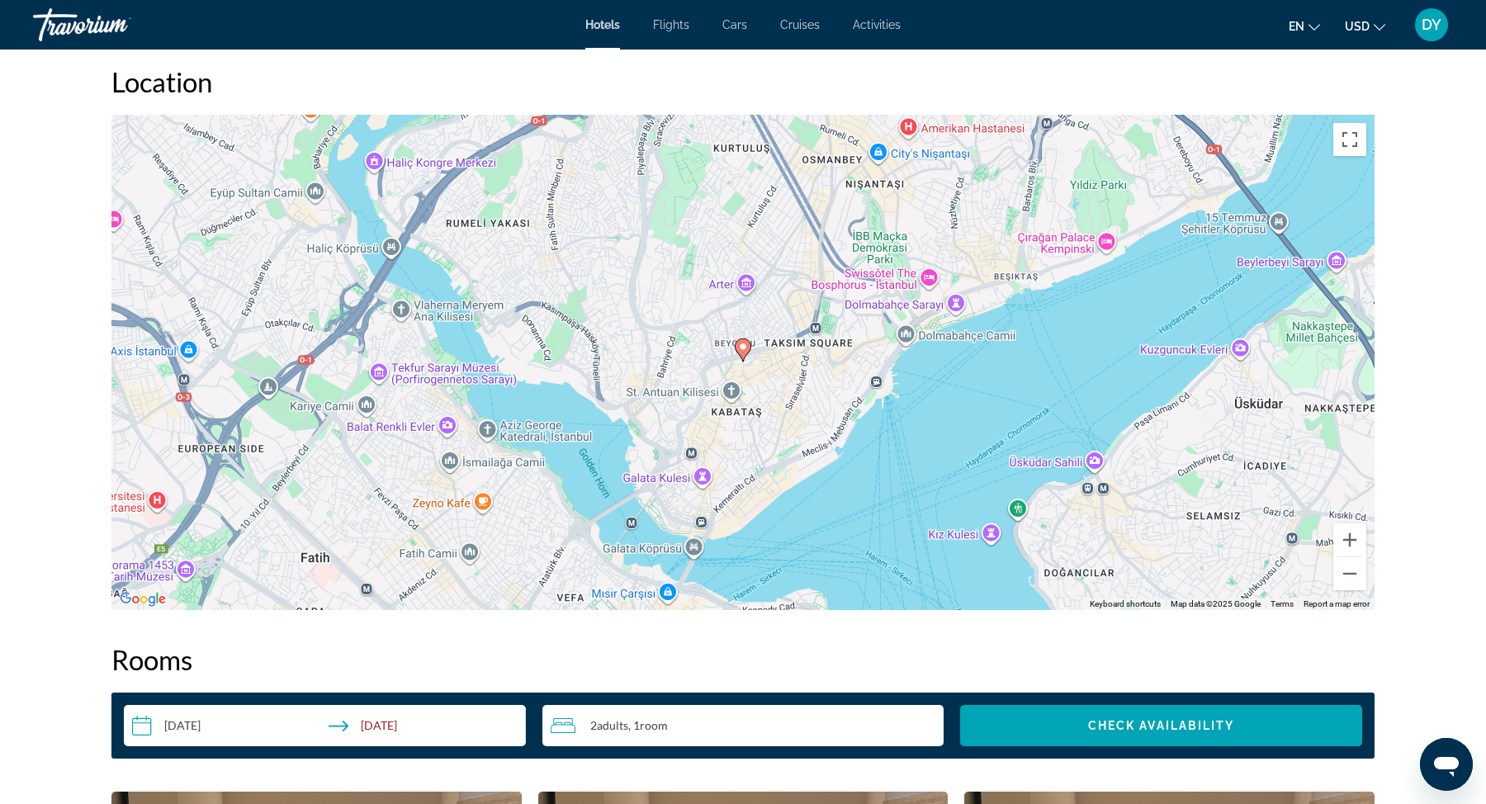
scroll to position [1510, 0]
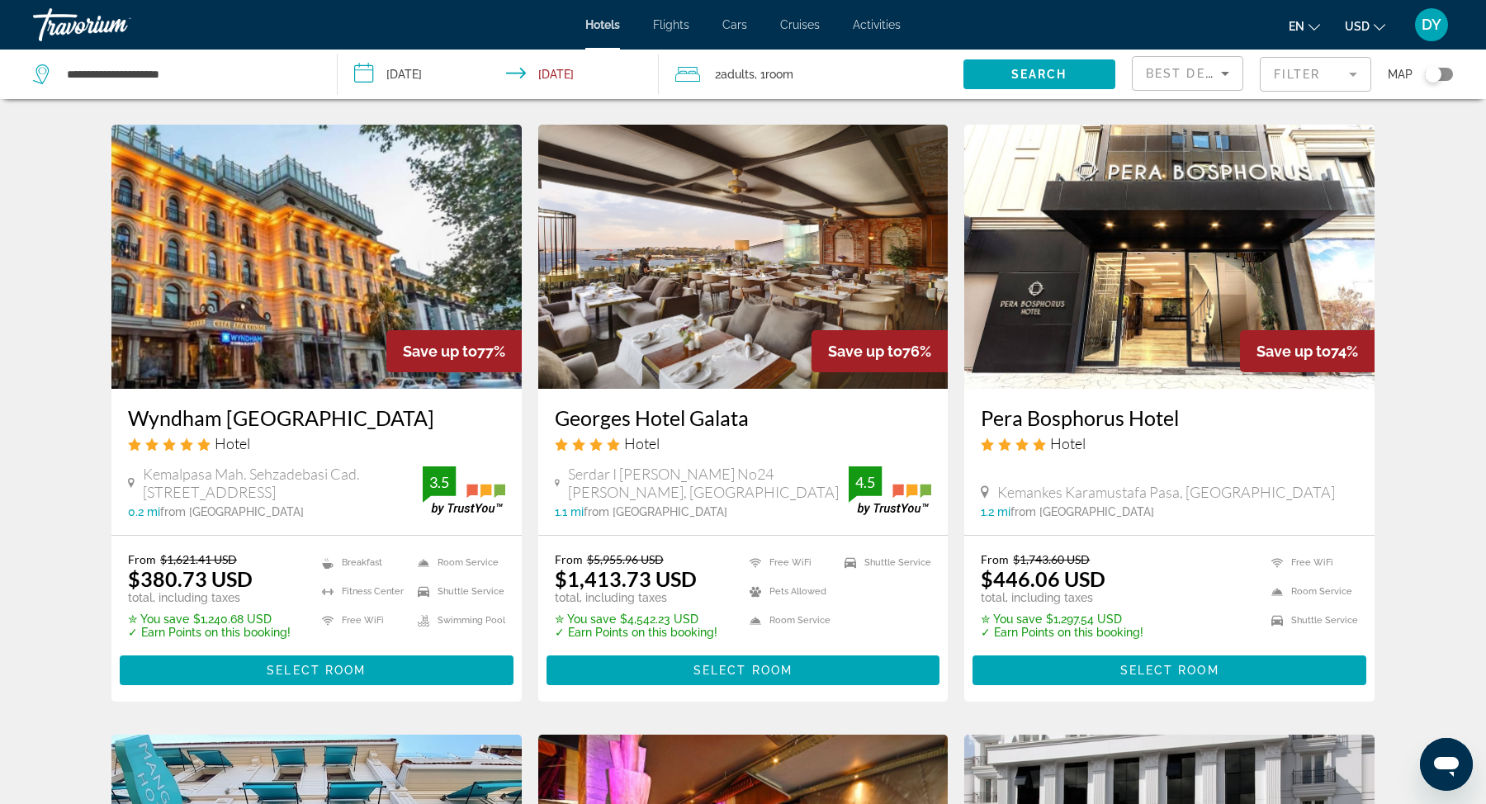
scroll to position [662, 0]
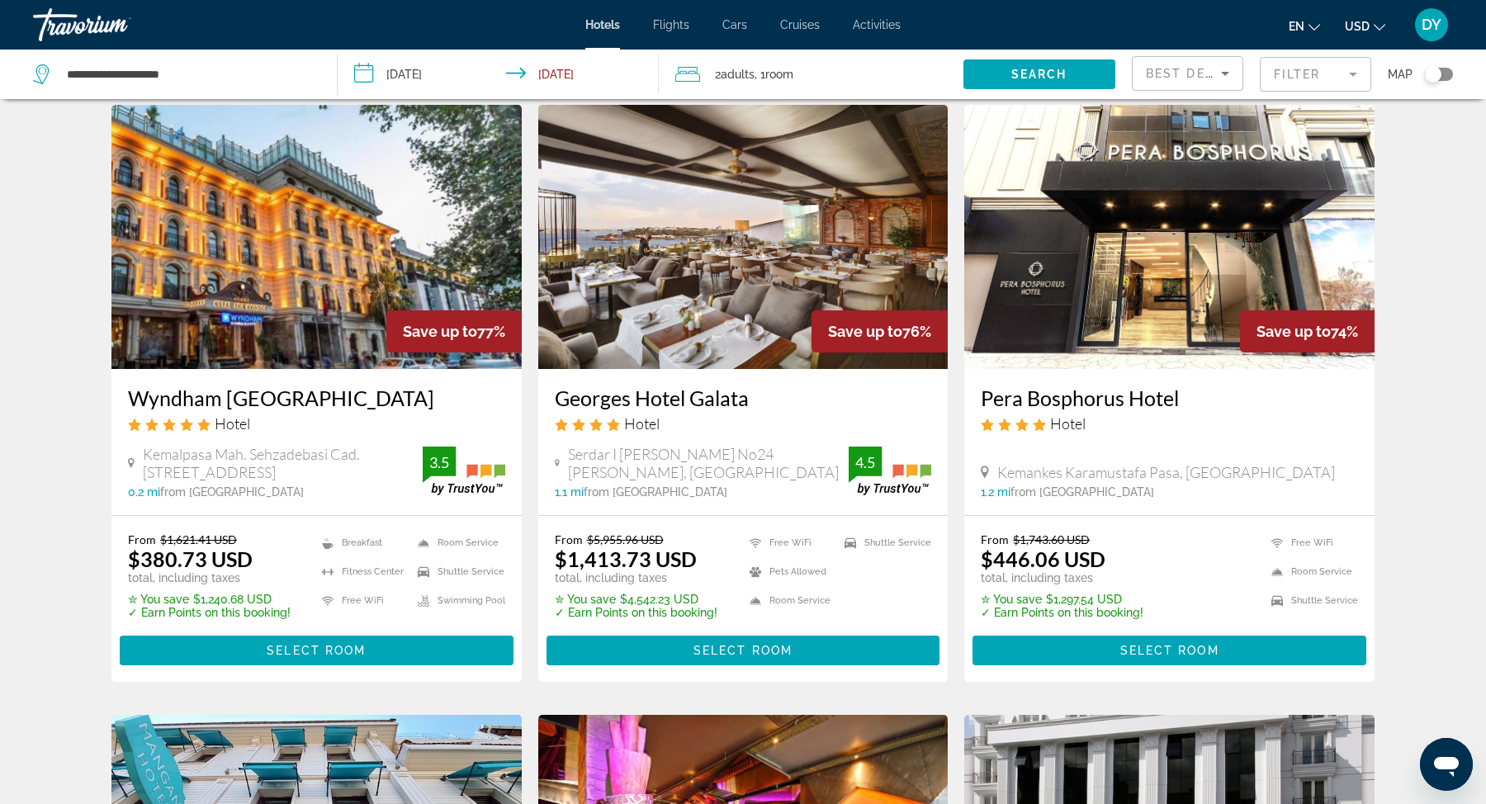
click at [222, 399] on h3 "Wyndham Istanbul Old City" at bounding box center [316, 398] width 377 height 25
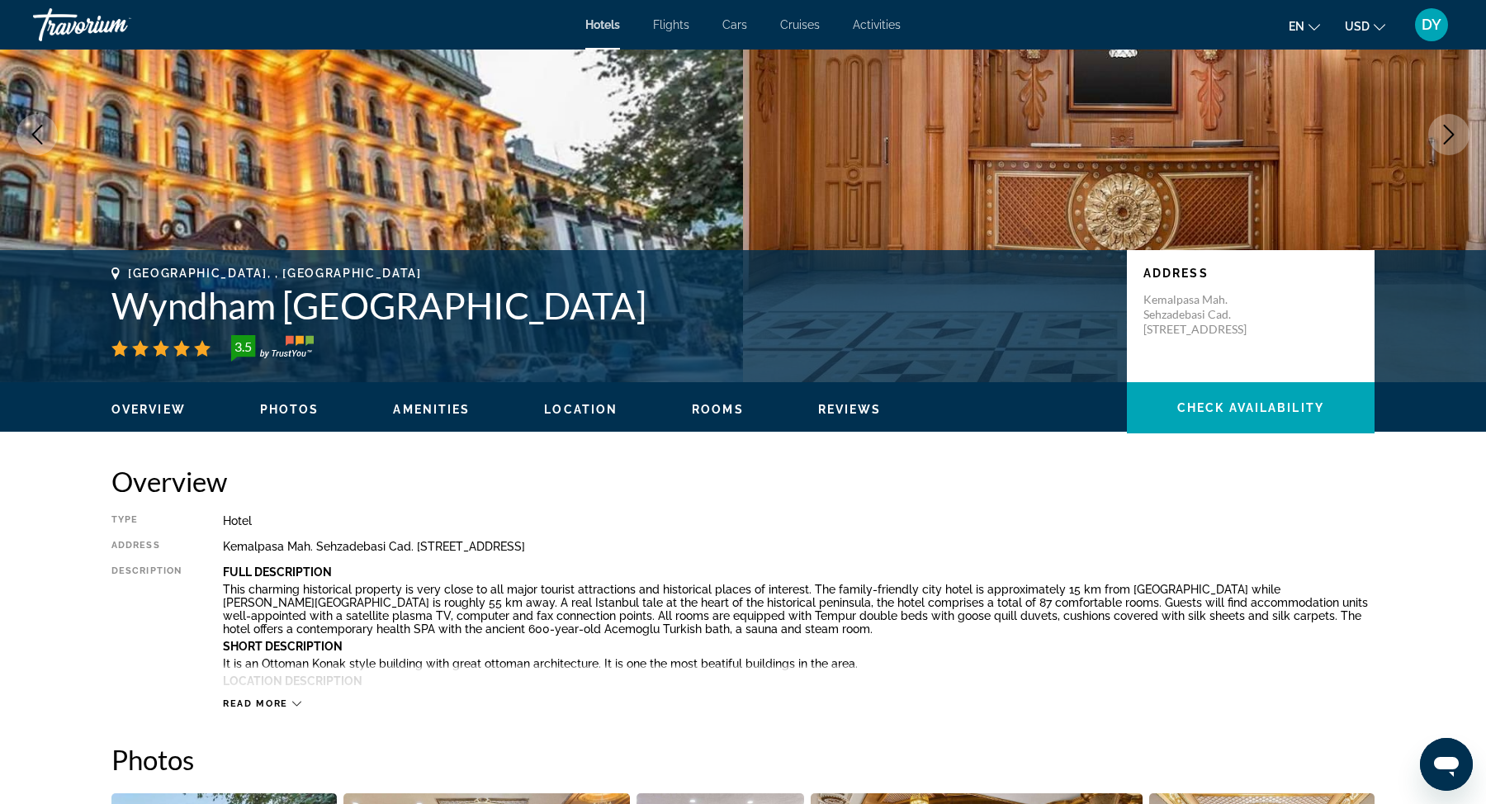
scroll to position [158, 0]
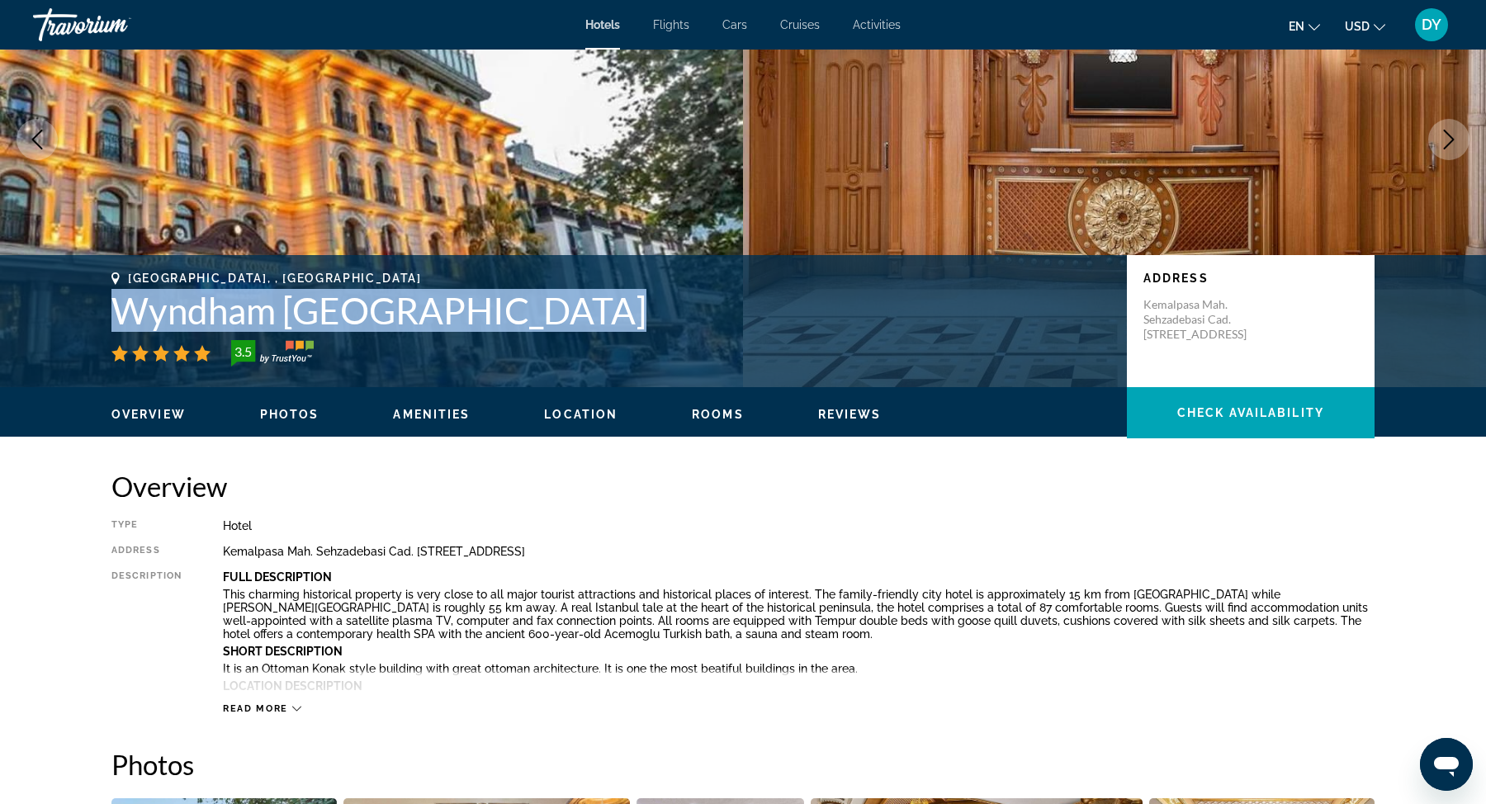
drag, startPoint x: 561, startPoint y: 313, endPoint x: 122, endPoint y: 320, distance: 438.6
click at [122, 320] on h1 "Wyndham Istanbul Old City" at bounding box center [610, 310] width 999 height 43
copy h1 "Wyndham Istanbul Old City"
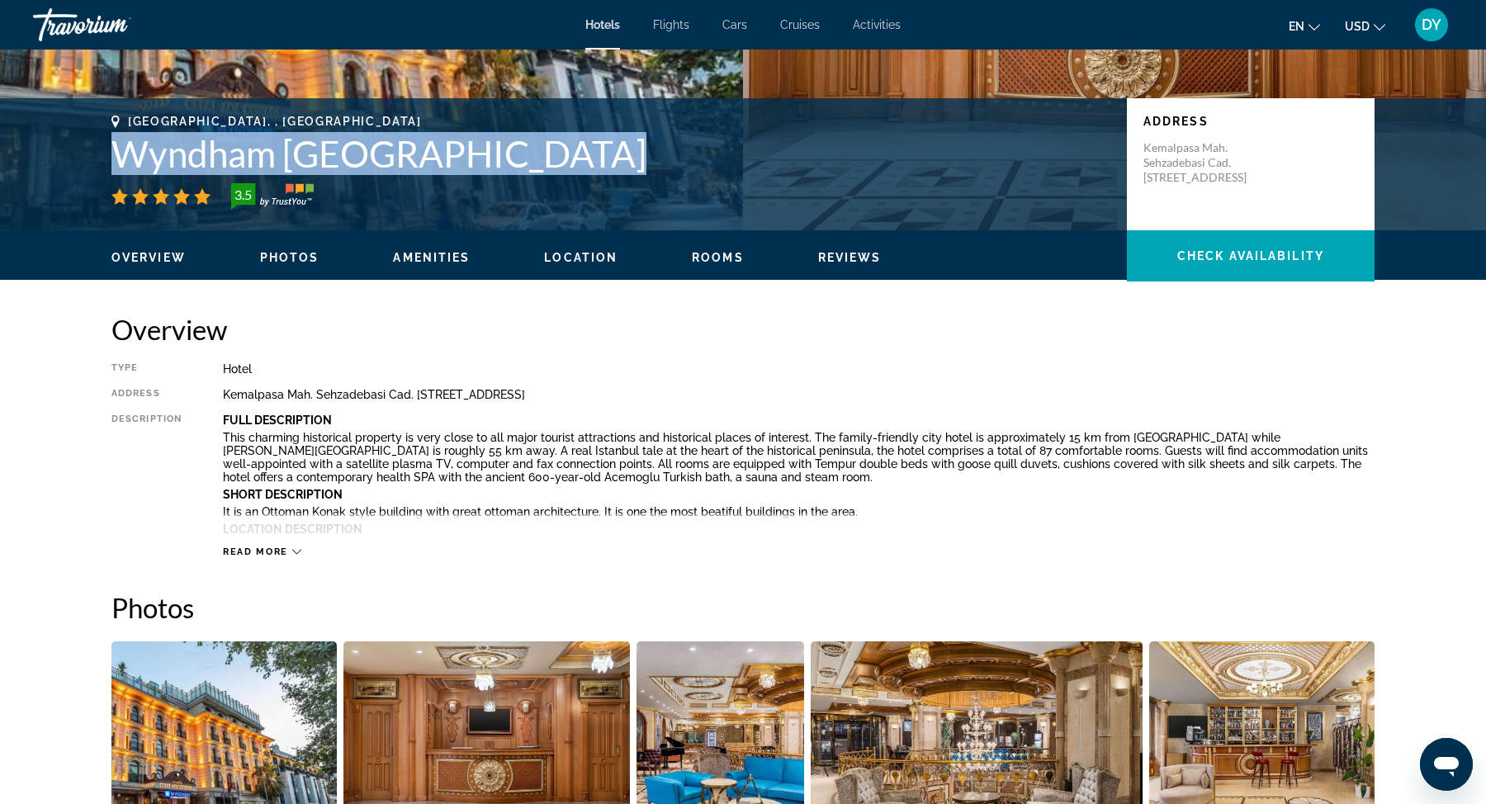
scroll to position [0, 0]
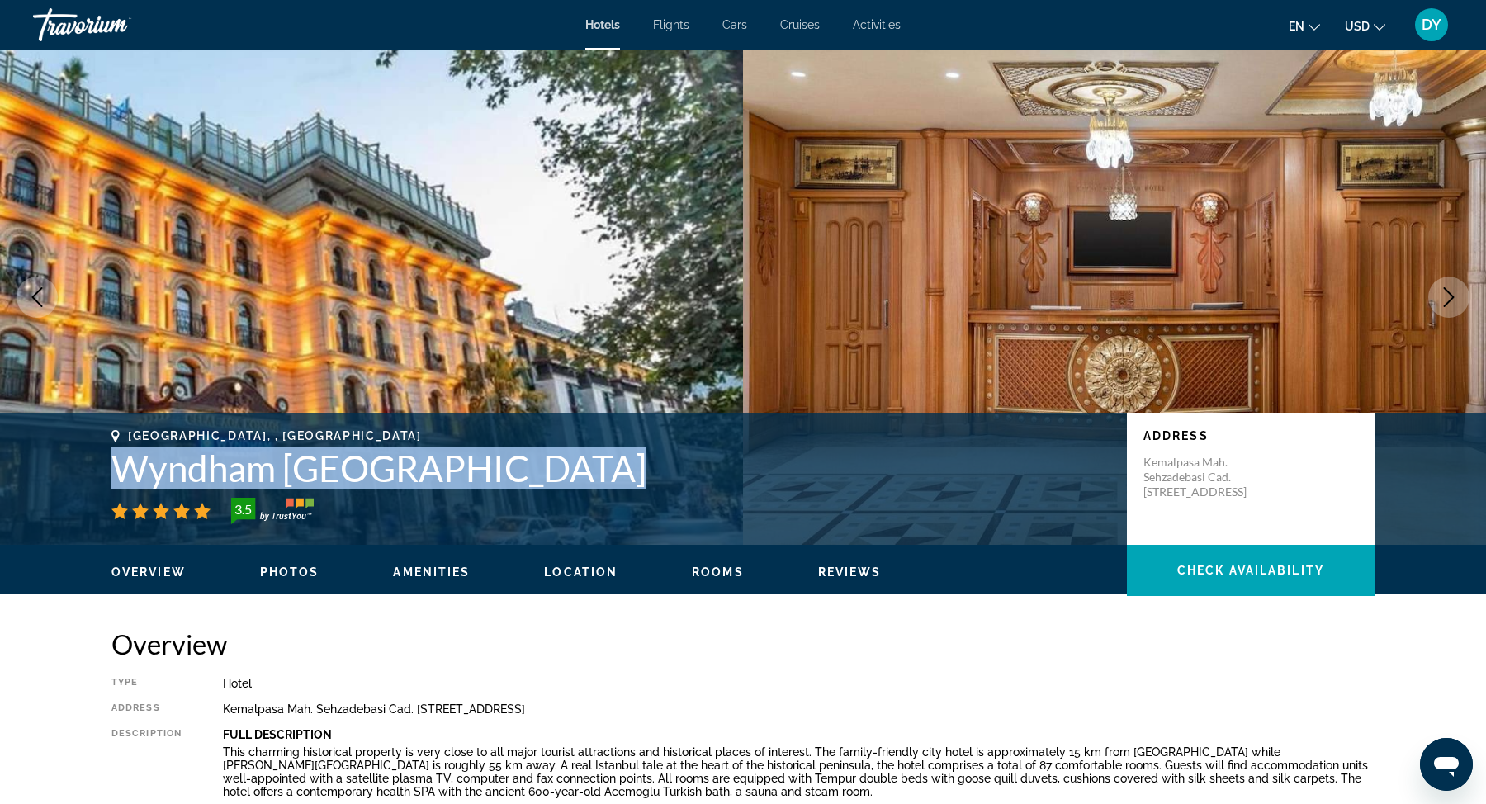
click at [567, 485] on h1 "Wyndham Istanbul Old City" at bounding box center [610, 468] width 999 height 43
drag, startPoint x: 553, startPoint y: 468, endPoint x: 127, endPoint y: 465, distance: 426.1
click at [126, 465] on h1 "Wyndham Istanbul Old City" at bounding box center [610, 468] width 999 height 43
copy h1 "Wyndham Istanbul Old City"
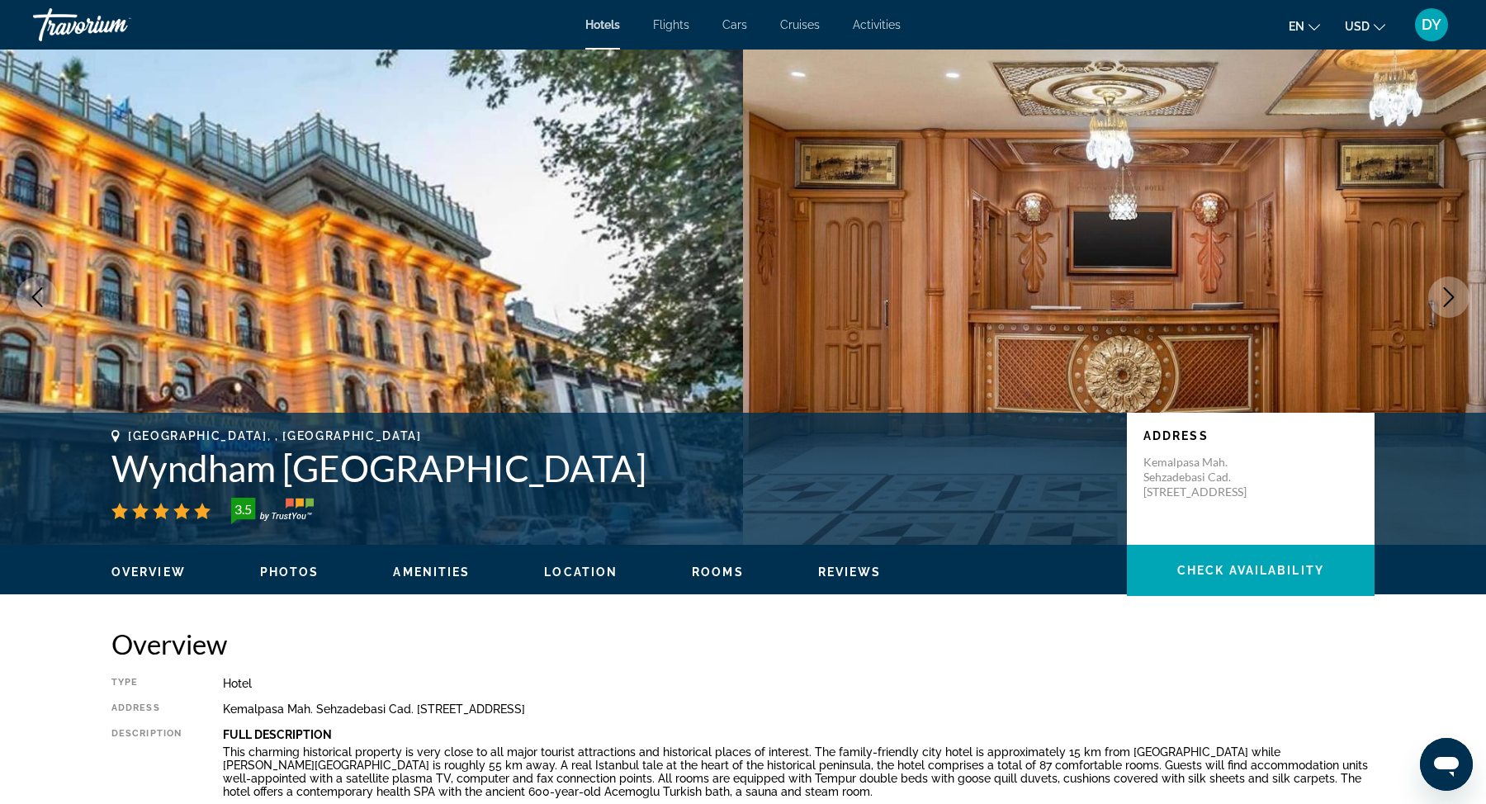
click at [608, 15] on div "Hotels Flights Cars Cruises Activities Hotels Flights Cars Cruises Activities e…" at bounding box center [743, 24] width 1486 height 43
click at [599, 30] on span "Hotels" at bounding box center [602, 24] width 35 height 13
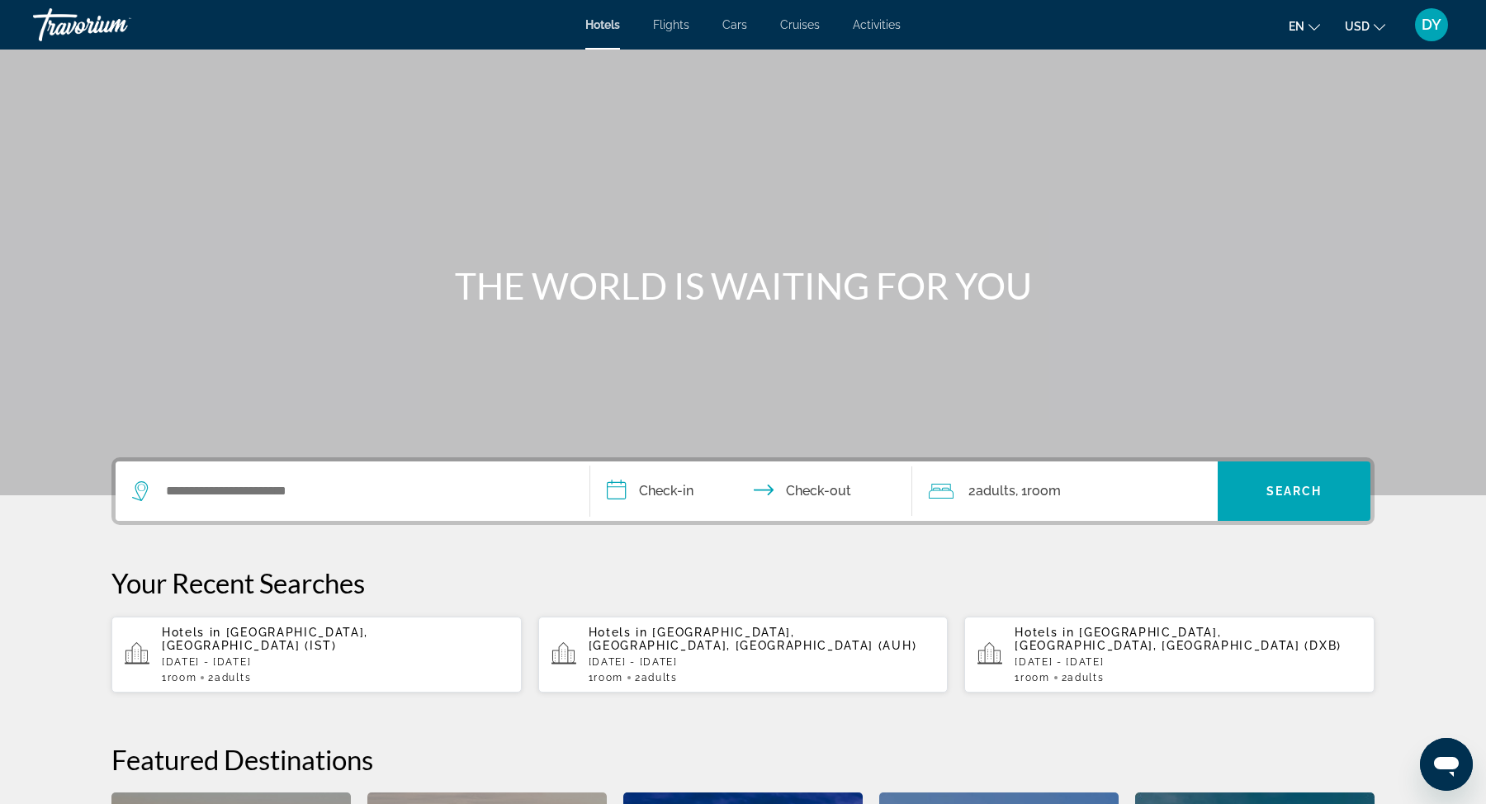
click at [1068, 634] on span "Hotels in" at bounding box center [1044, 632] width 59 height 13
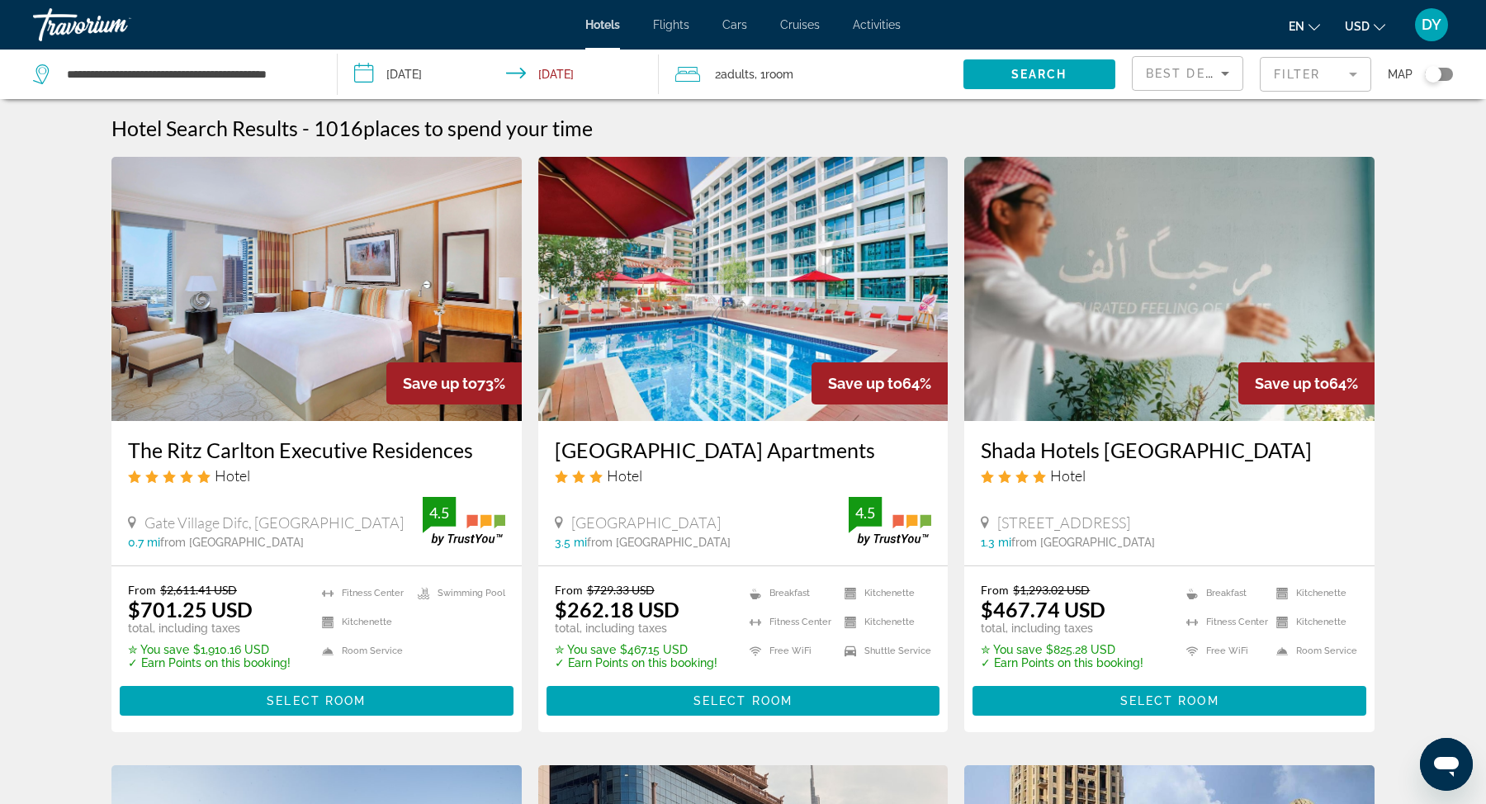
click at [818, 447] on h3 "[GEOGRAPHIC_DATA] Apartments" at bounding box center [743, 450] width 377 height 25
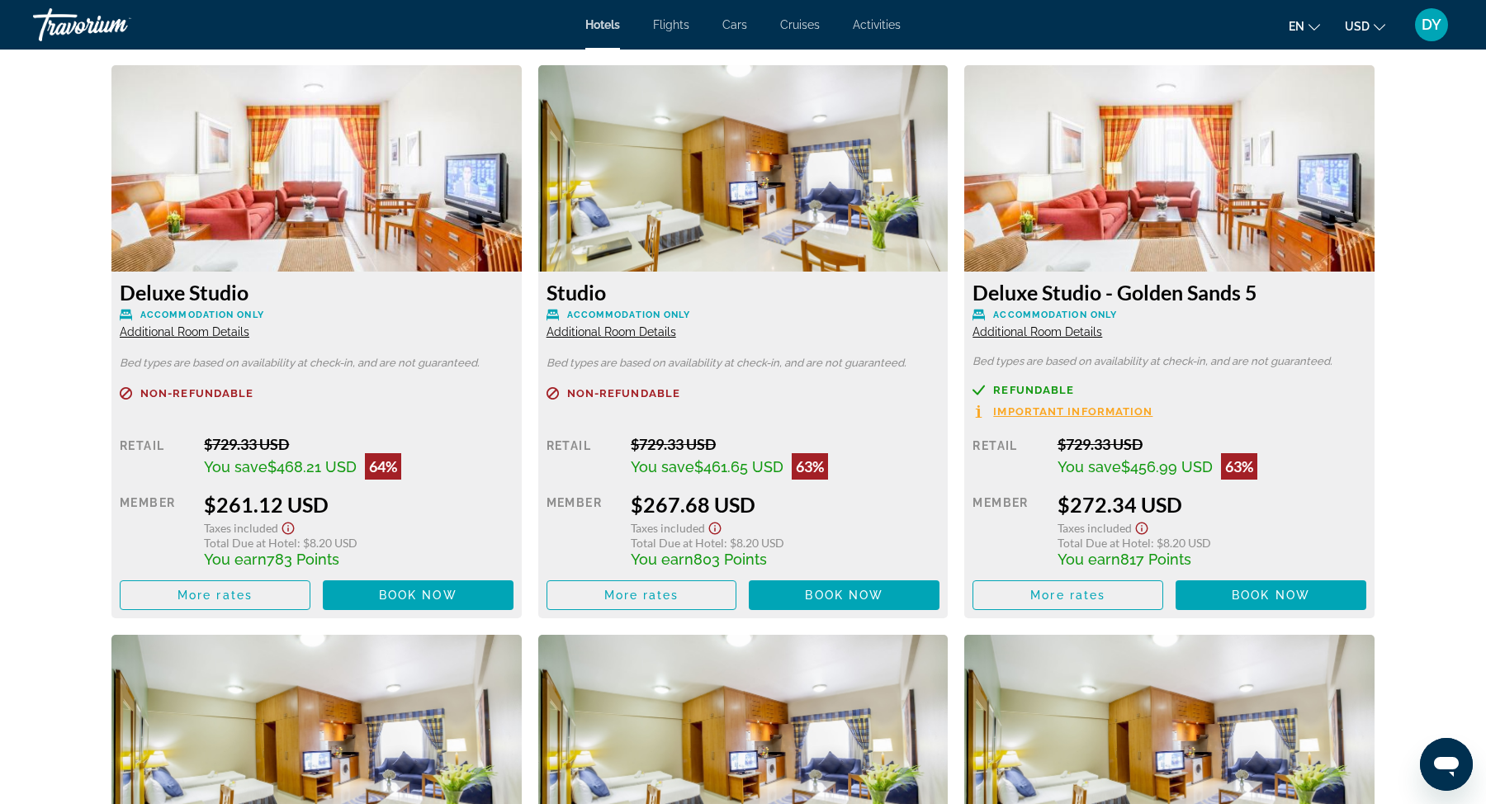
scroll to position [2269, 0]
